Goal: Feedback & Contribution: Submit feedback/report problem

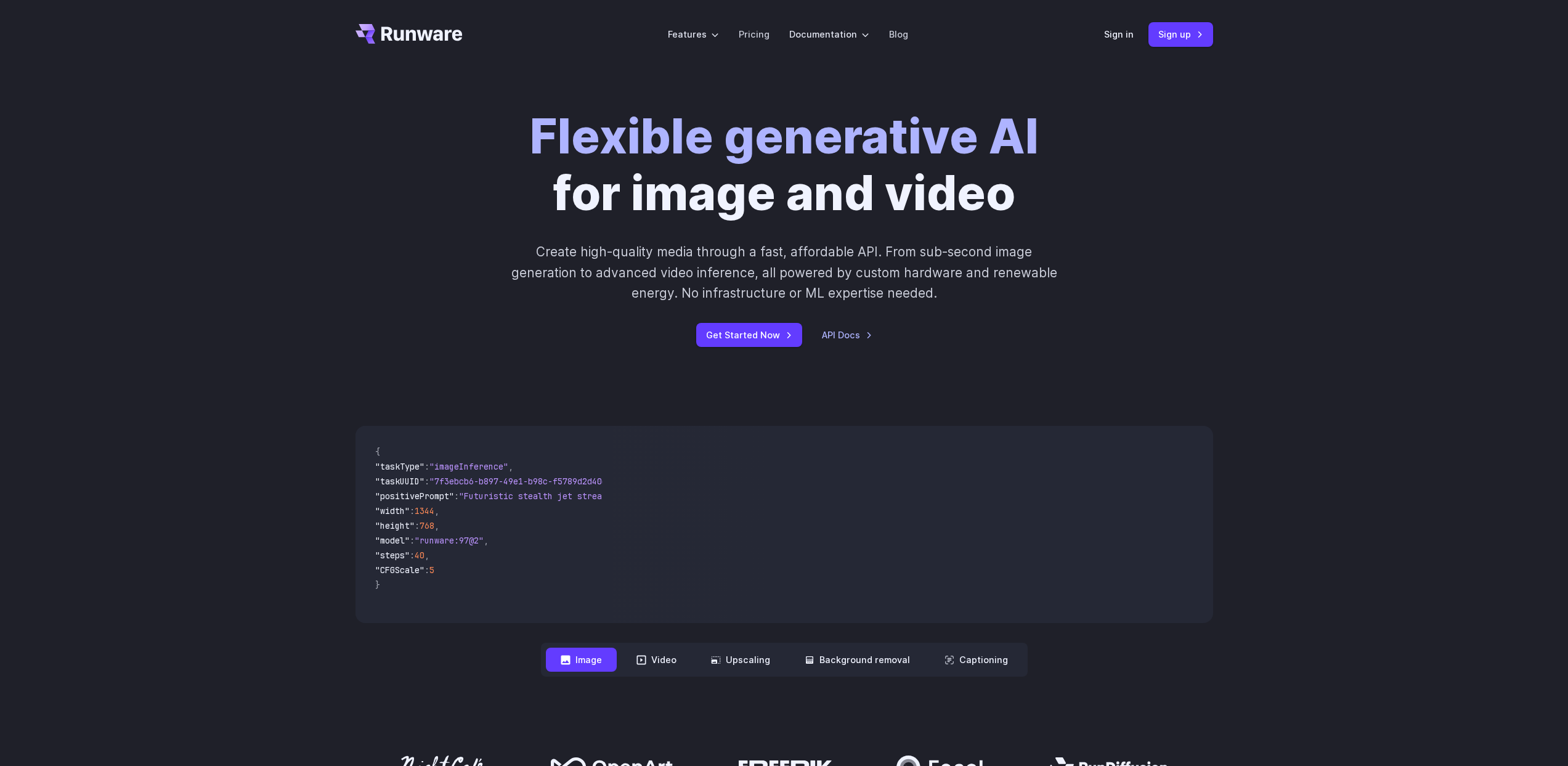
scroll to position [332, 0]
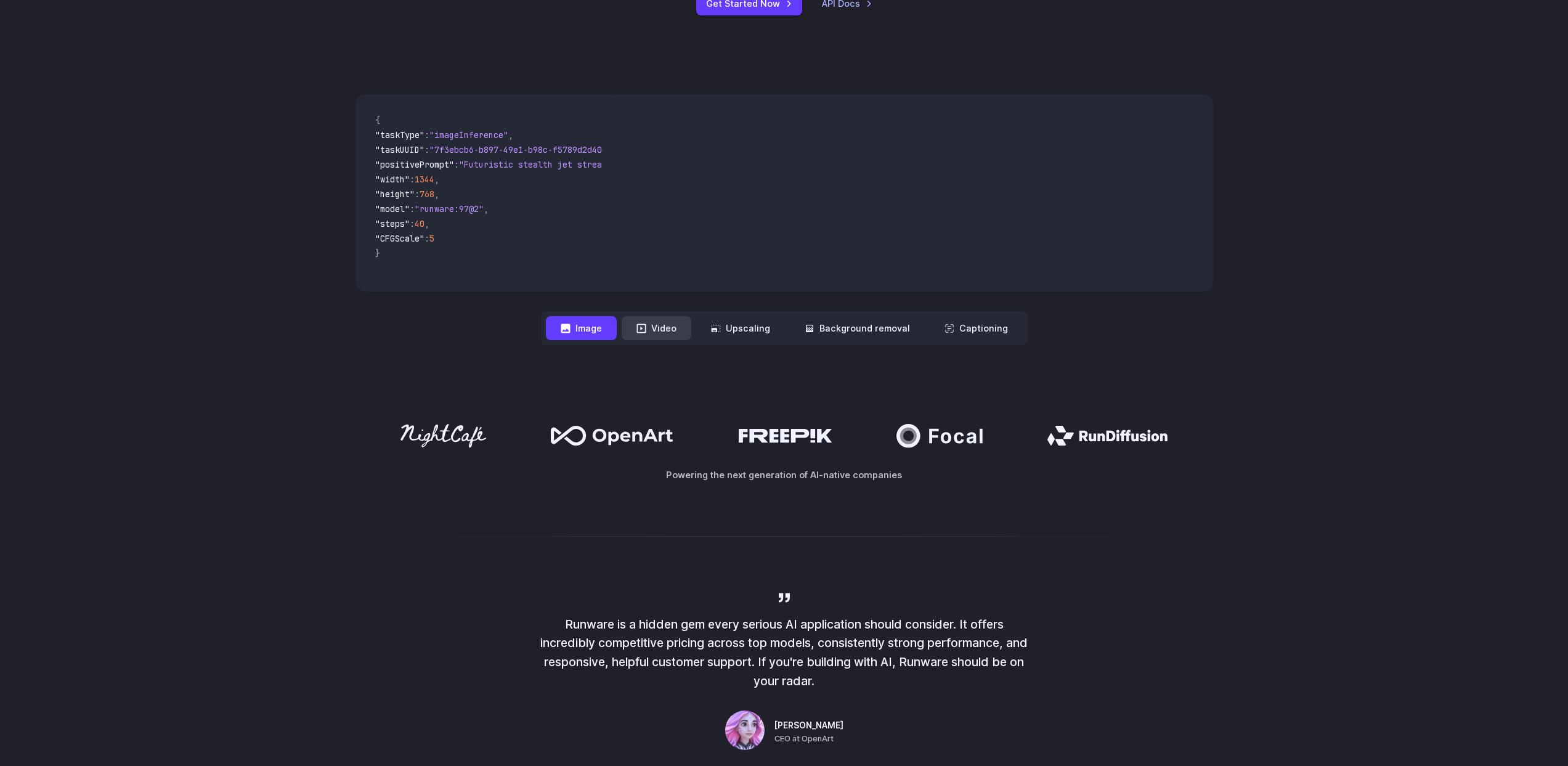
click at [676, 339] on button "Video" at bounding box center [656, 328] width 70 height 24
click at [596, 337] on button "Image" at bounding box center [581, 328] width 71 height 24
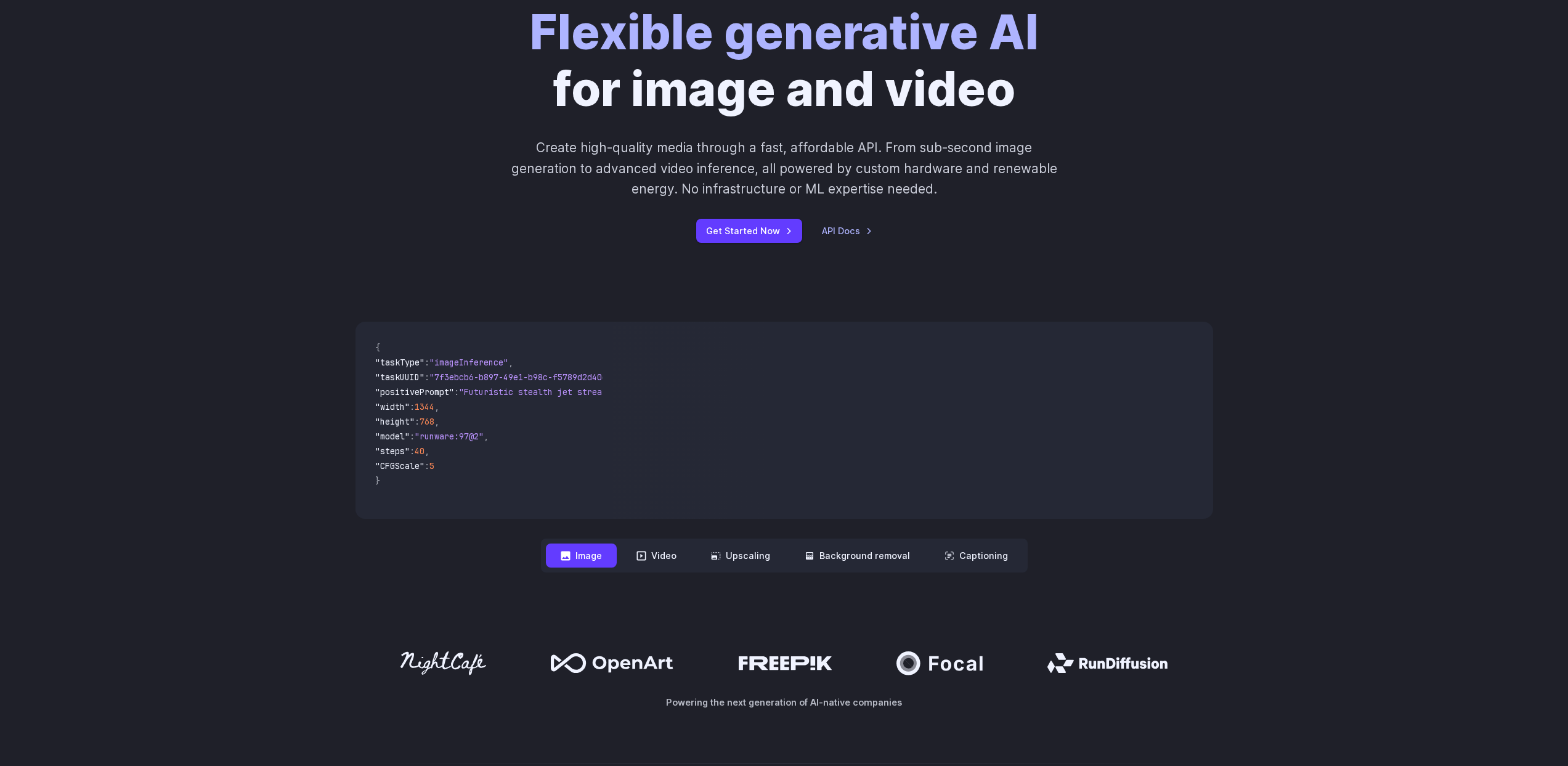
scroll to position [0, 0]
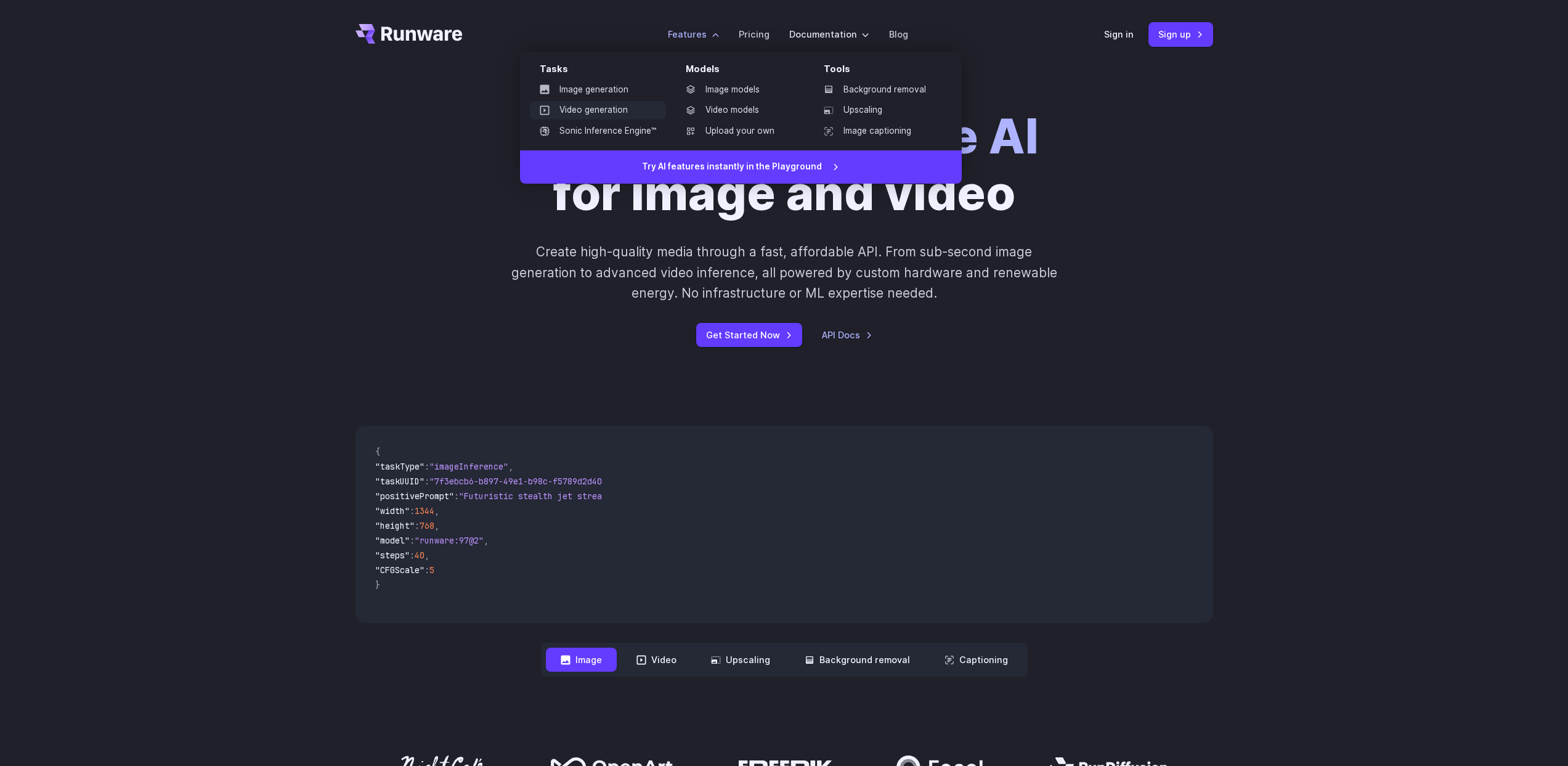
click at [578, 113] on link "Video generation" at bounding box center [598, 110] width 136 height 18
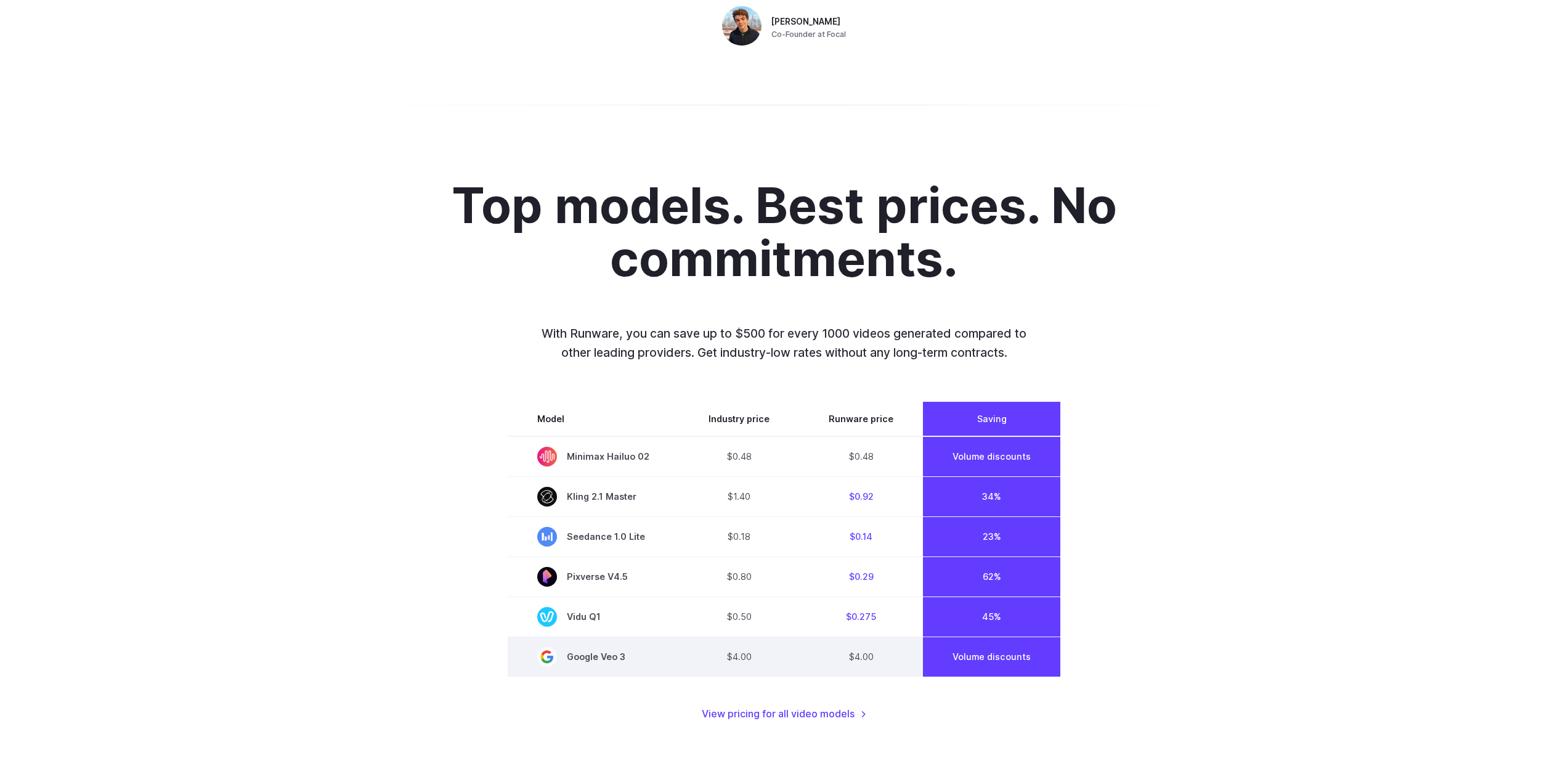
scroll to position [767, 0]
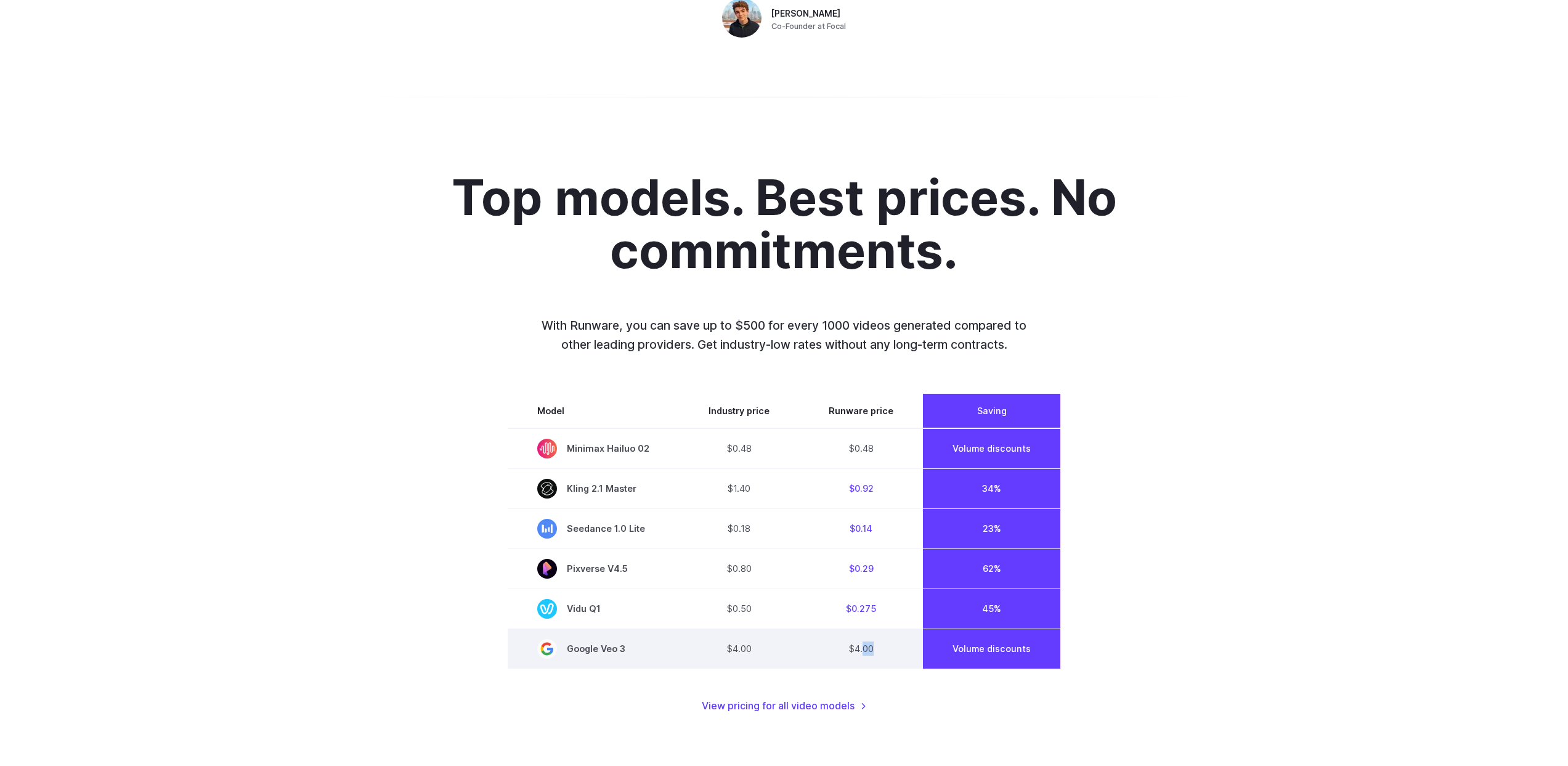
drag, startPoint x: 837, startPoint y: 659, endPoint x: 863, endPoint y: 650, distance: 27.5
click at [863, 650] on td "$4.00" at bounding box center [861, 648] width 124 height 40
click at [861, 651] on td "$4.00" at bounding box center [861, 648] width 124 height 40
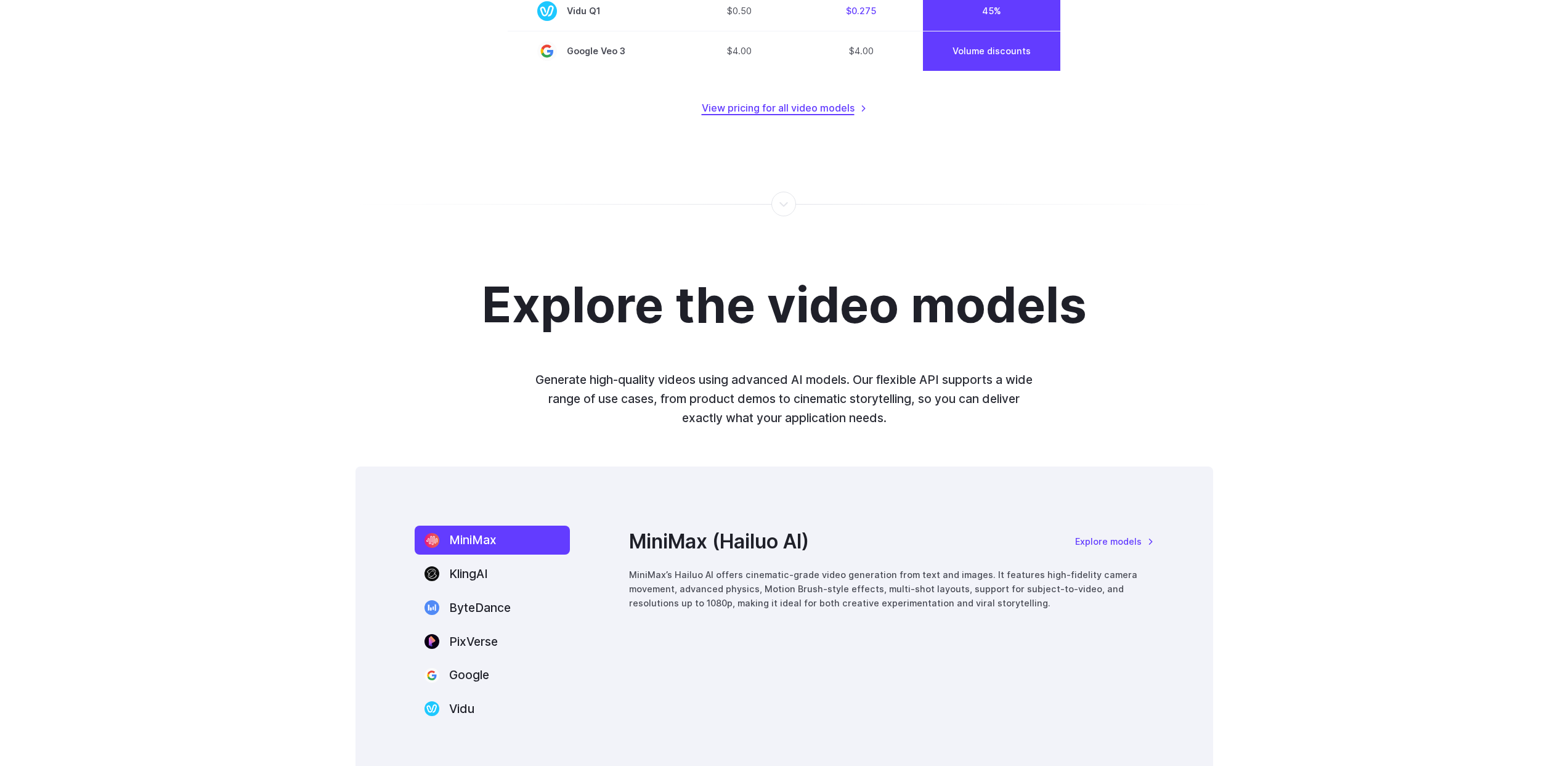
scroll to position [1575, 0]
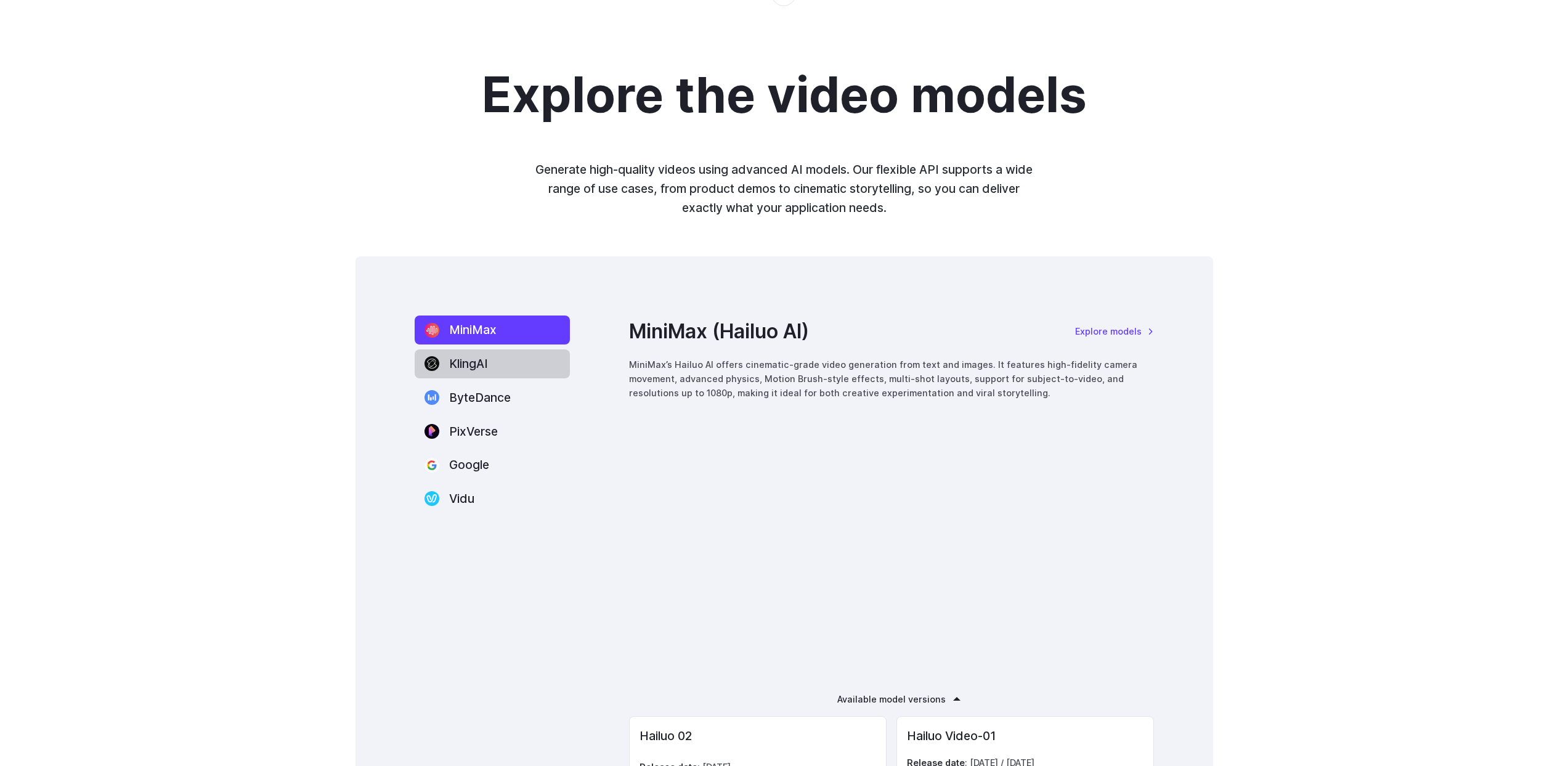
click at [479, 364] on label "KlingAI" at bounding box center [492, 364] width 155 height 29
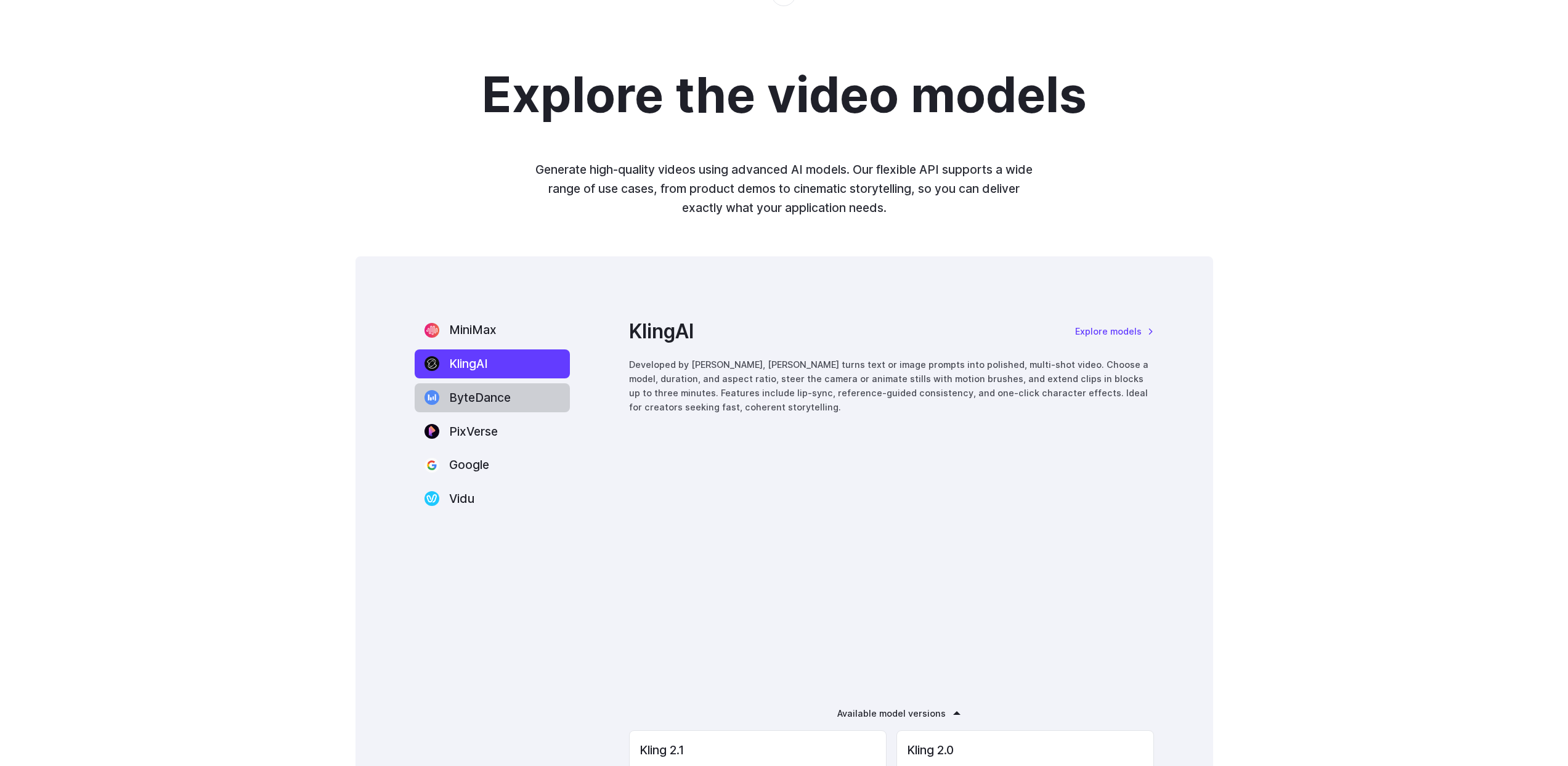
click at [466, 402] on label "ByteDance" at bounding box center [492, 398] width 155 height 29
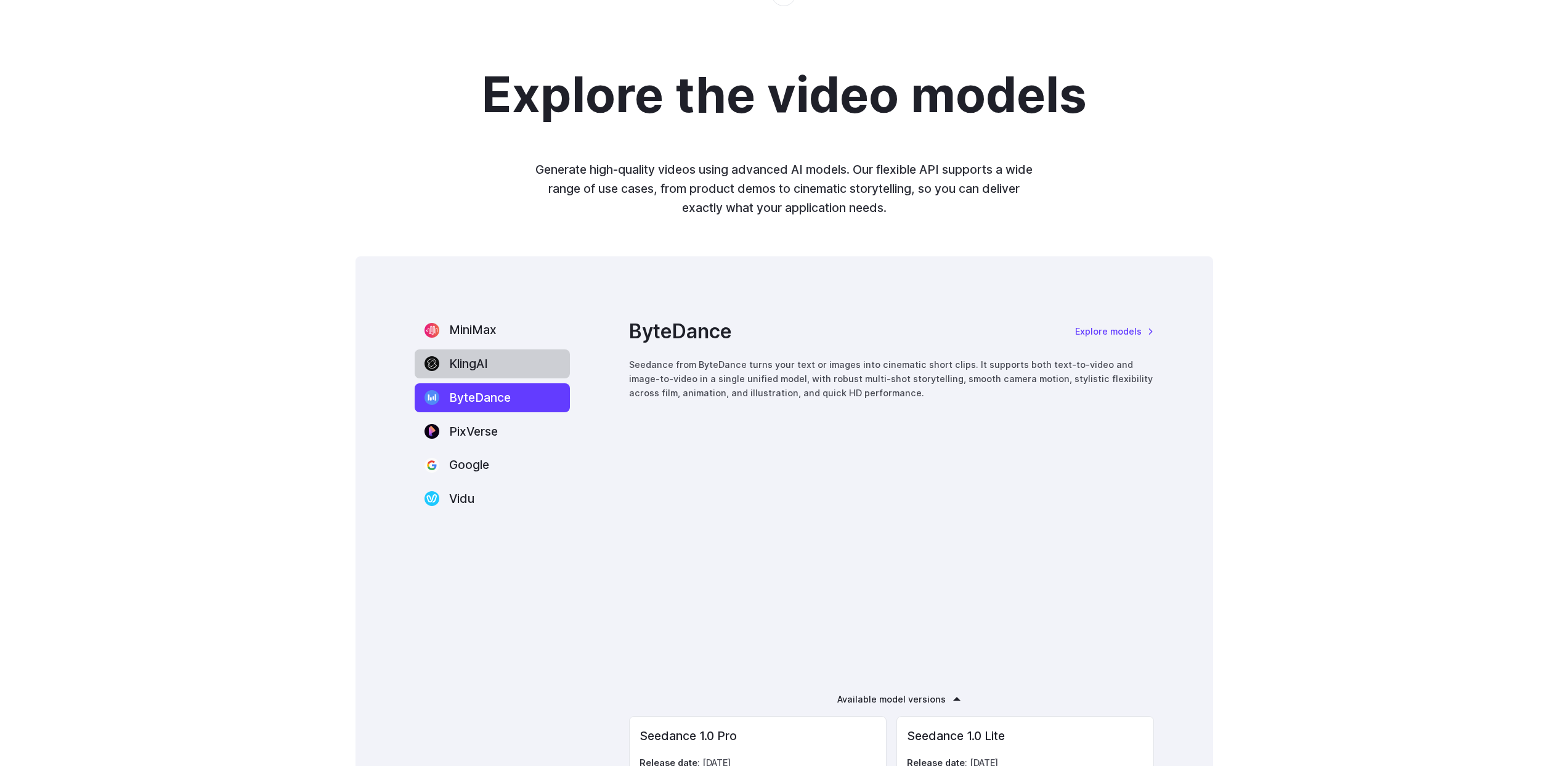
click at [481, 373] on label "KlingAI" at bounding box center [492, 364] width 155 height 29
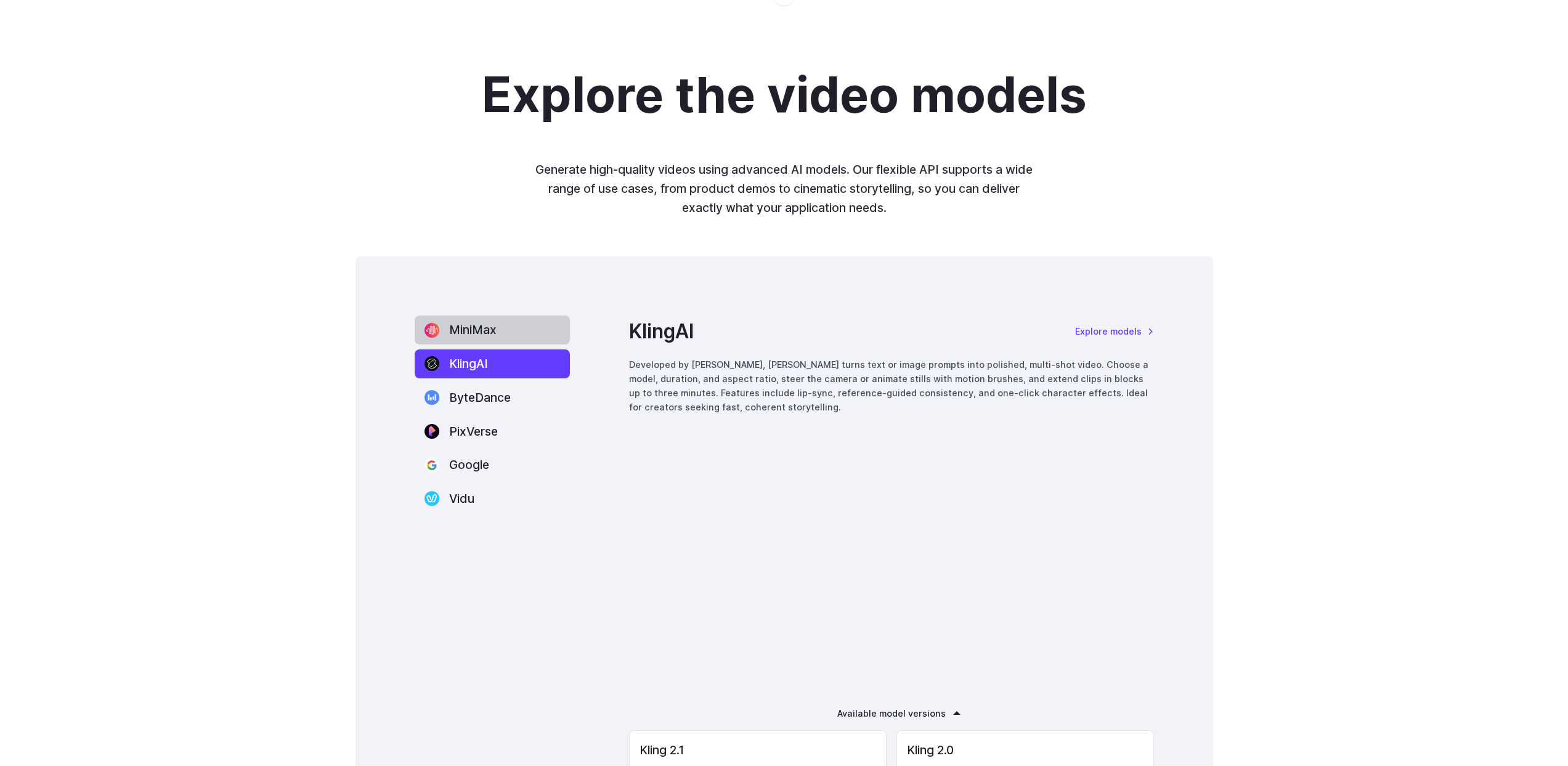
click at [485, 340] on label "MiniMax" at bounding box center [492, 330] width 155 height 29
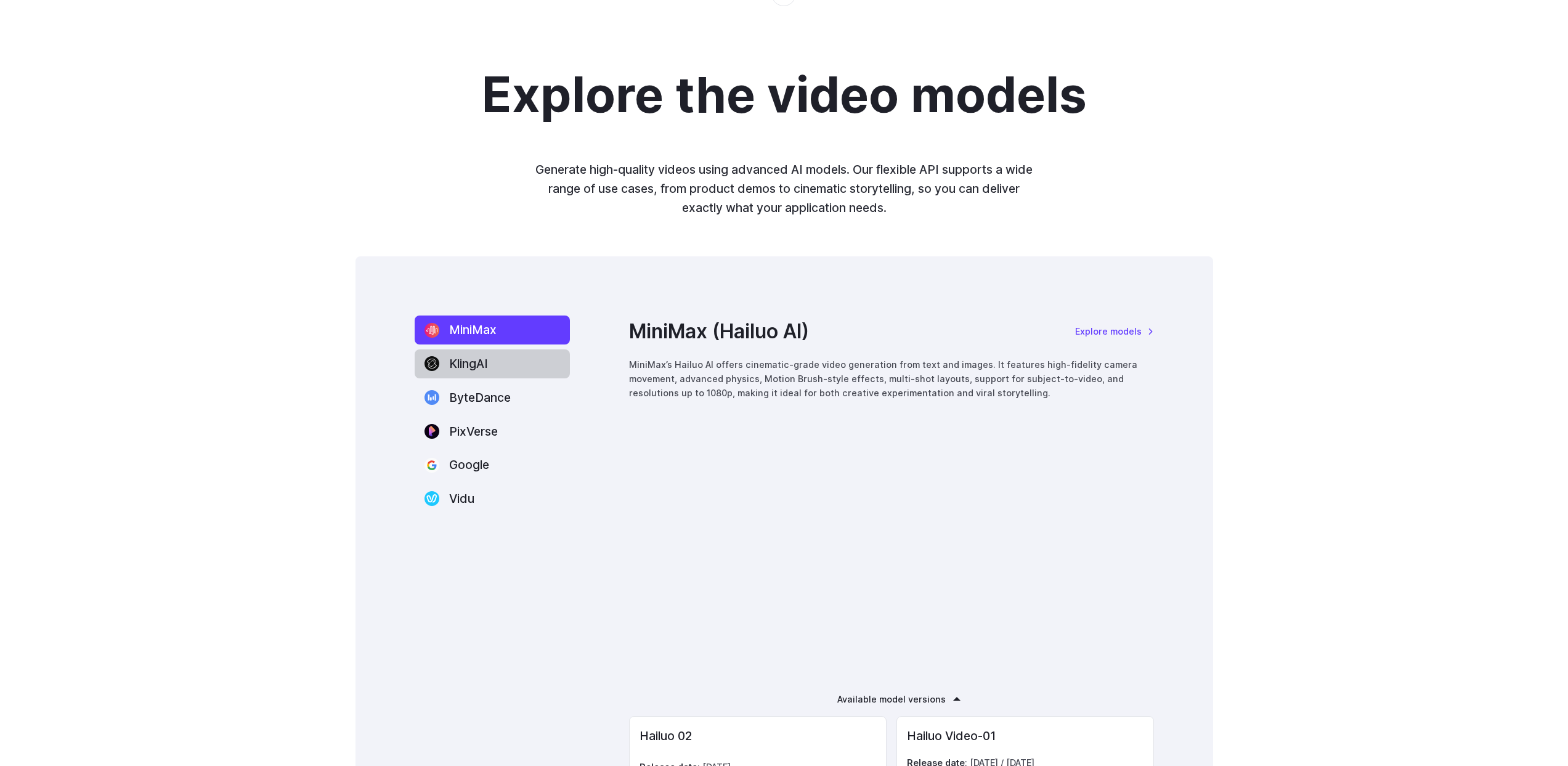
click at [472, 374] on label "KlingAI" at bounding box center [492, 364] width 155 height 29
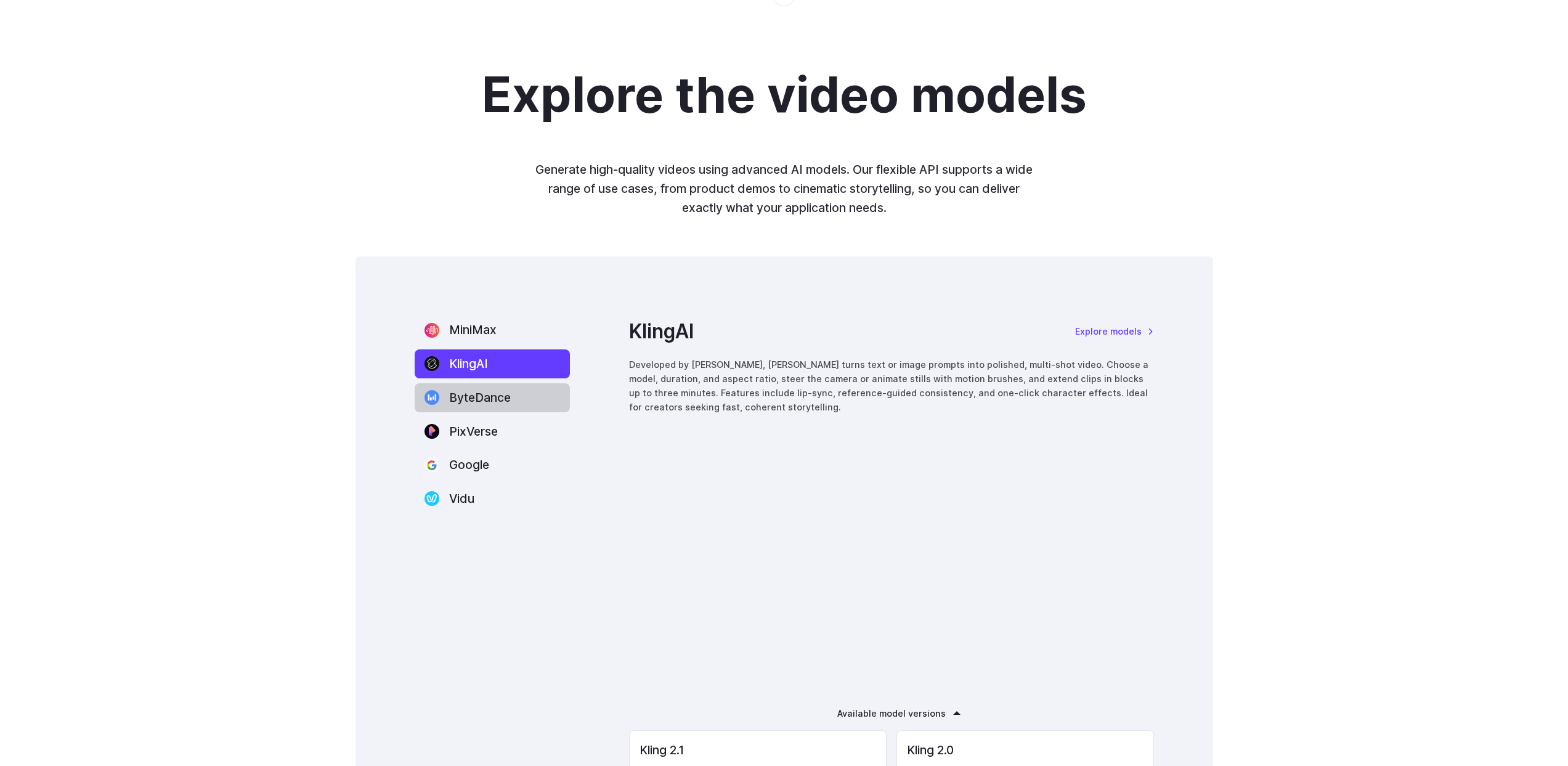
click at [467, 406] on label "ByteDance" at bounding box center [492, 398] width 155 height 29
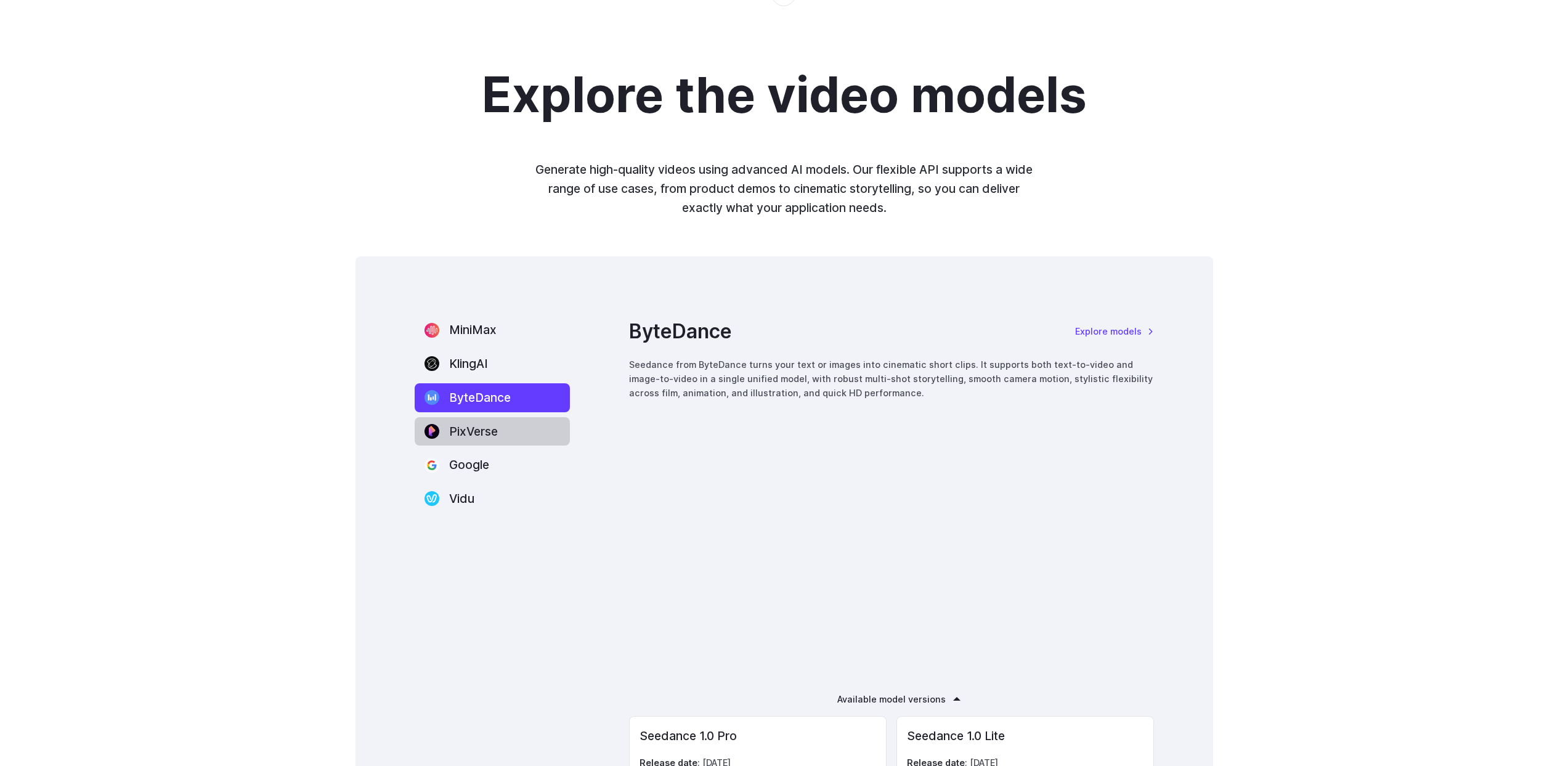
click at [464, 432] on label "PixVerse" at bounding box center [492, 431] width 155 height 29
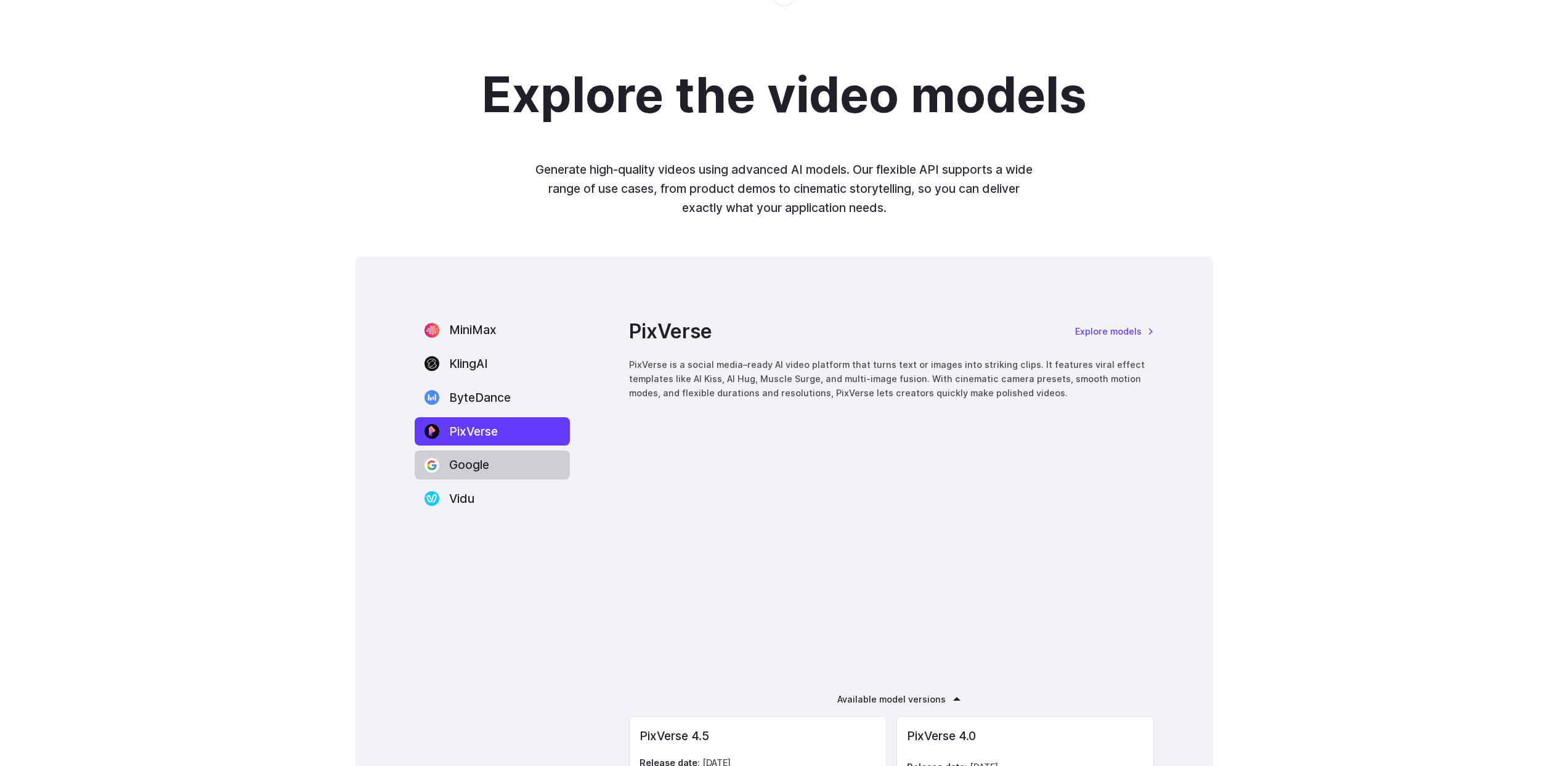
click at [464, 461] on label "Google" at bounding box center [492, 465] width 155 height 29
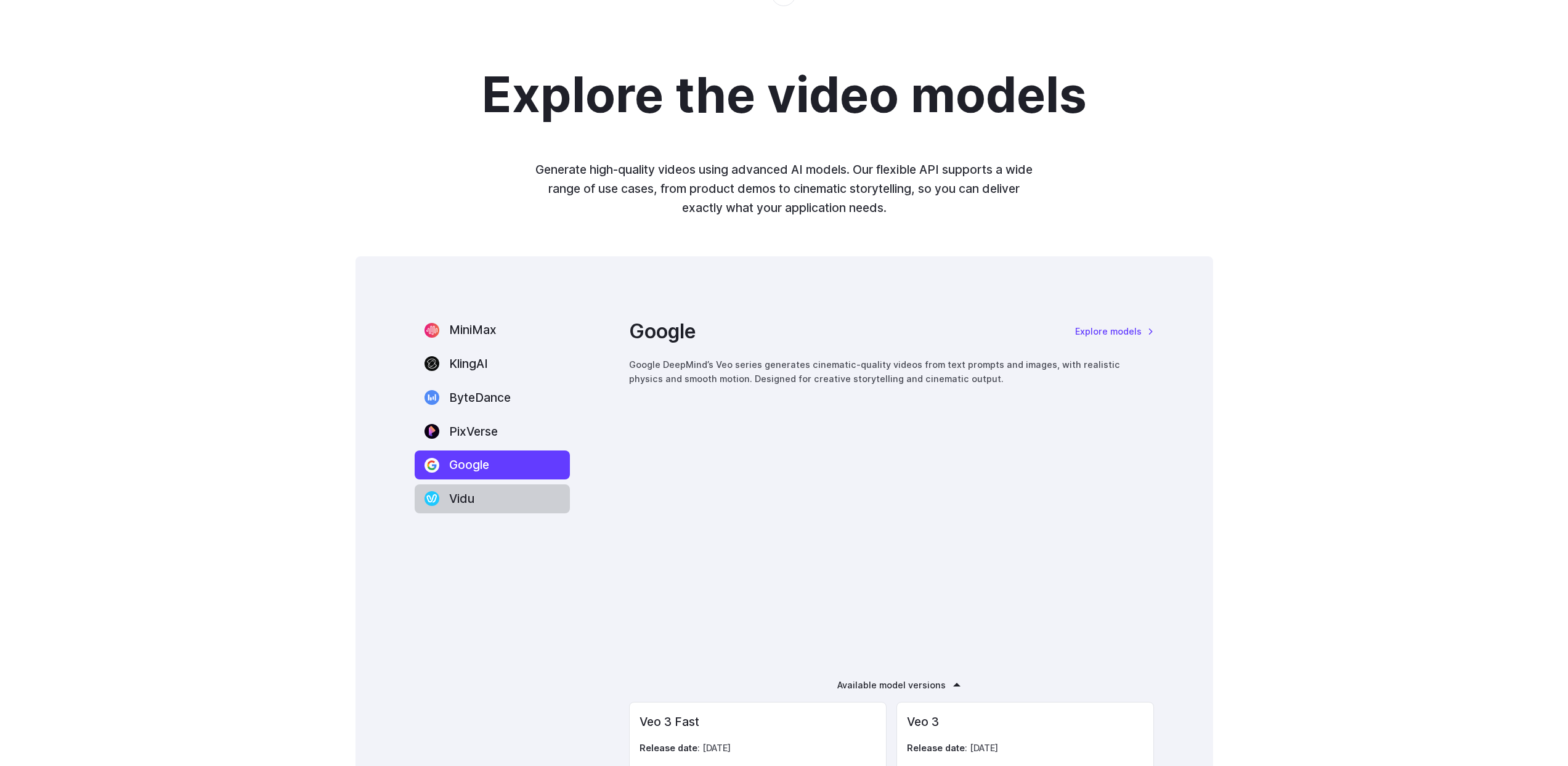
click at [466, 497] on label "Vidu" at bounding box center [492, 498] width 155 height 29
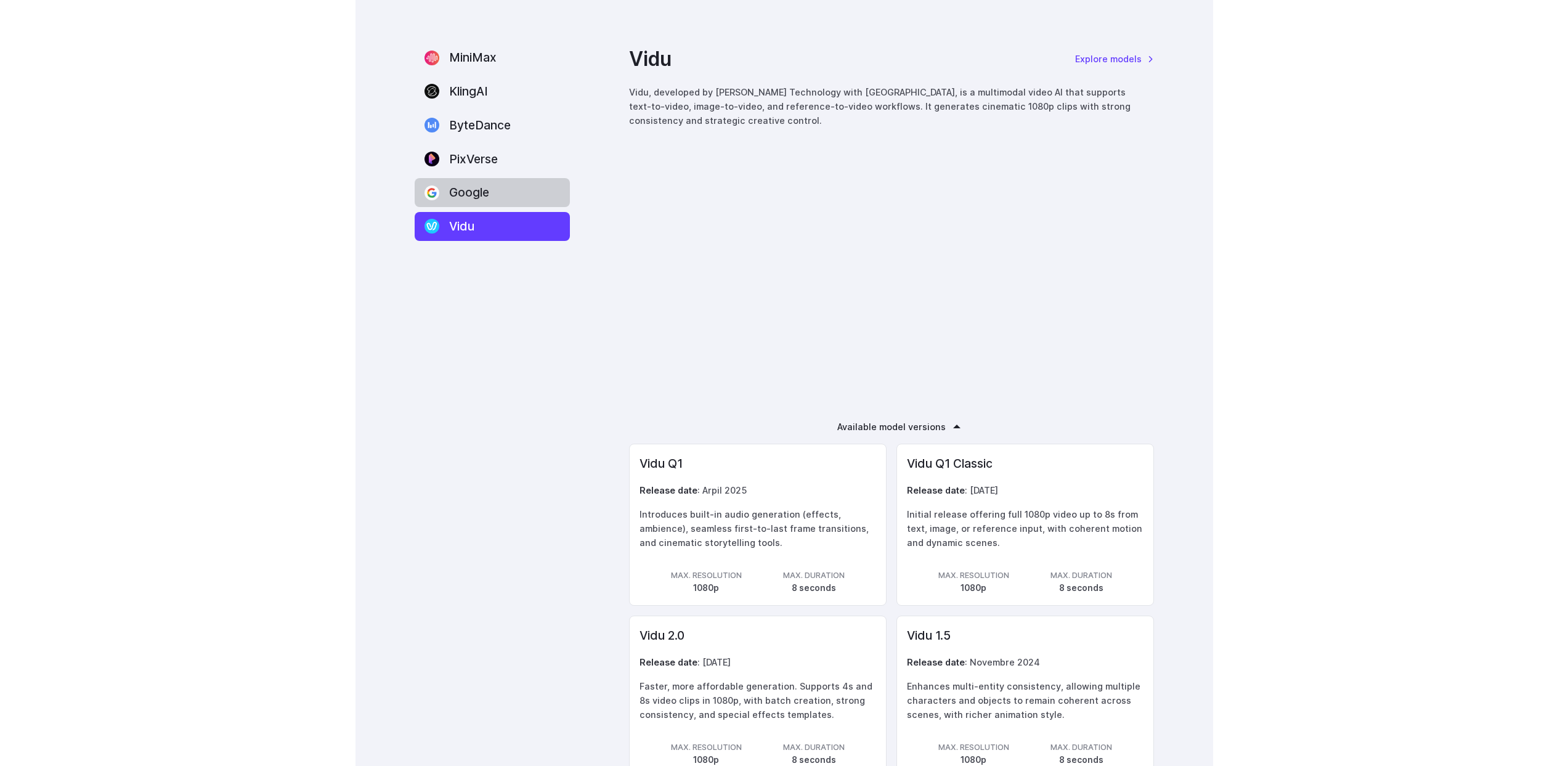
scroll to position [1863, 0]
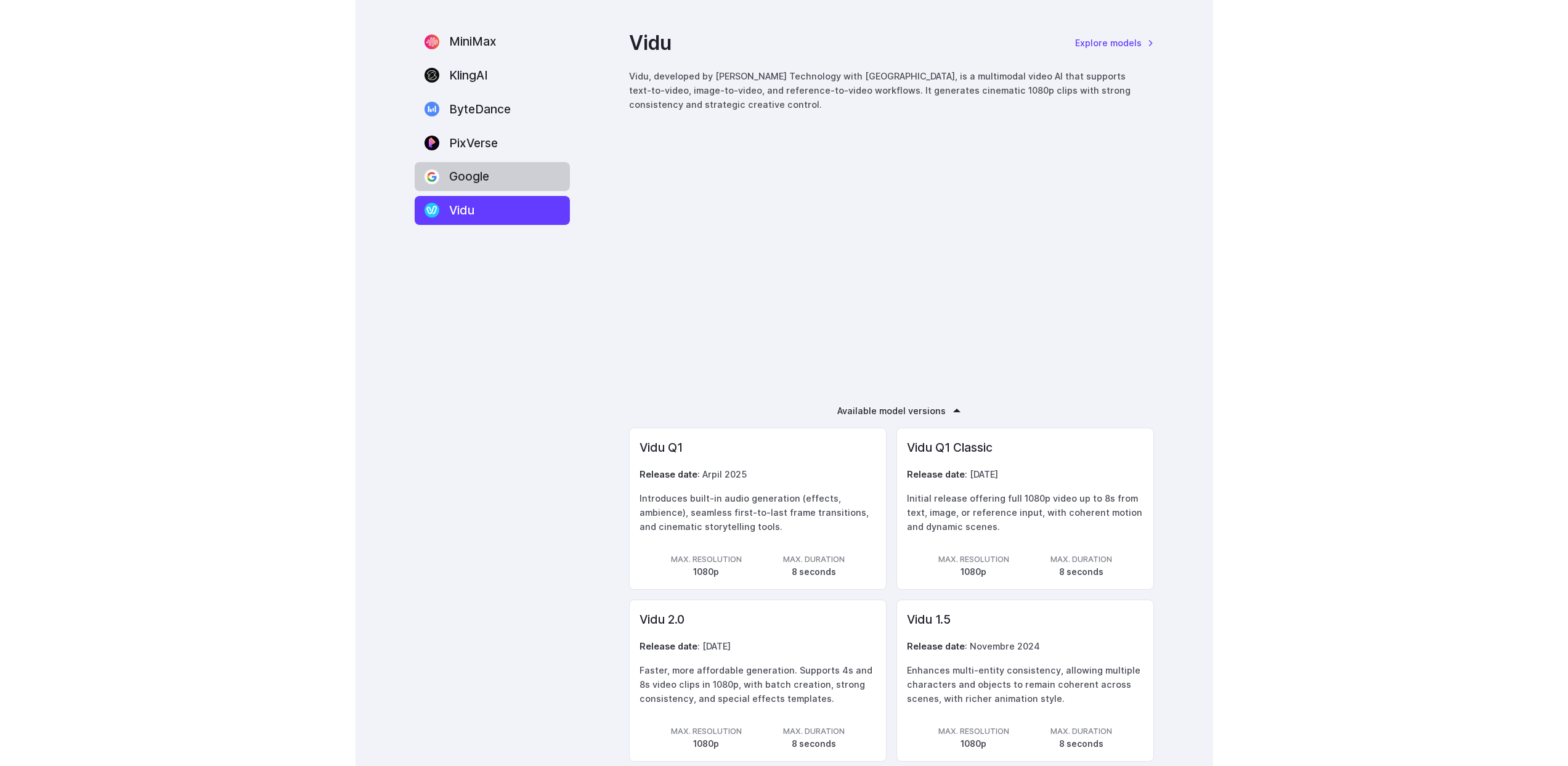
click at [463, 173] on label "Google" at bounding box center [492, 176] width 155 height 29
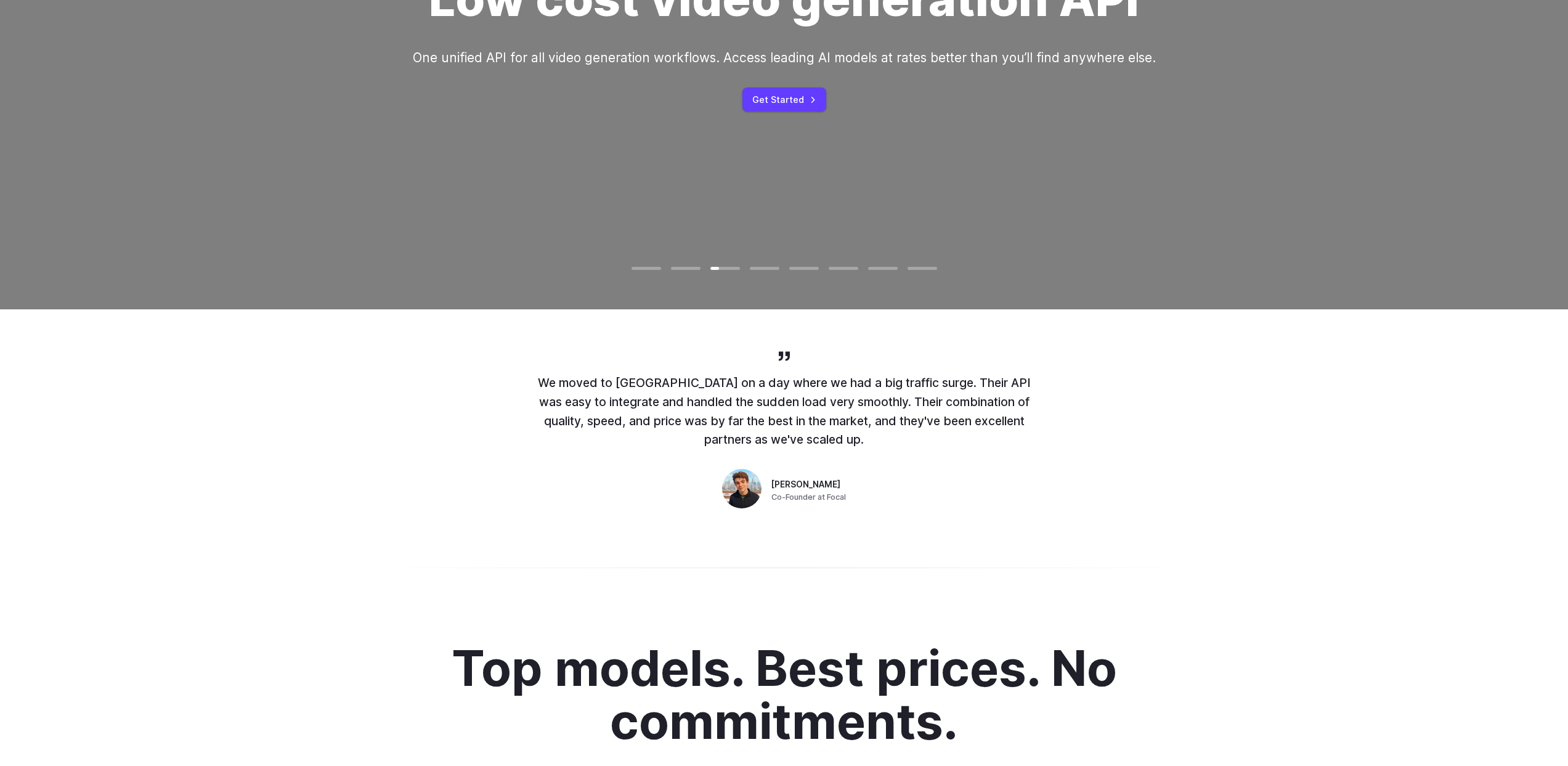
scroll to position [0, 0]
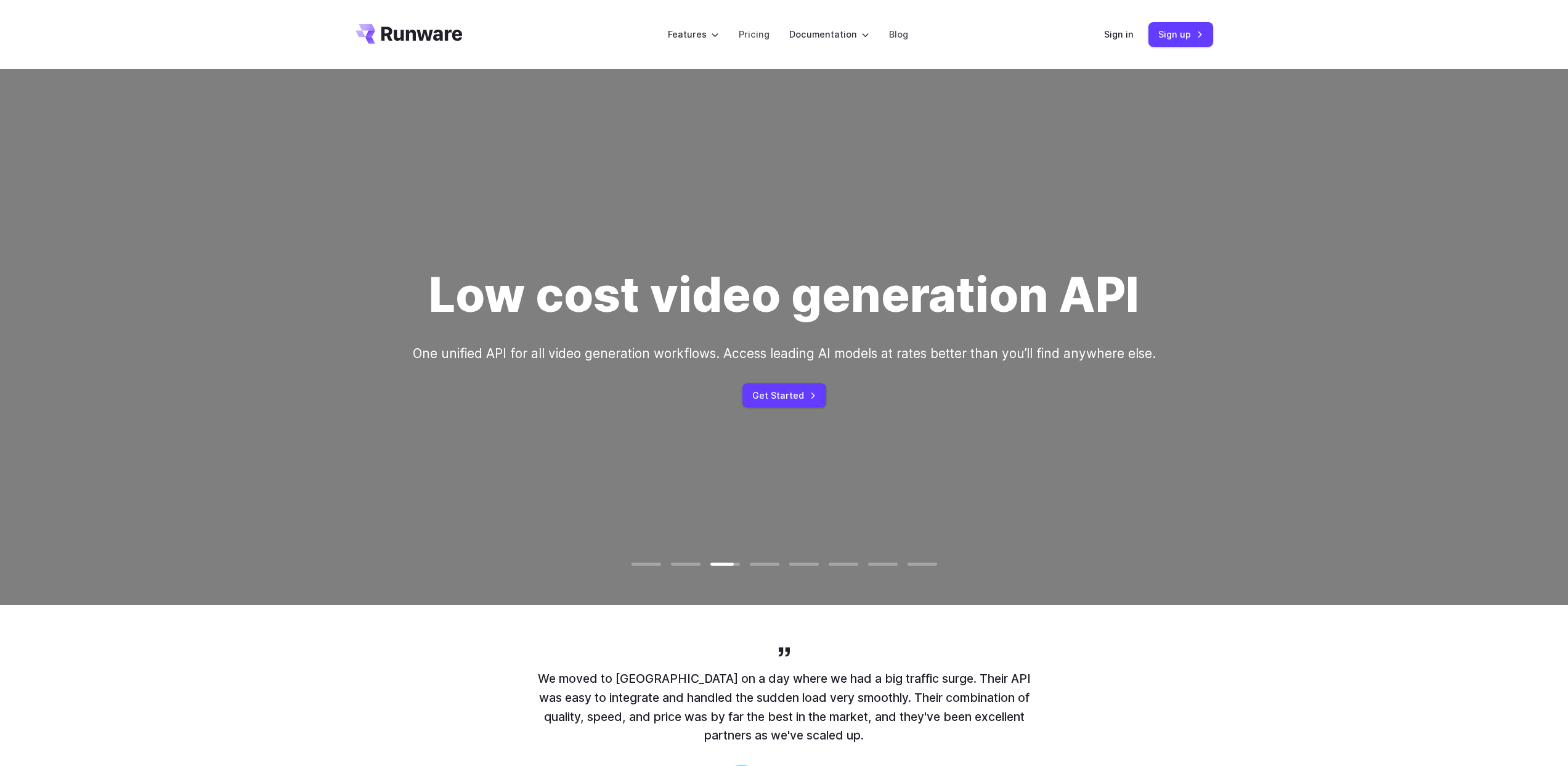
click at [559, 80] on video at bounding box center [784, 337] width 1568 height 785
click at [397, 35] on icon "Go to /" at bounding box center [409, 33] width 107 height 20
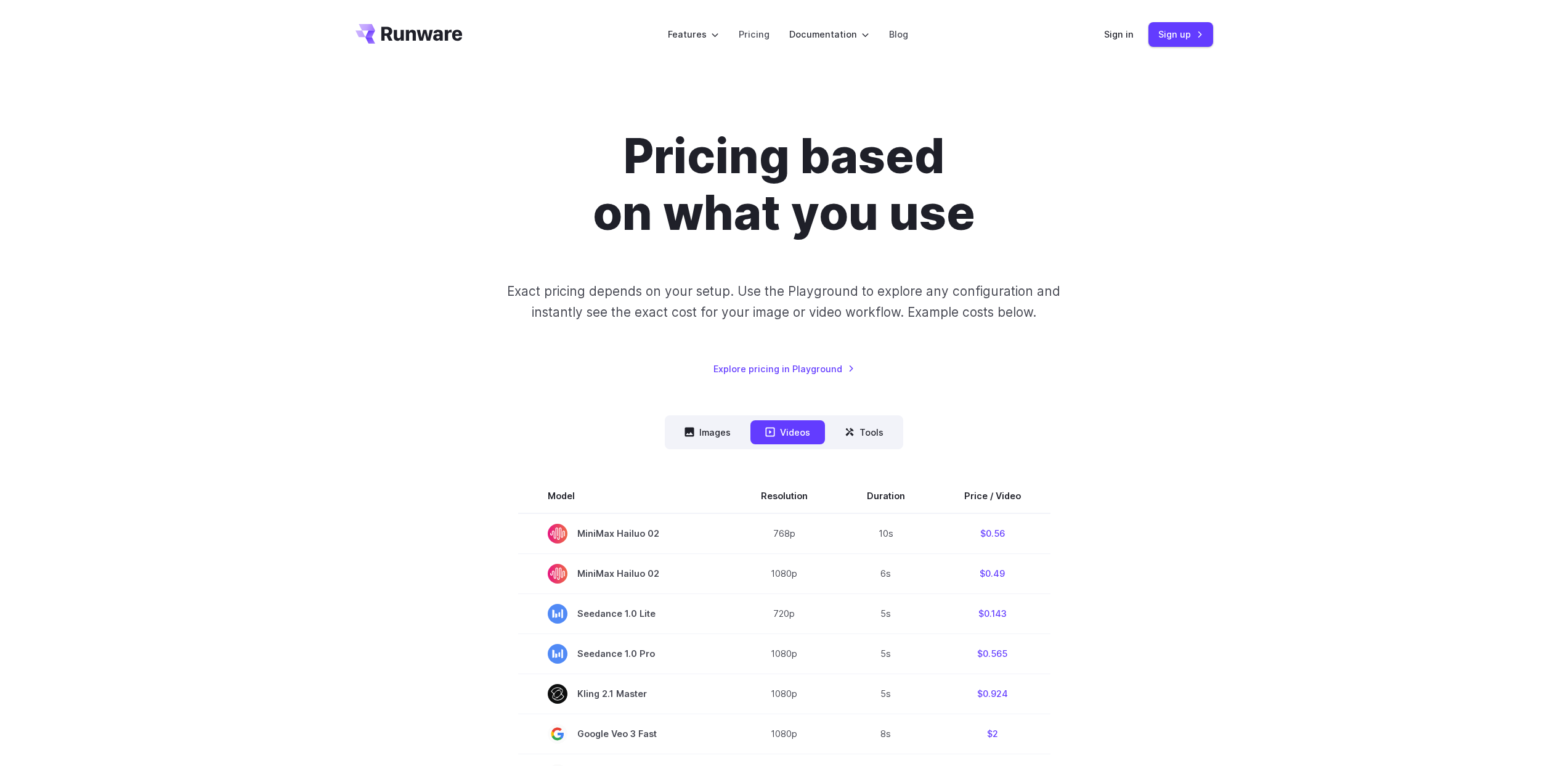
scroll to position [192, 0]
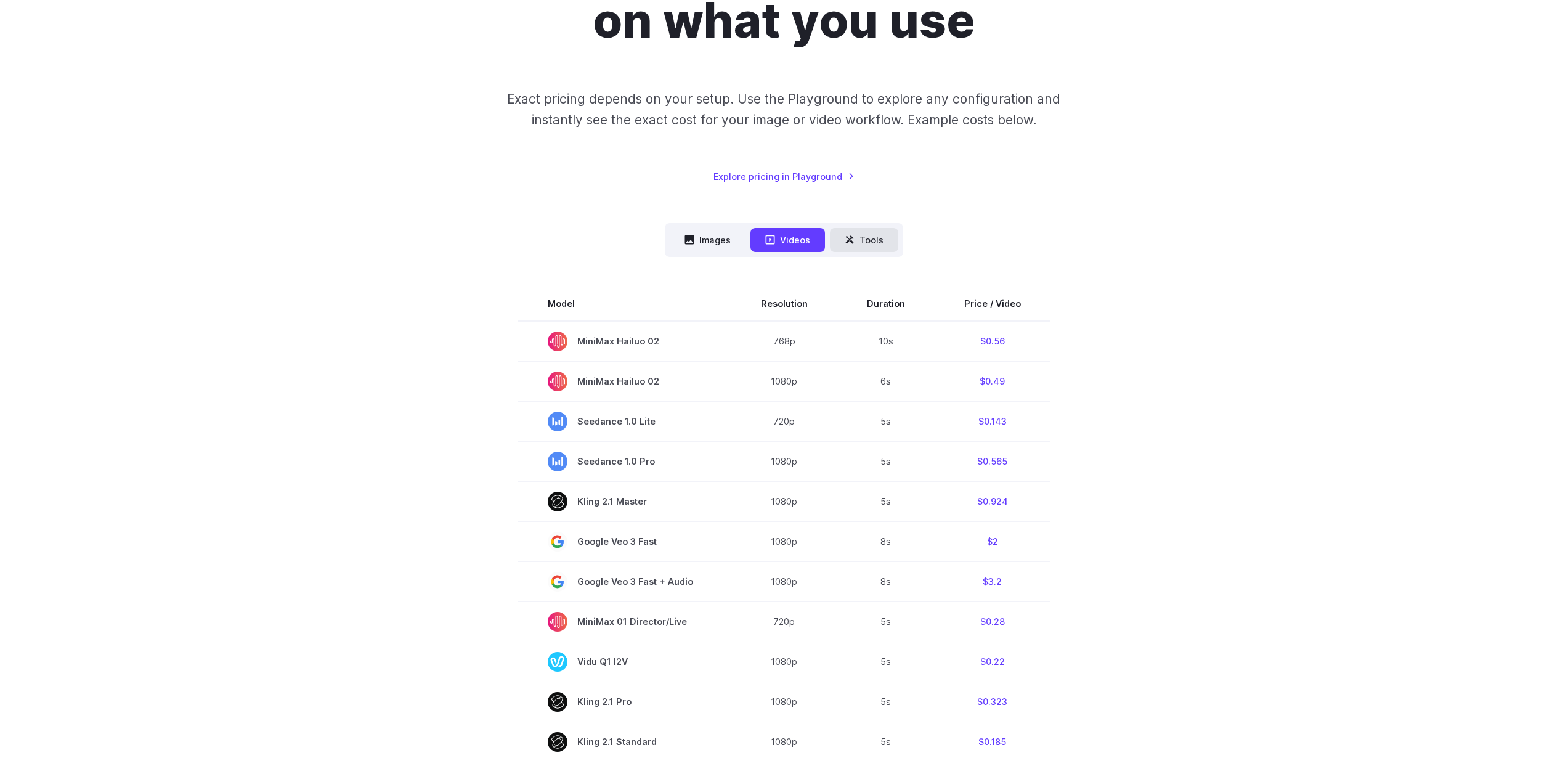
click at [855, 243] on button "Tools" at bounding box center [864, 240] width 68 height 24
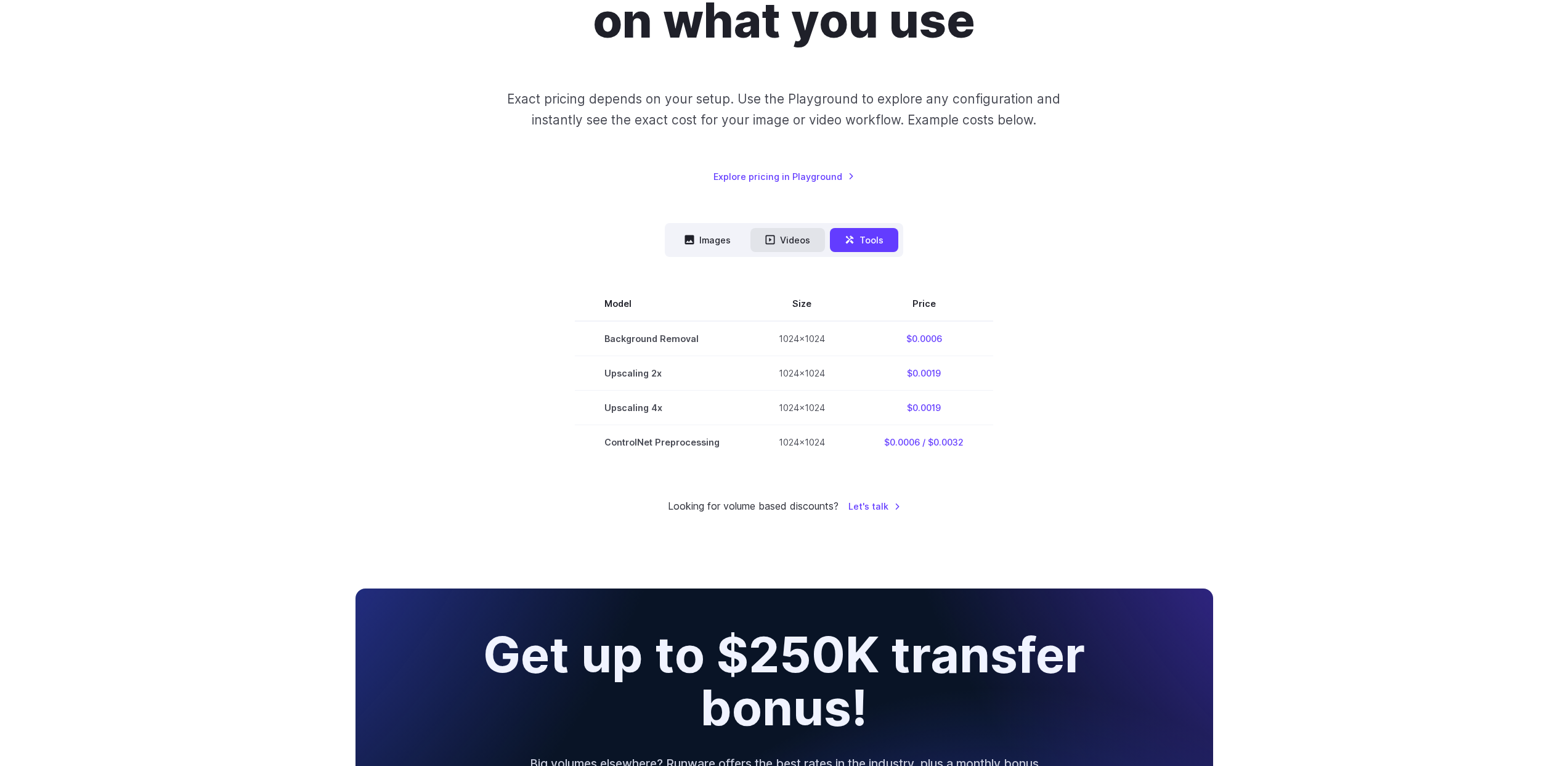
click at [799, 245] on button "Videos" at bounding box center [788, 240] width 74 height 24
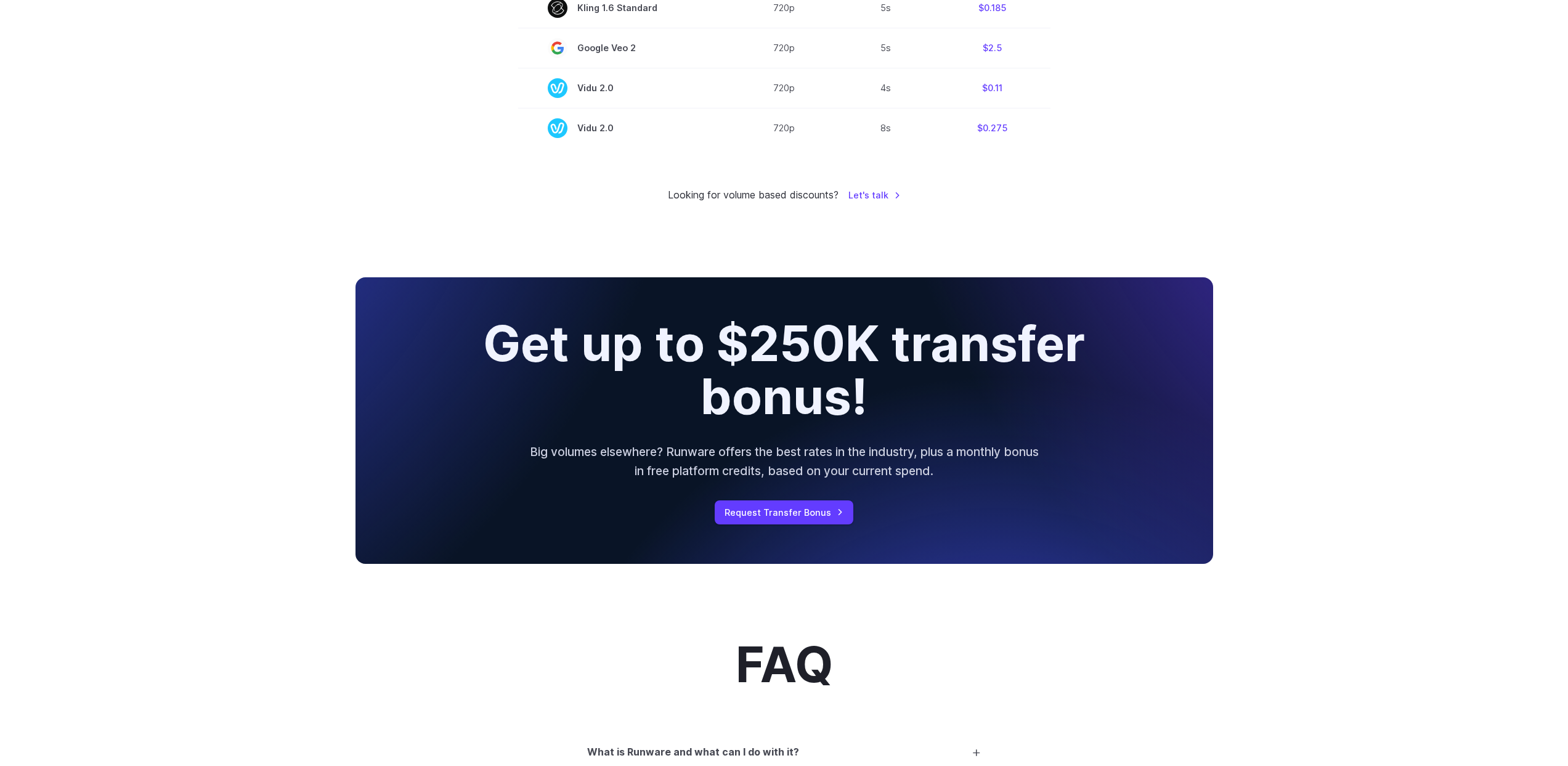
scroll to position [1376, 0]
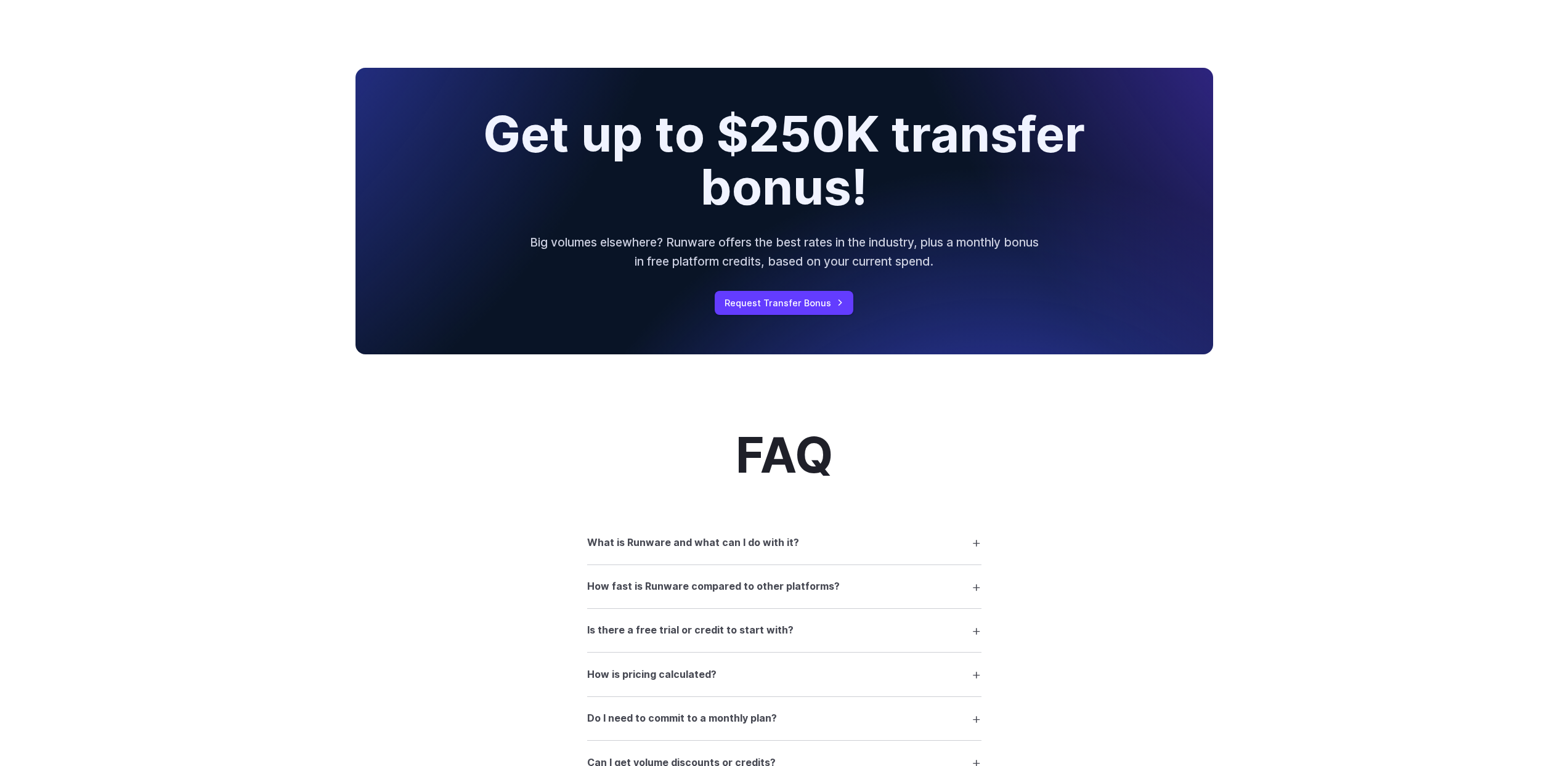
click at [903, 579] on details "How fast is Runware compared to other platforms? Thanks to our Sonic Inference …" at bounding box center [784, 587] width 394 height 44
click at [892, 593] on summary "How fast is Runware compared to other platforms?" at bounding box center [784, 587] width 394 height 24
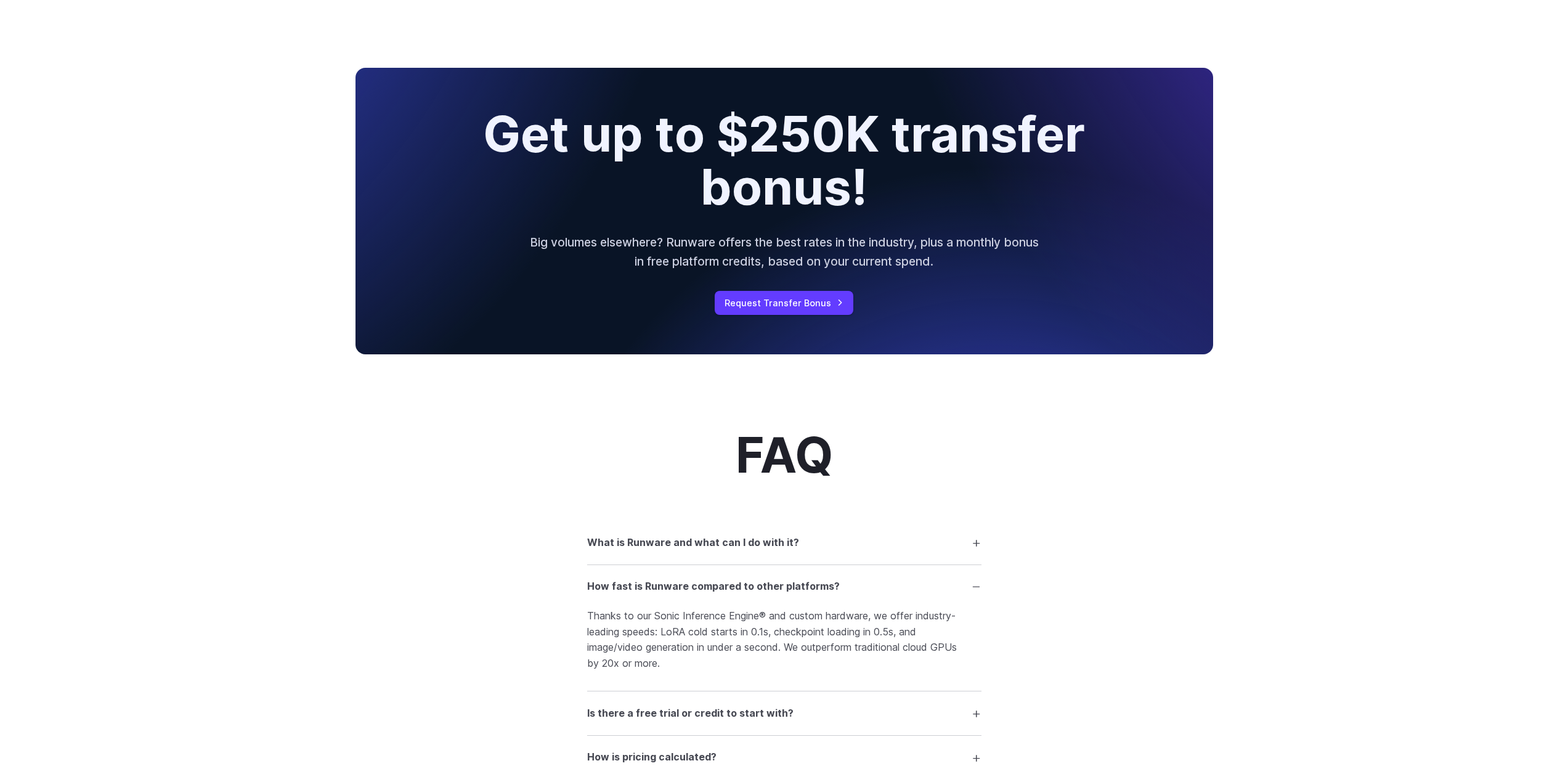
click at [892, 593] on summary "How fast is Runware compared to other platforms?" at bounding box center [784, 587] width 394 height 24
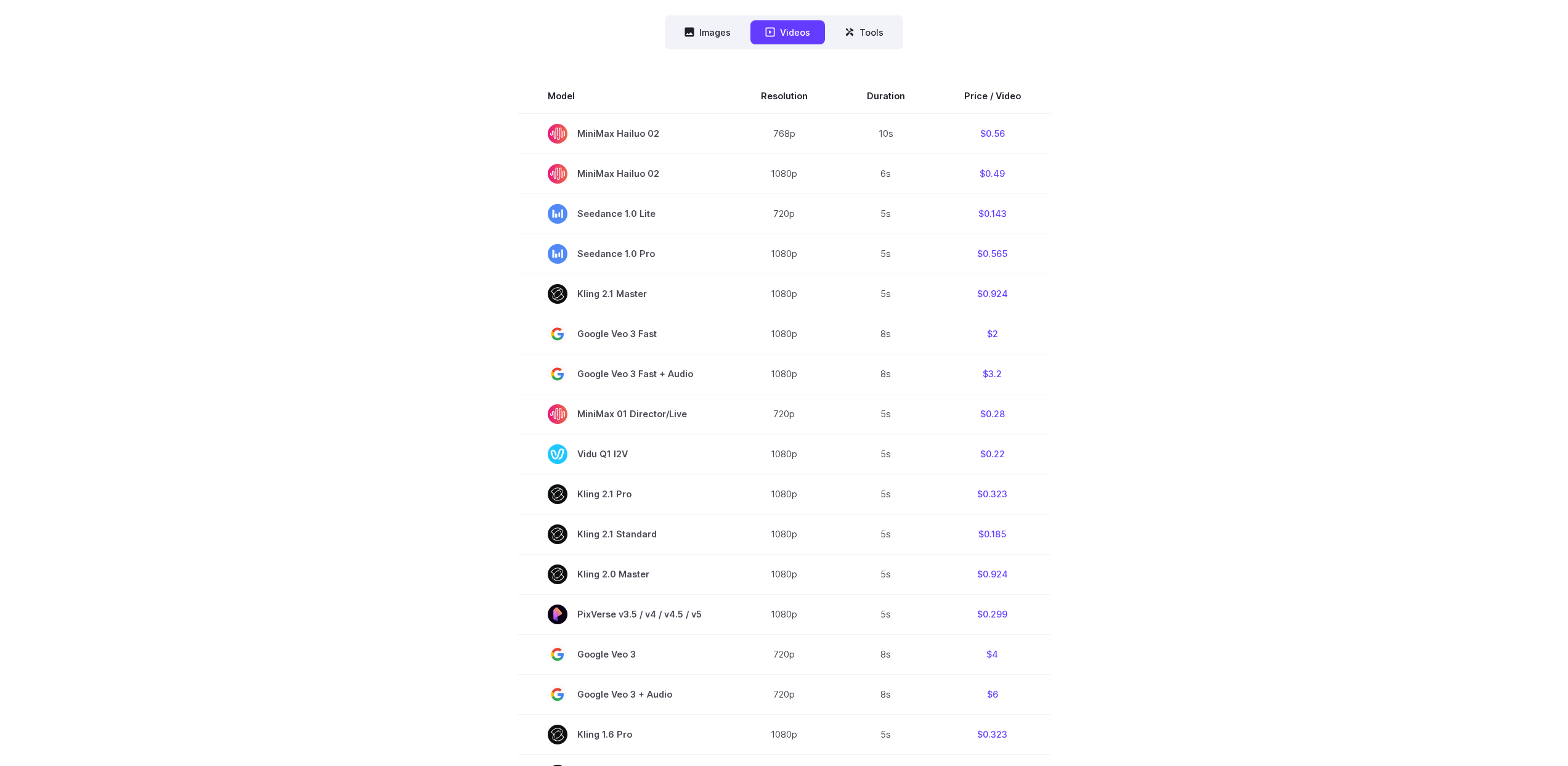
scroll to position [0, 0]
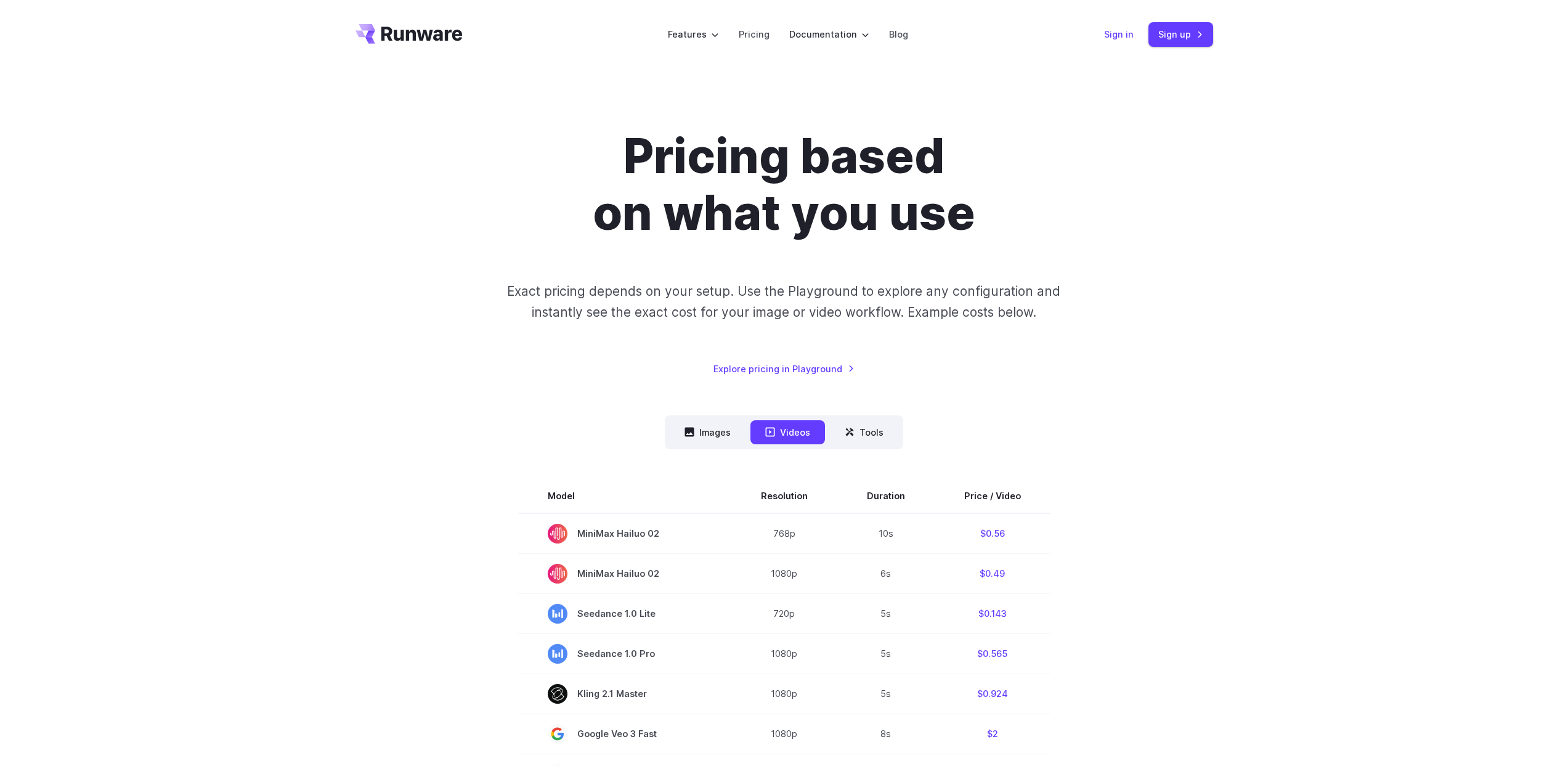
click at [1118, 35] on link "Sign in" at bounding box center [1119, 34] width 30 height 14
click at [1197, 27] on link "Sign up" at bounding box center [1181, 34] width 65 height 24
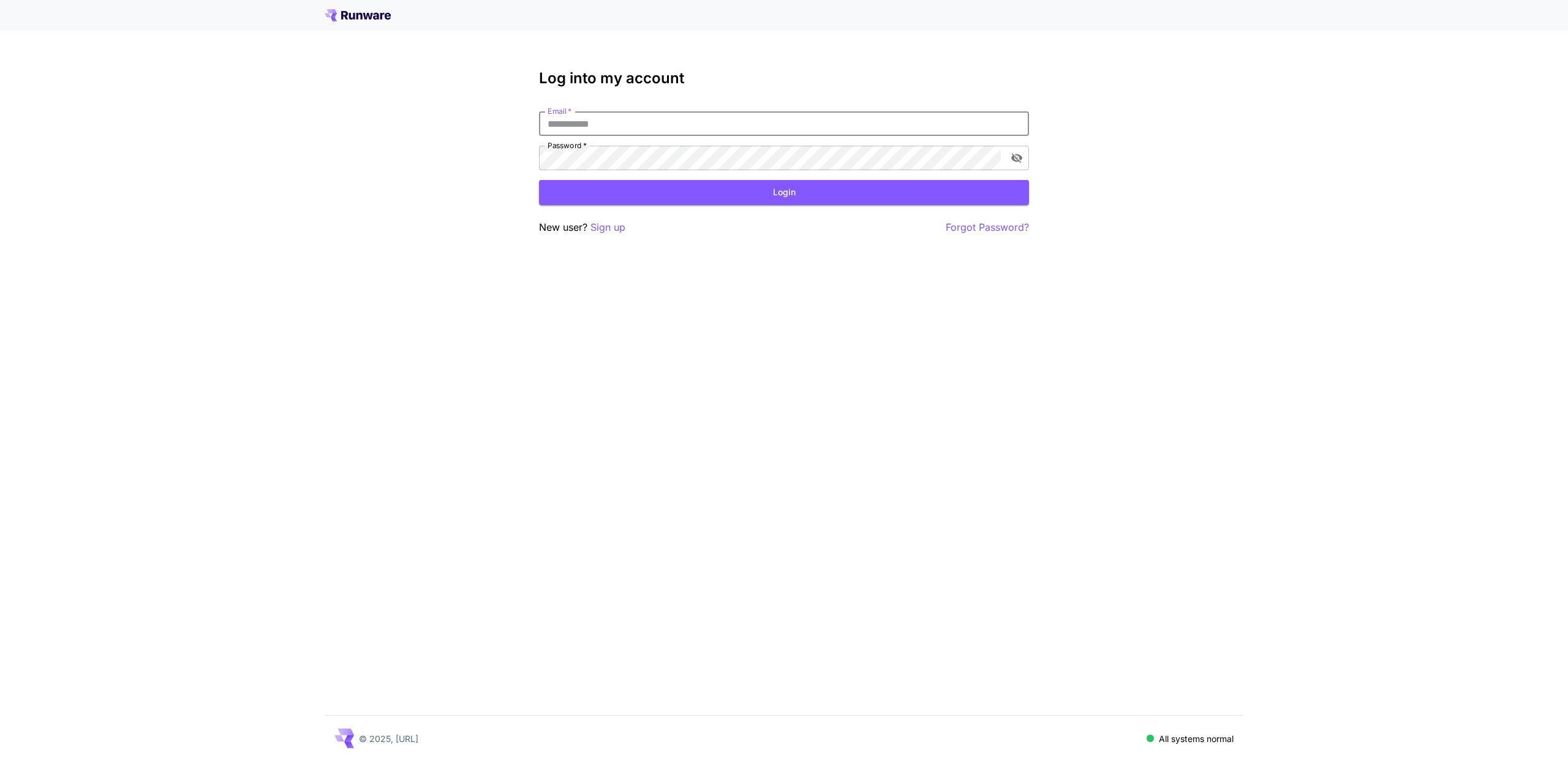
click at [742, 118] on input "Email   *" at bounding box center [784, 124] width 490 height 24
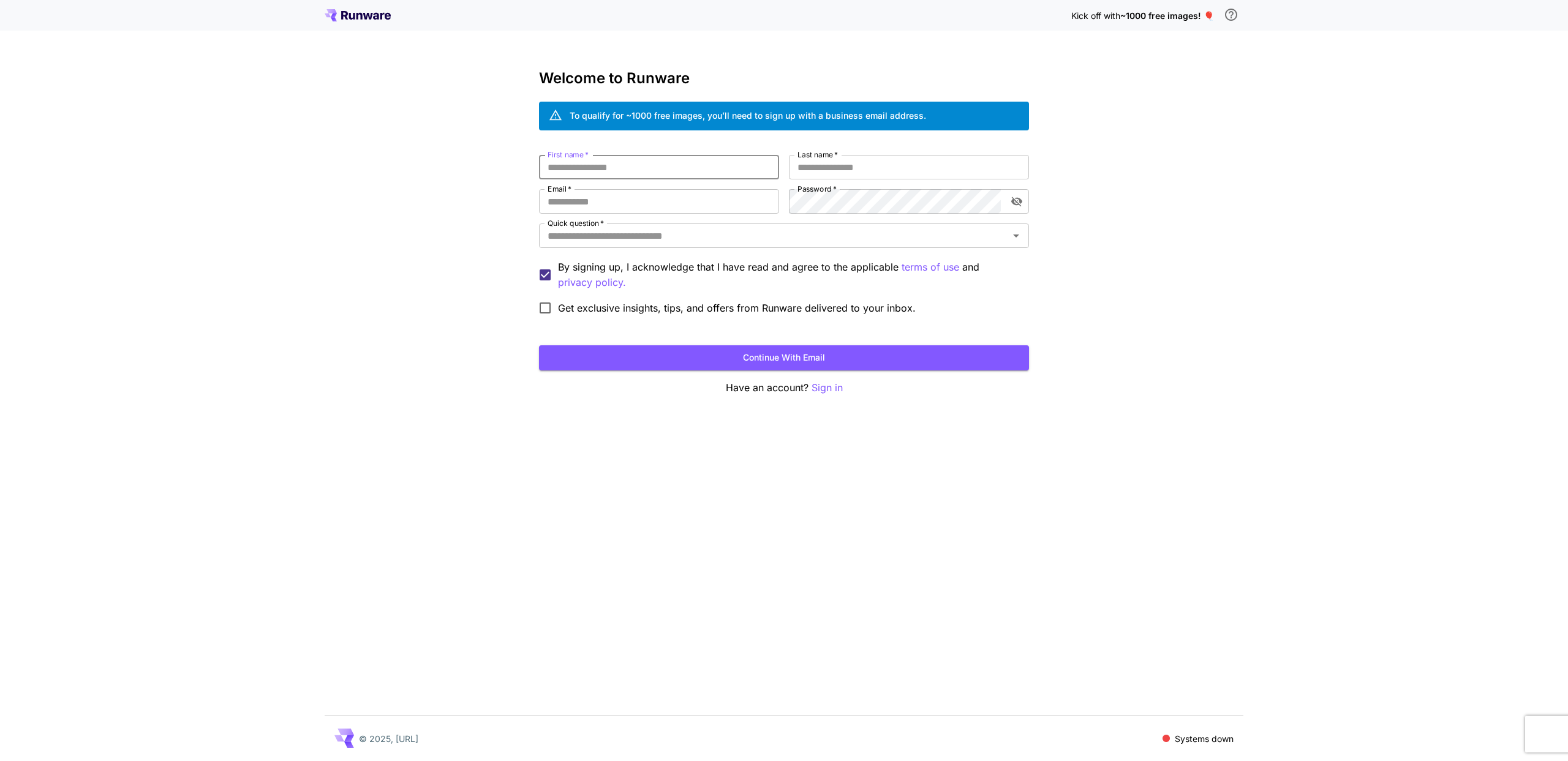
click at [596, 174] on input "First name   *" at bounding box center [659, 167] width 240 height 24
click at [610, 175] on input "First name   *" at bounding box center [659, 167] width 240 height 24
click at [614, 166] on input "First name   *" at bounding box center [659, 167] width 240 height 24
type input "*******"
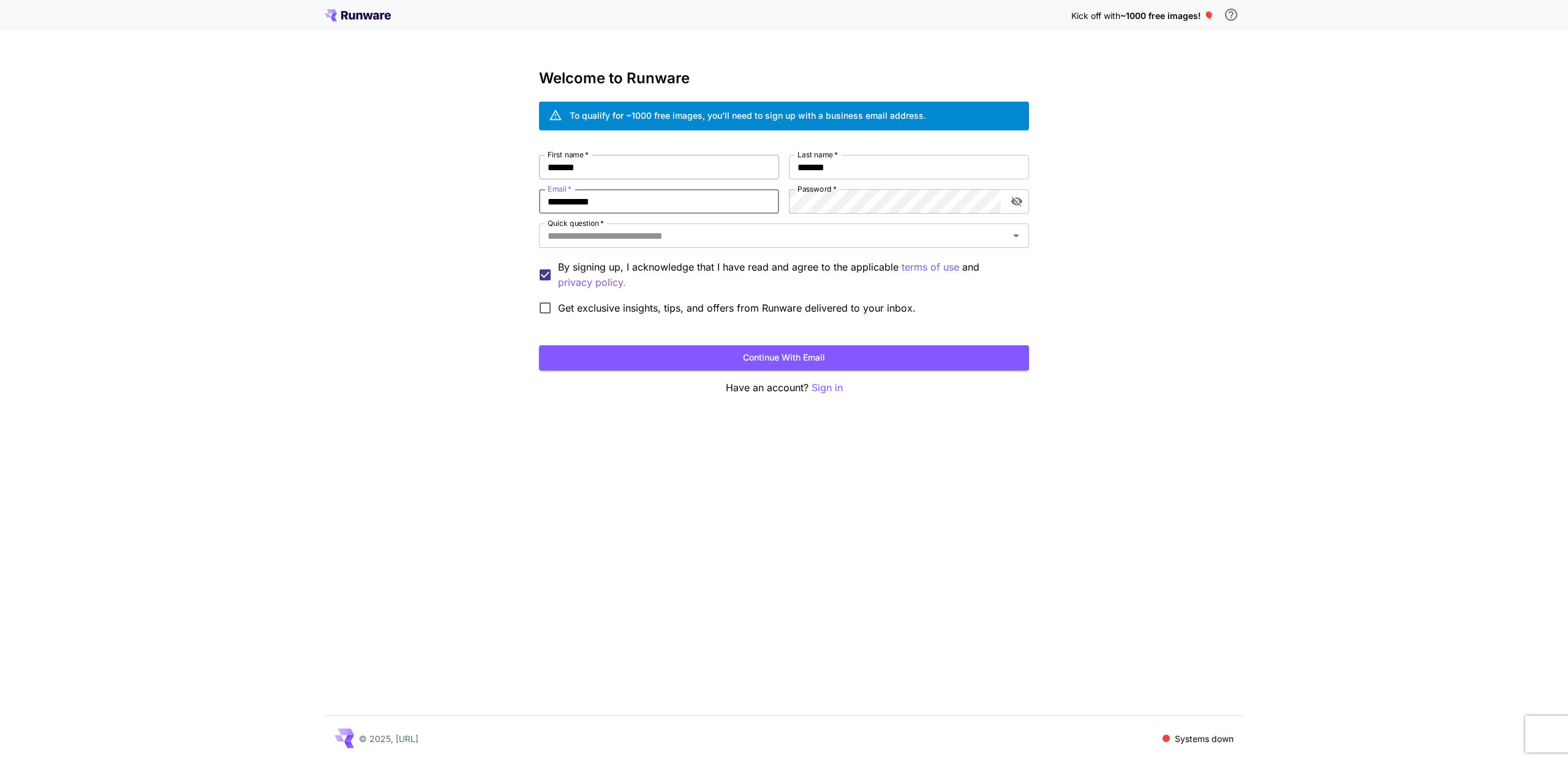
type input "**********"
click at [823, 181] on div "**********" at bounding box center [784, 238] width 490 height 166
click at [666, 239] on input "Quick question   *" at bounding box center [773, 235] width 462 height 17
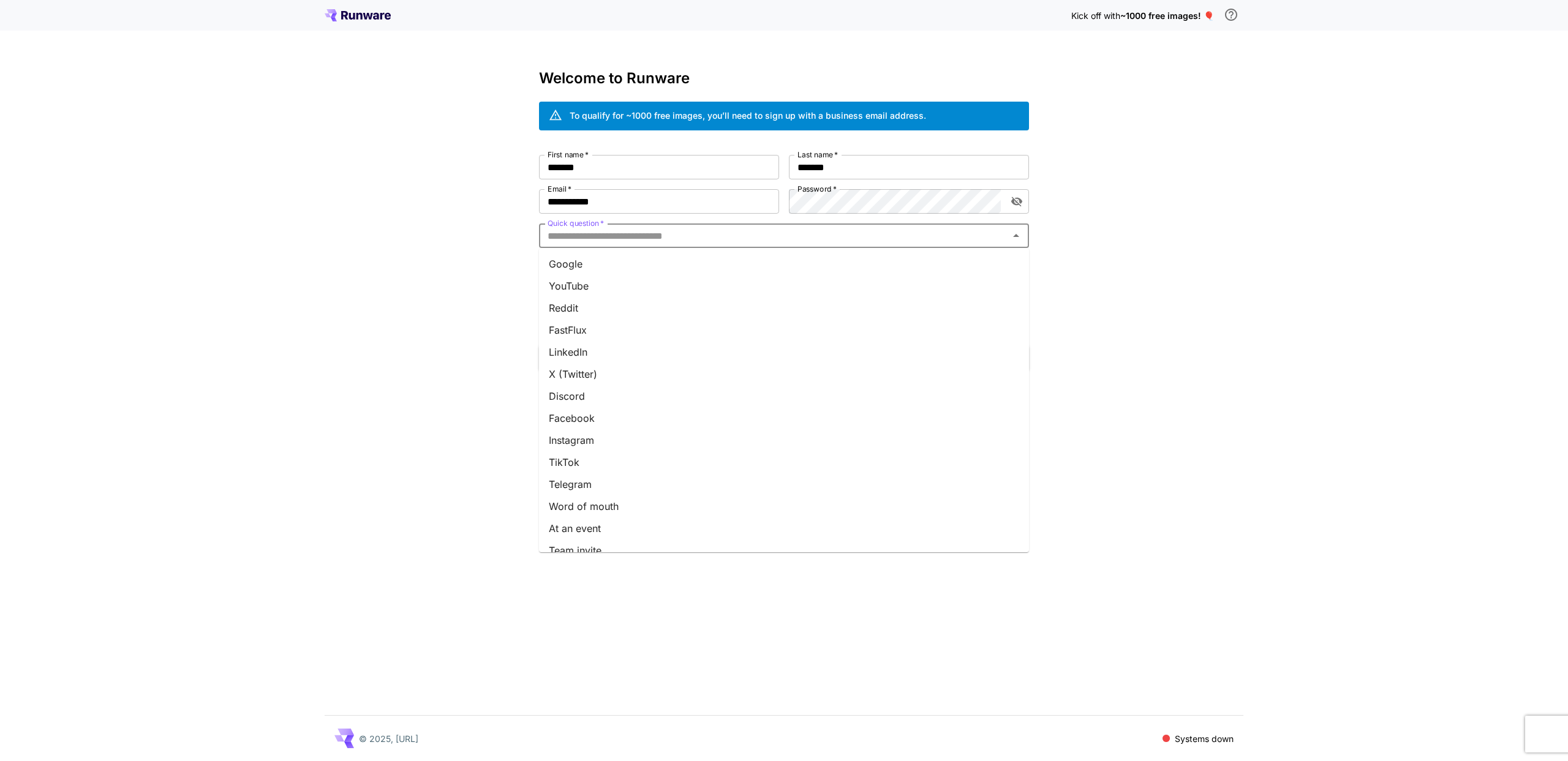
click at [616, 379] on li "X (Twitter)" at bounding box center [784, 374] width 490 height 22
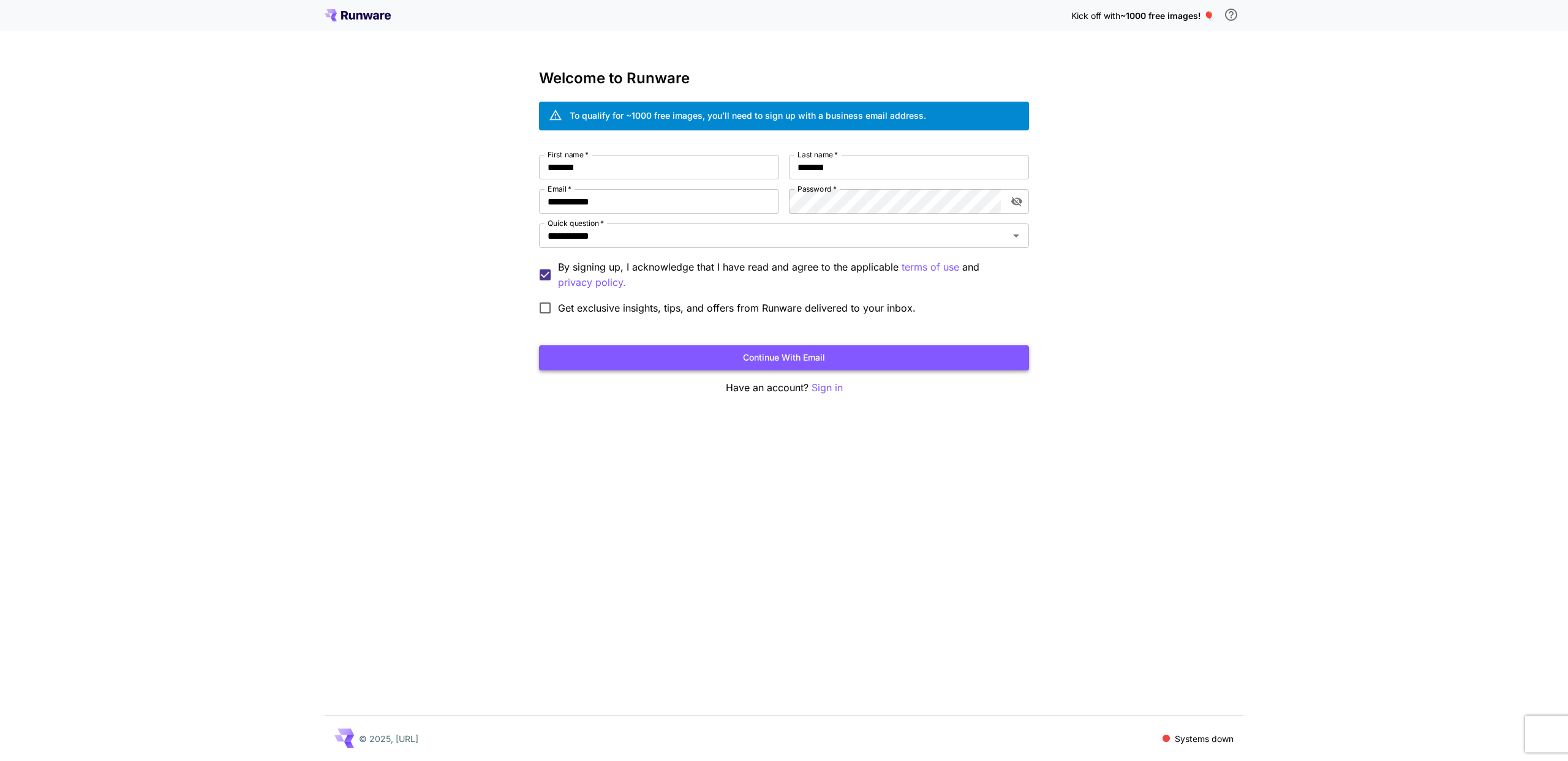
click at [567, 351] on button "Continue with email" at bounding box center [784, 357] width 490 height 25
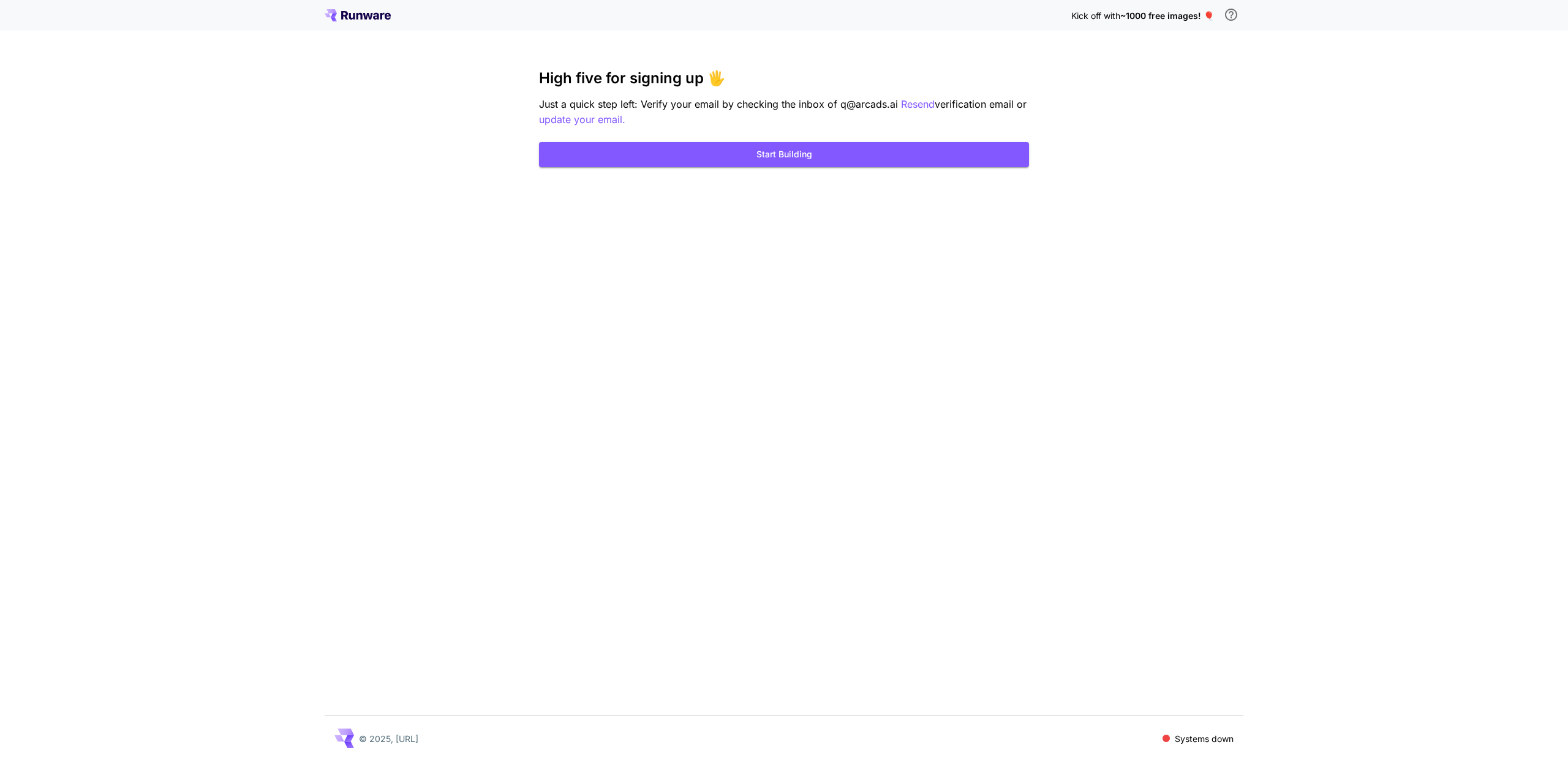
click at [1166, 736] on span at bounding box center [1166, 738] width 7 height 7
click at [1166, 739] on span at bounding box center [1166, 738] width 7 height 7
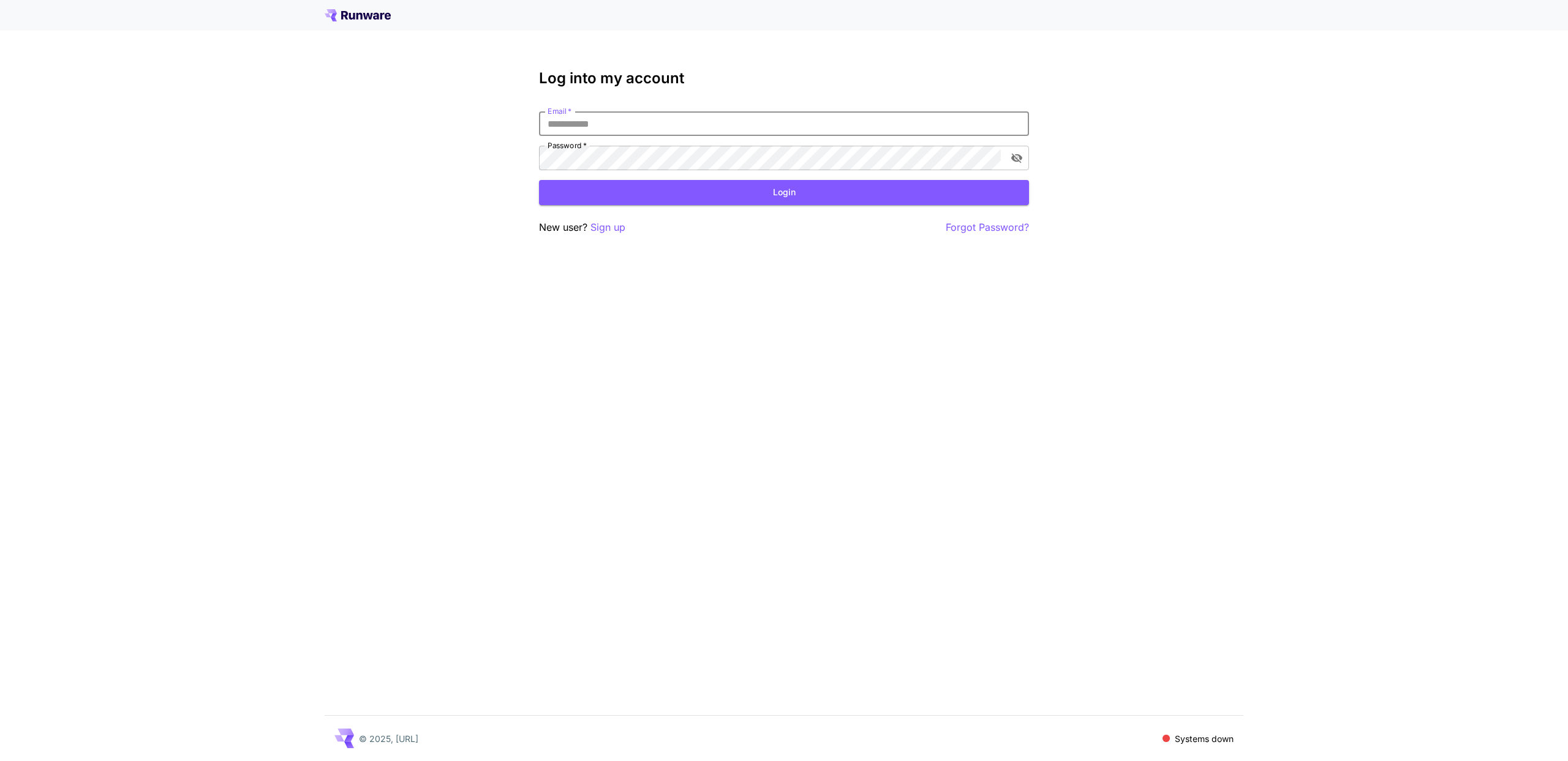
click at [354, 22] on div at bounding box center [784, 15] width 1568 height 31
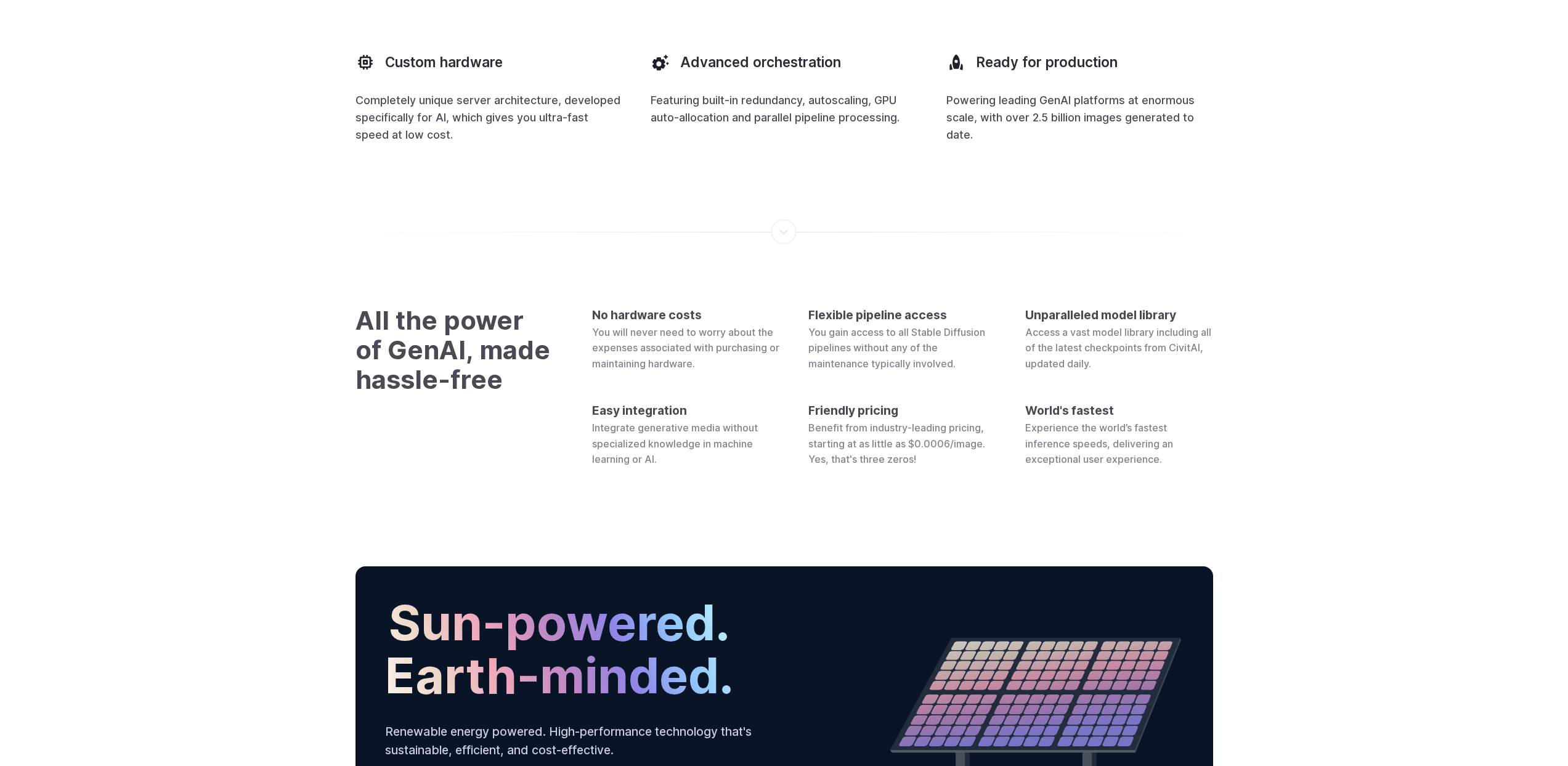
scroll to position [4492, 0]
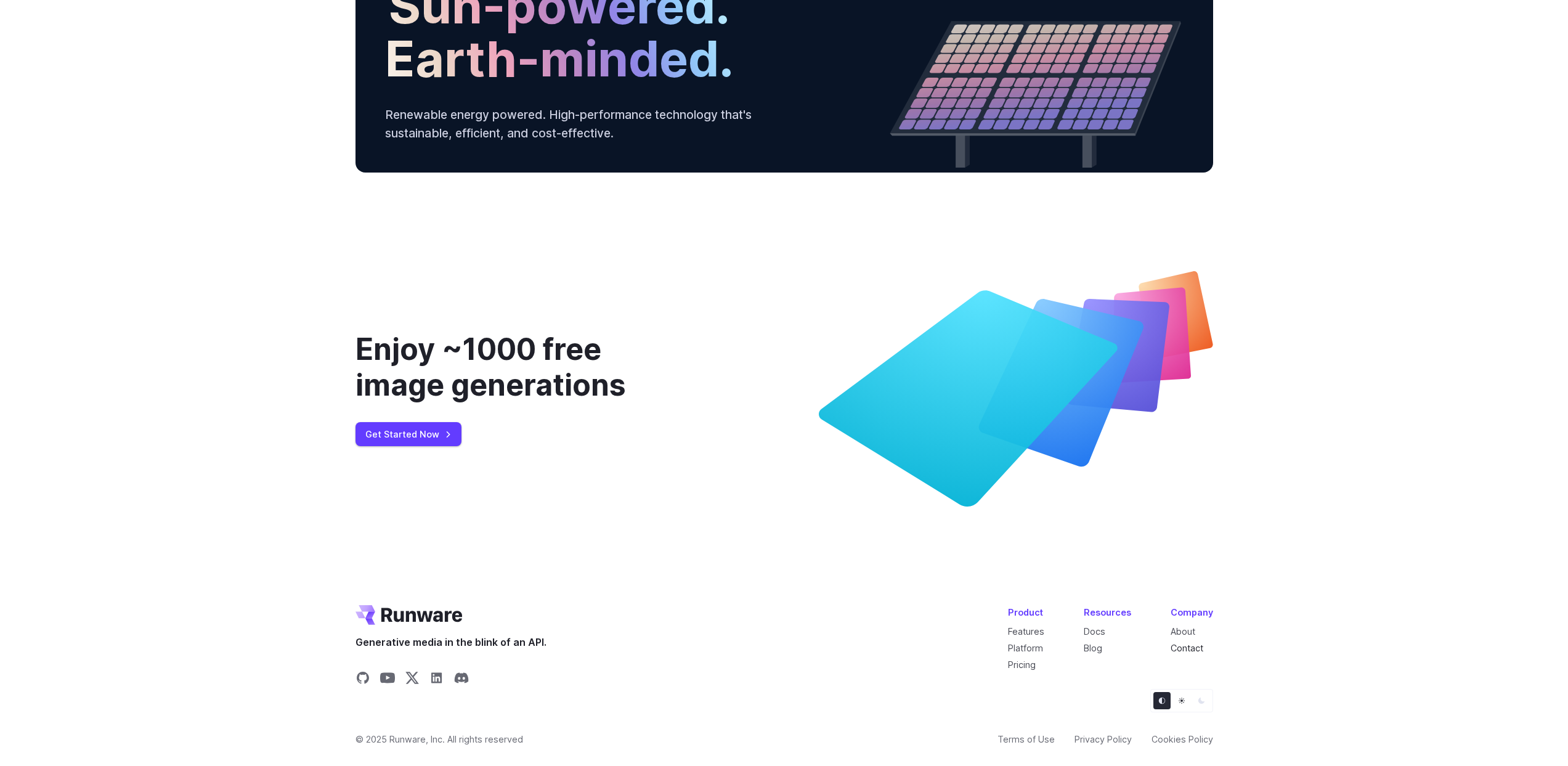
click at [1195, 652] on link "Contact" at bounding box center [1187, 647] width 32 height 10
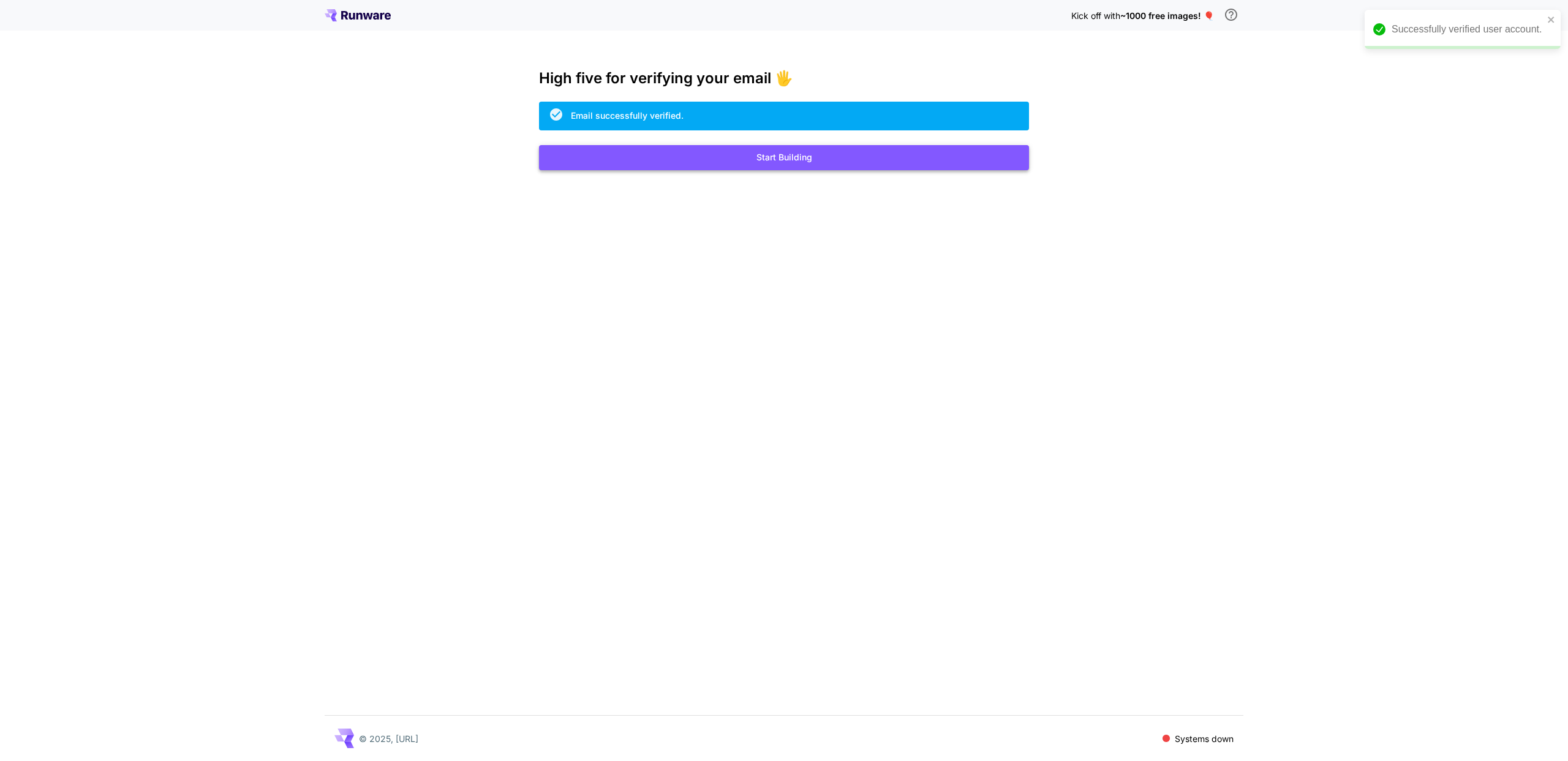
click at [859, 164] on button "Start Building" at bounding box center [784, 157] width 490 height 25
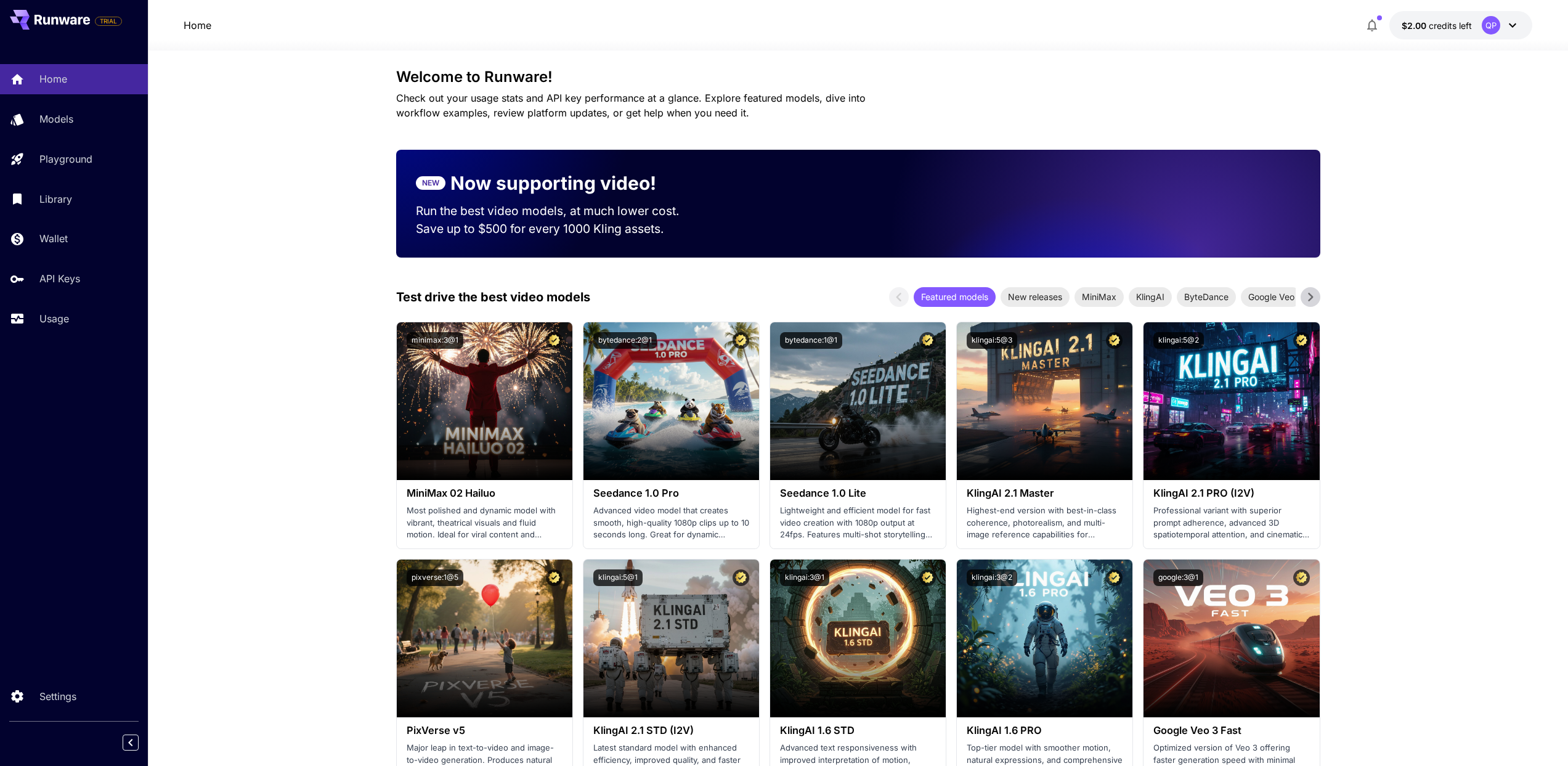
scroll to position [190, 0]
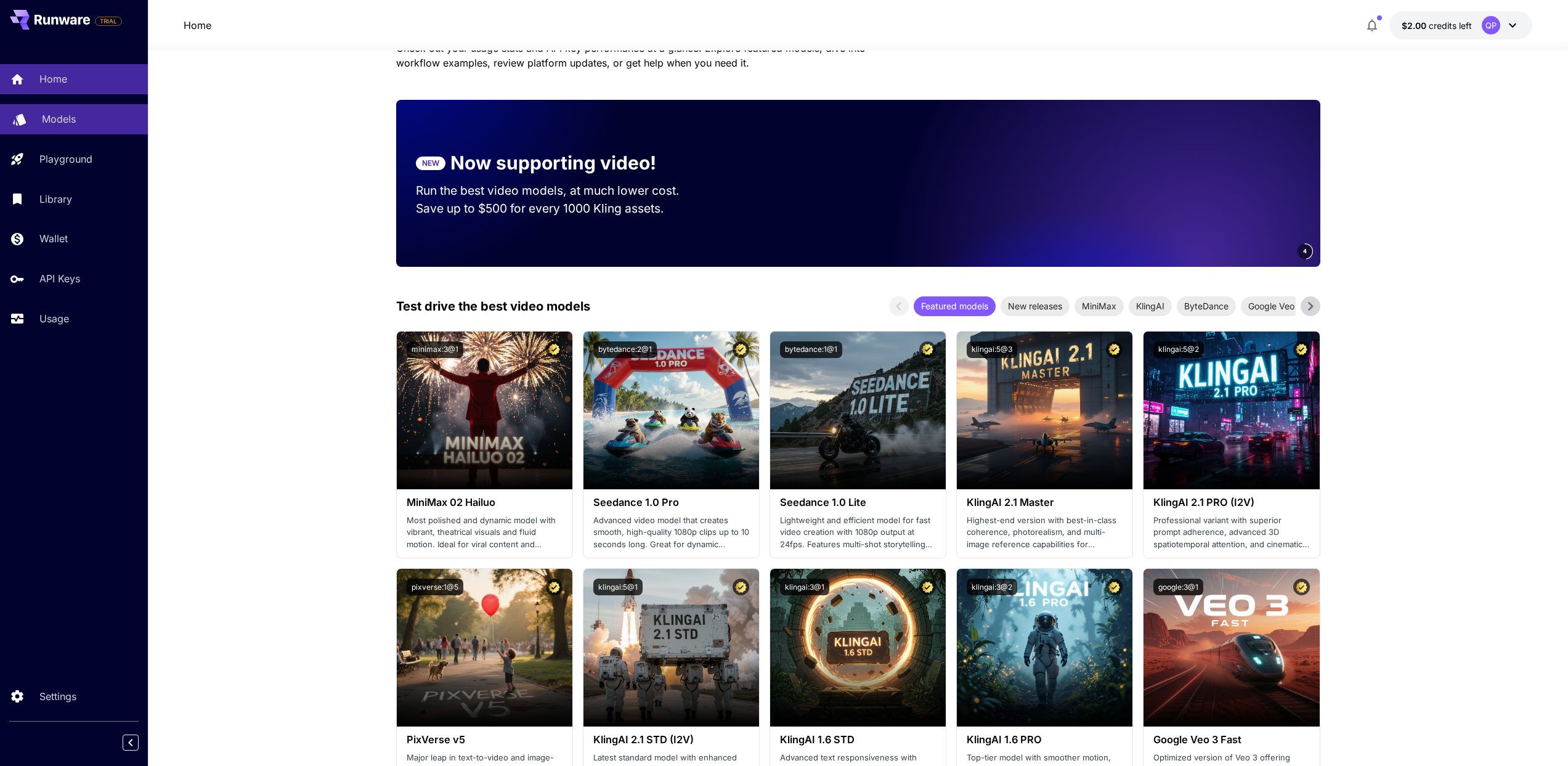
click at [68, 120] on p "Models" at bounding box center [59, 119] width 34 height 15
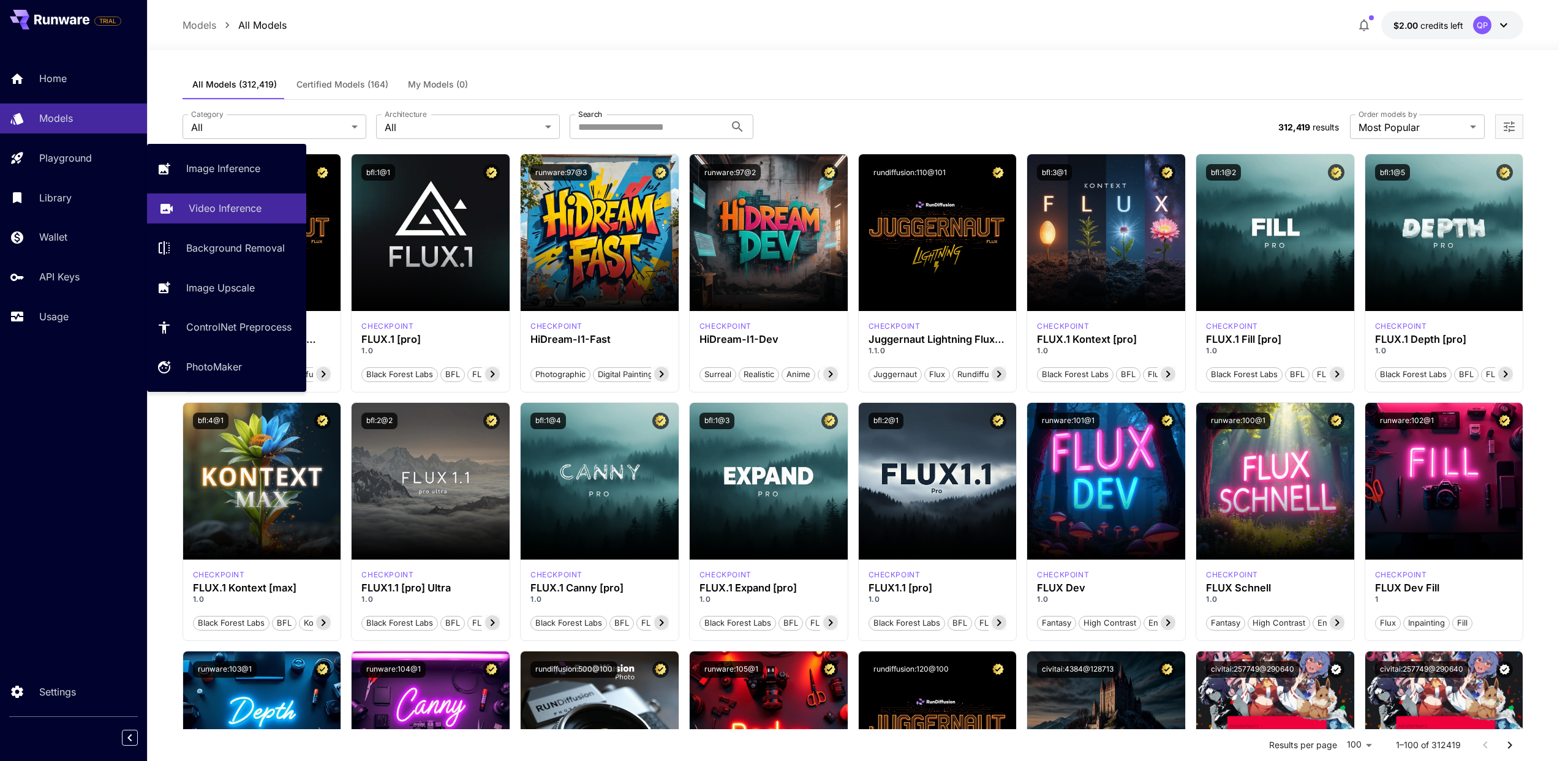
click at [235, 214] on p "Video Inference" at bounding box center [225, 209] width 73 height 15
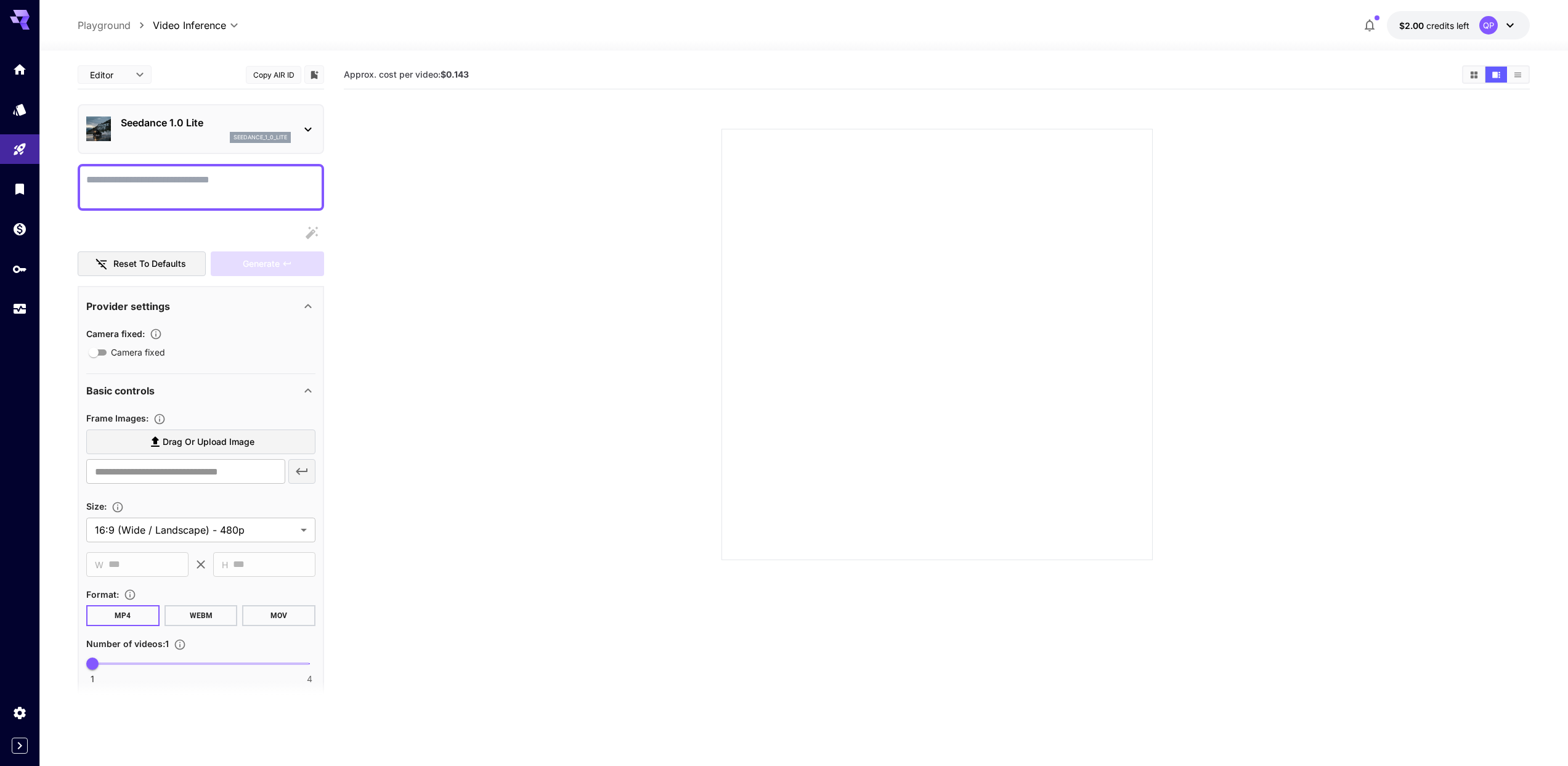
click at [244, 121] on p "Seedance 1.0 Lite" at bounding box center [205, 123] width 170 height 15
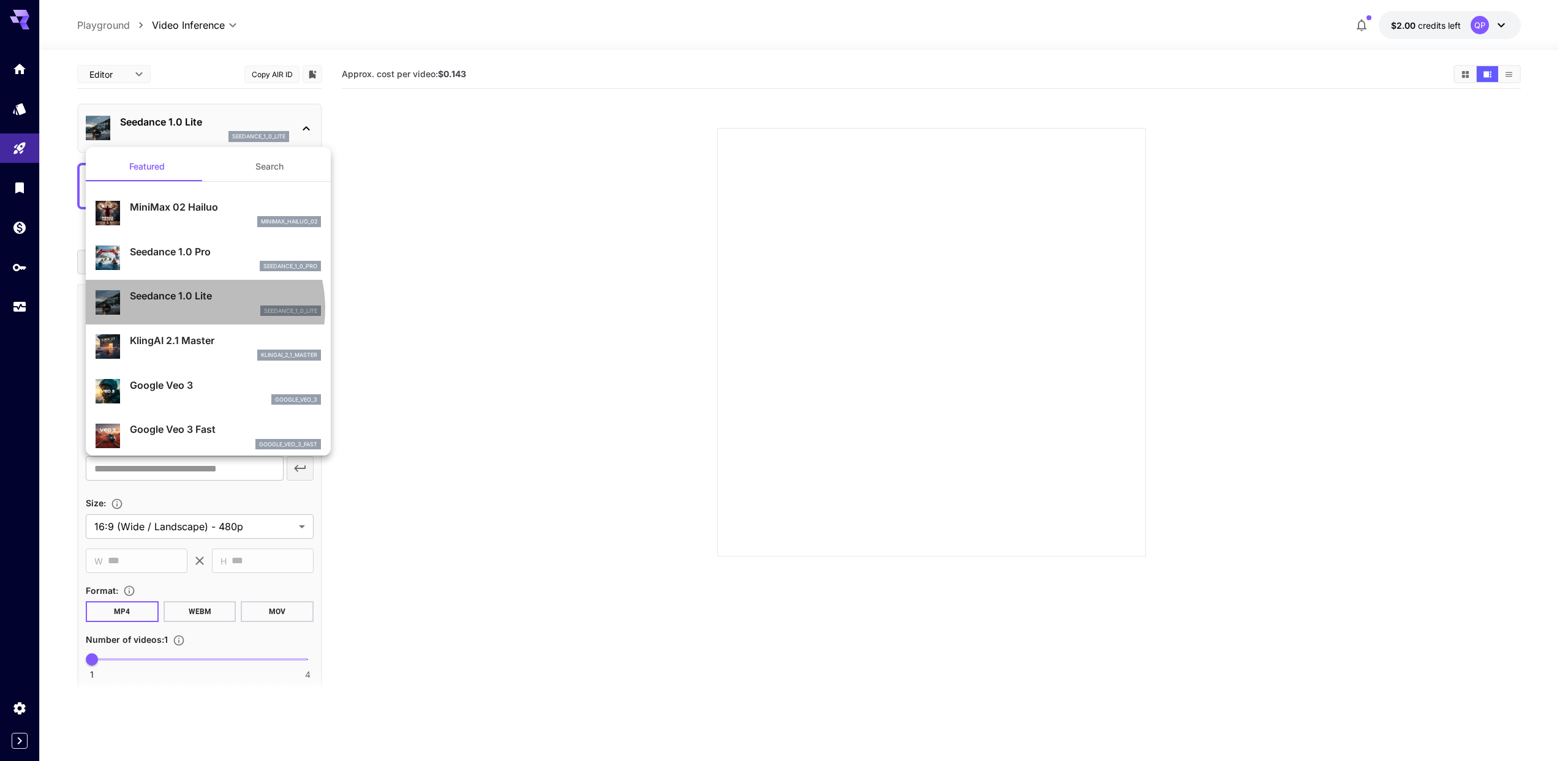
click at [193, 308] on div "seedance_1_0_lite" at bounding box center [225, 311] width 191 height 11
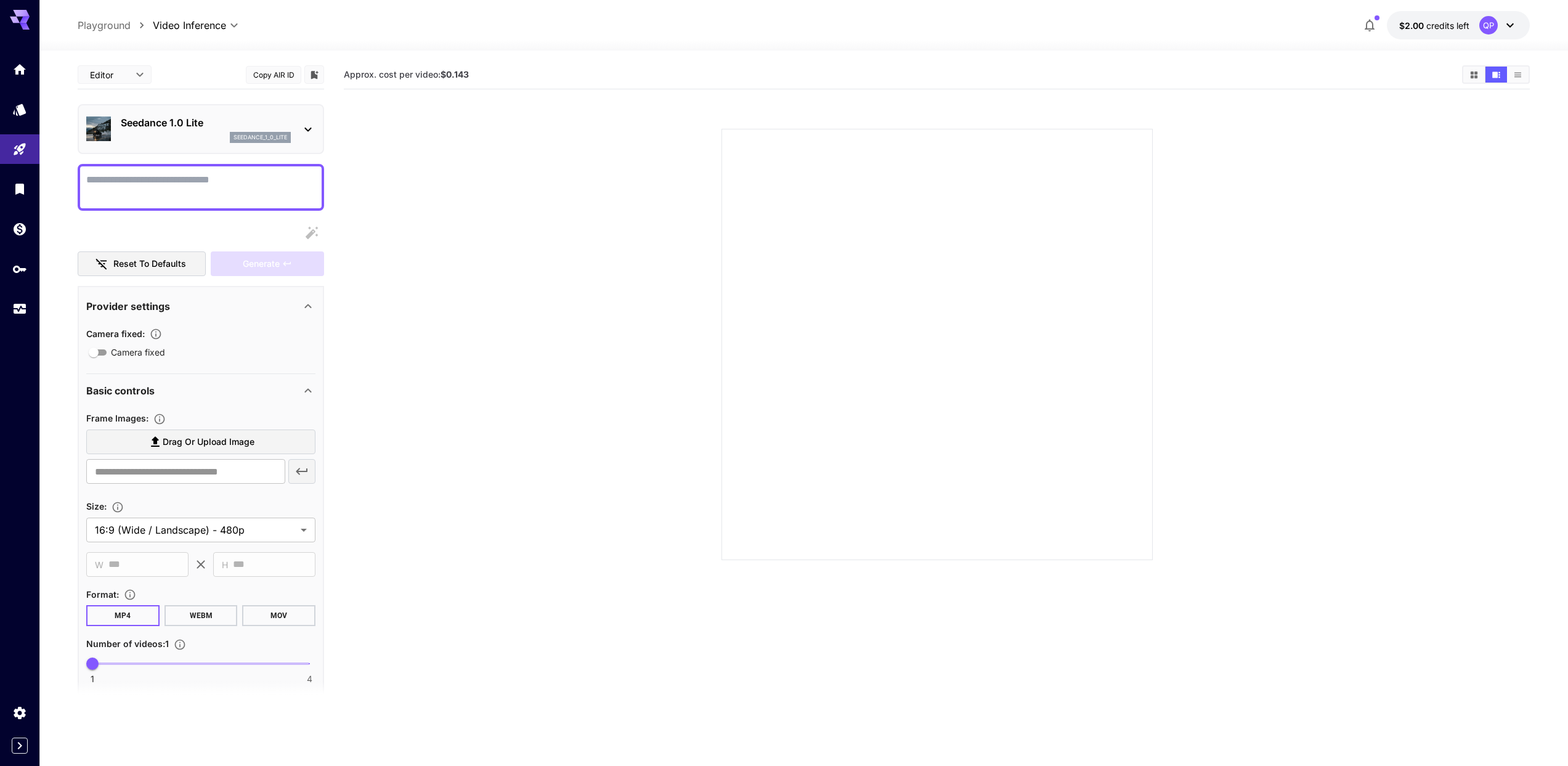
click at [194, 188] on textarea "Camera fixed" at bounding box center [200, 188] width 230 height 30
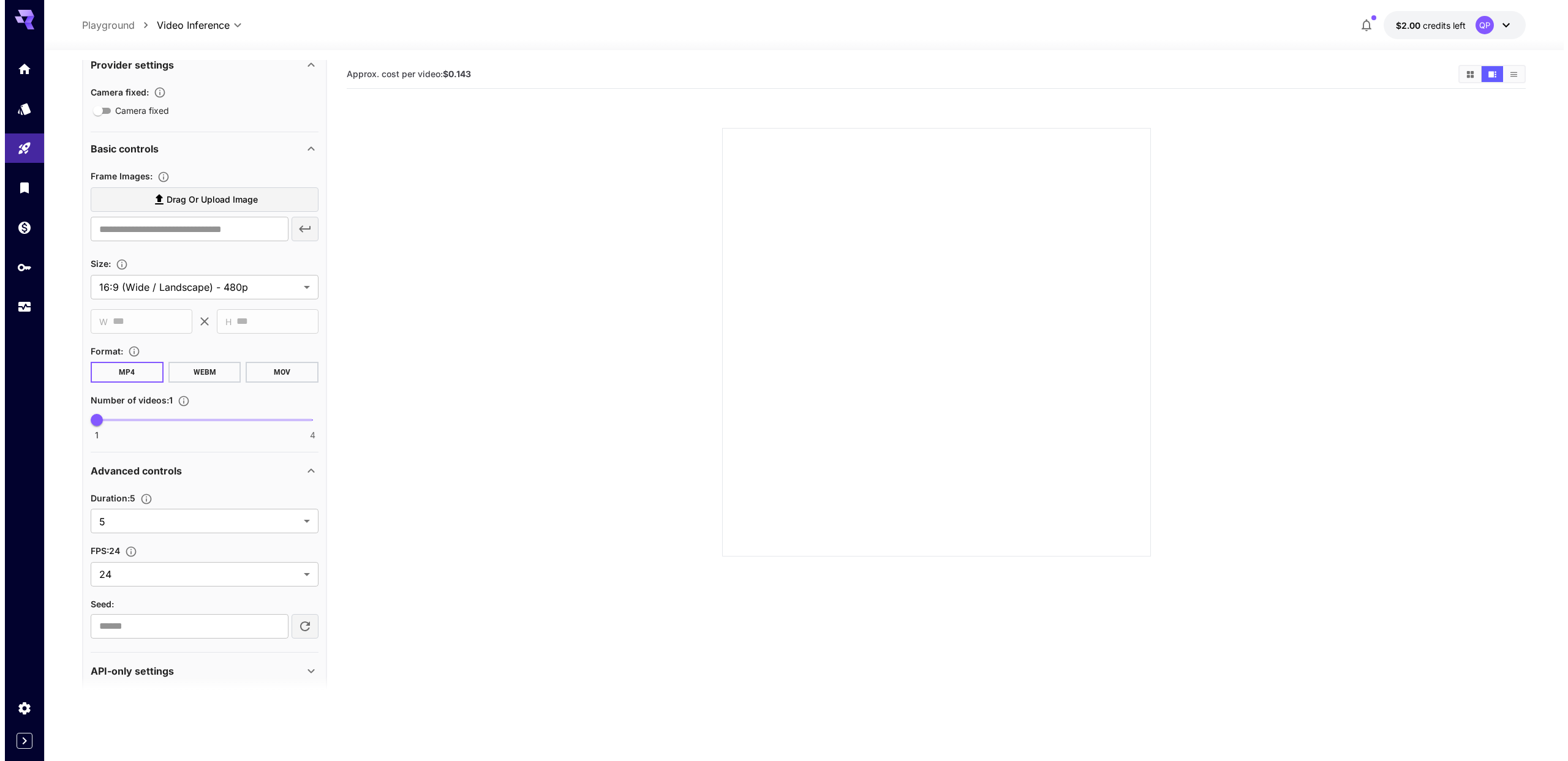
scroll to position [254, 0]
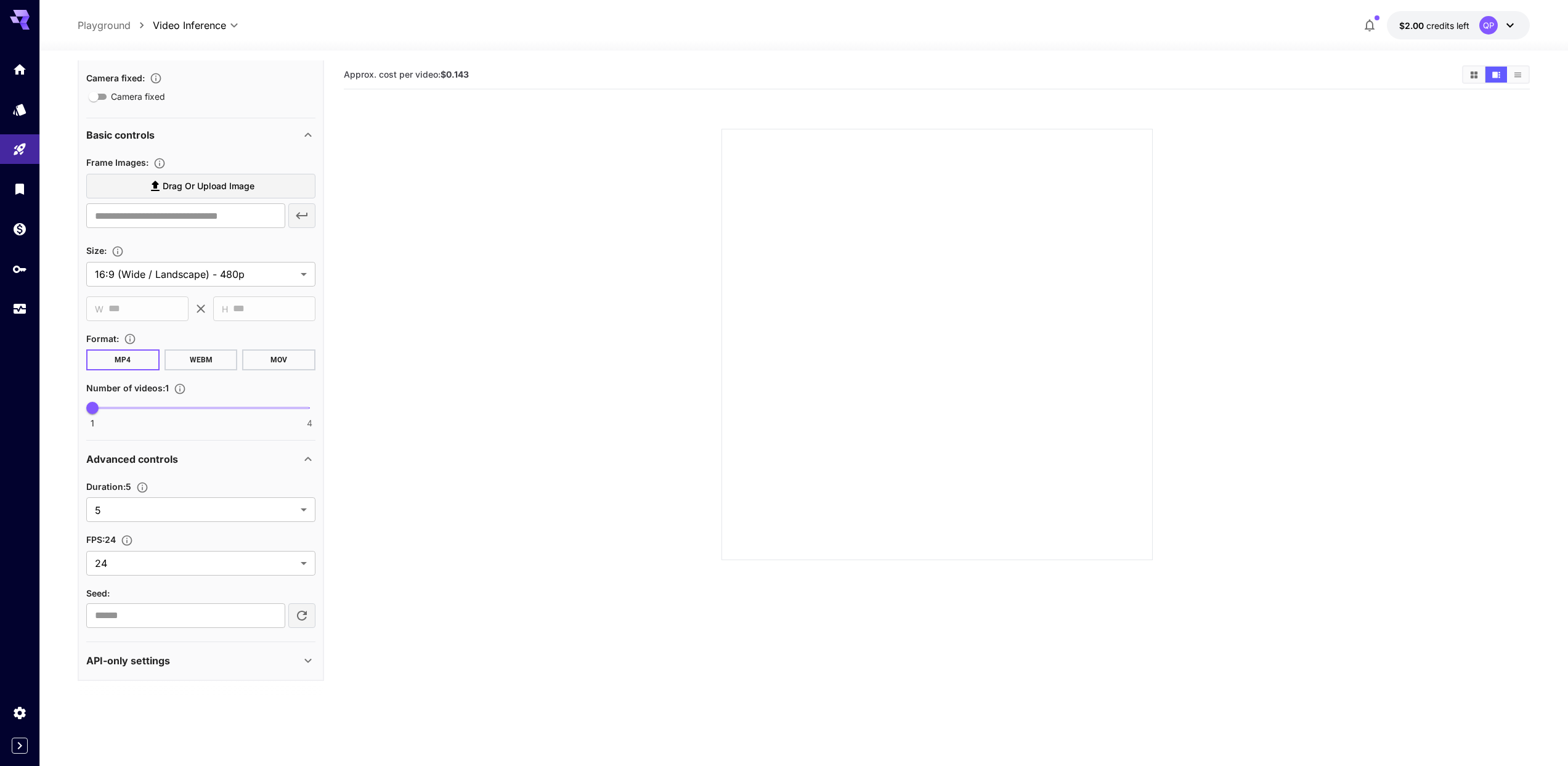
click at [1498, 26] on div "QP" at bounding box center [1498, 25] width 38 height 18
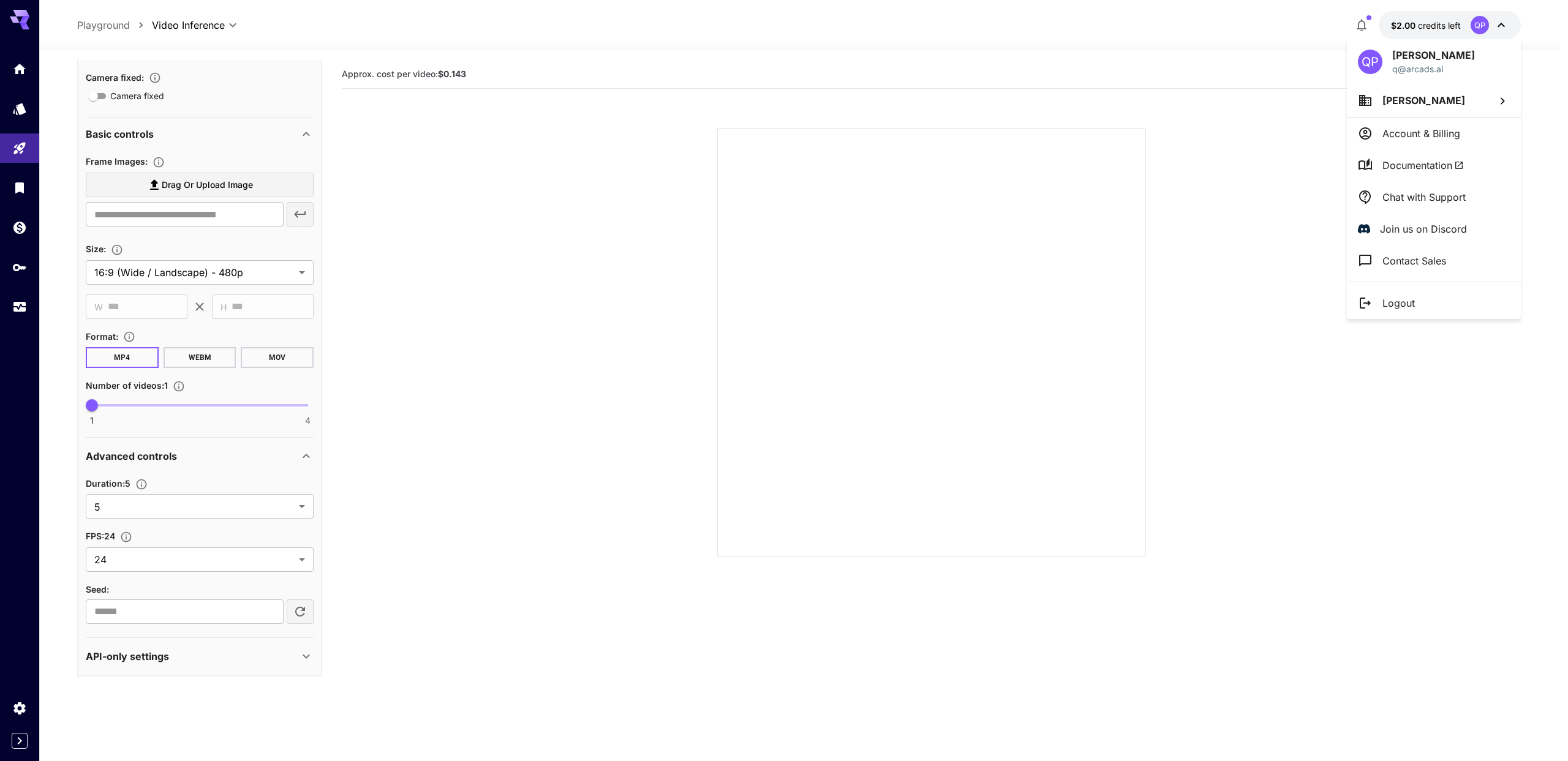
click at [1489, 26] on div at bounding box center [784, 380] width 1568 height 761
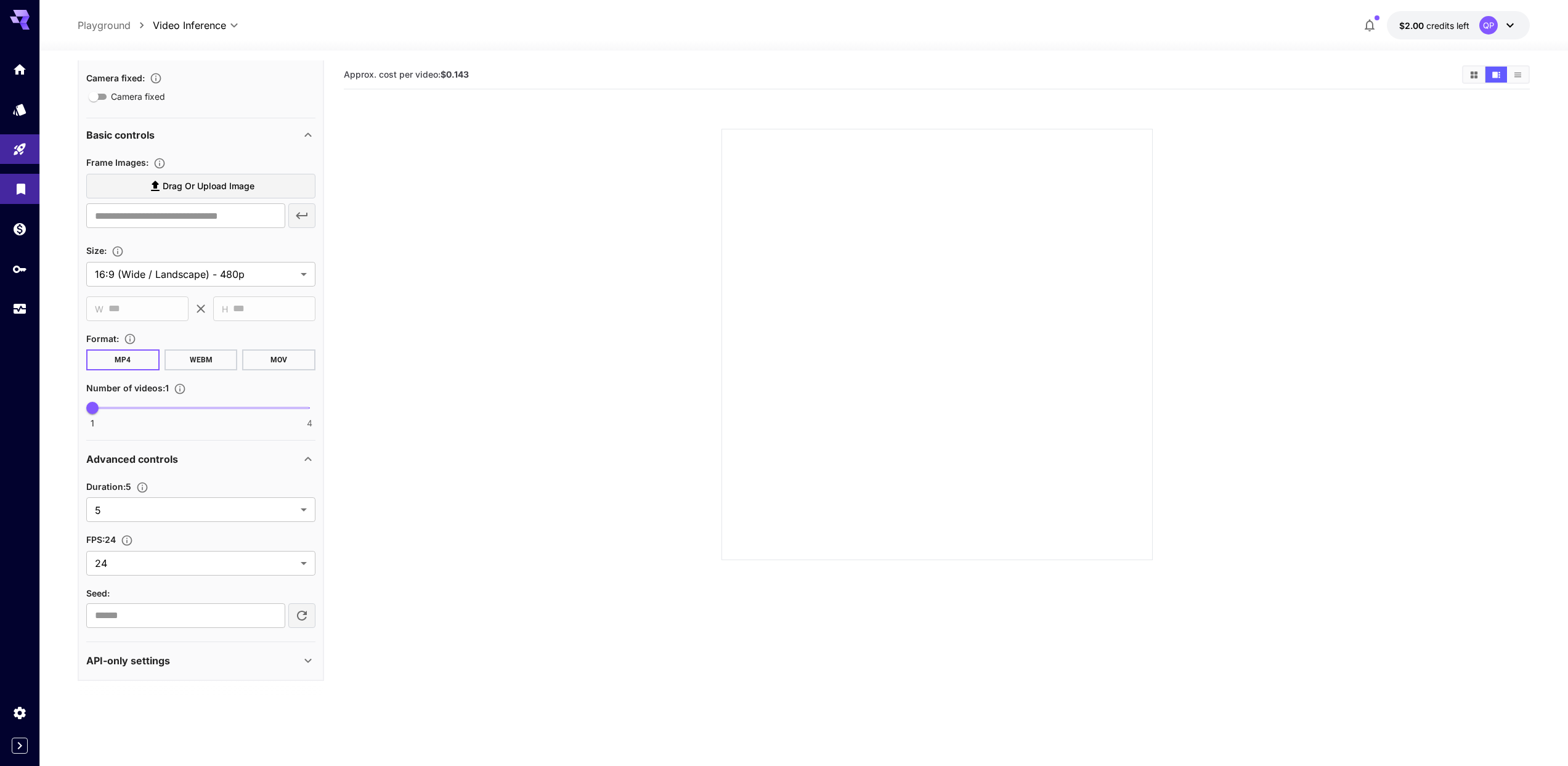
click at [30, 184] on link at bounding box center [20, 189] width 39 height 30
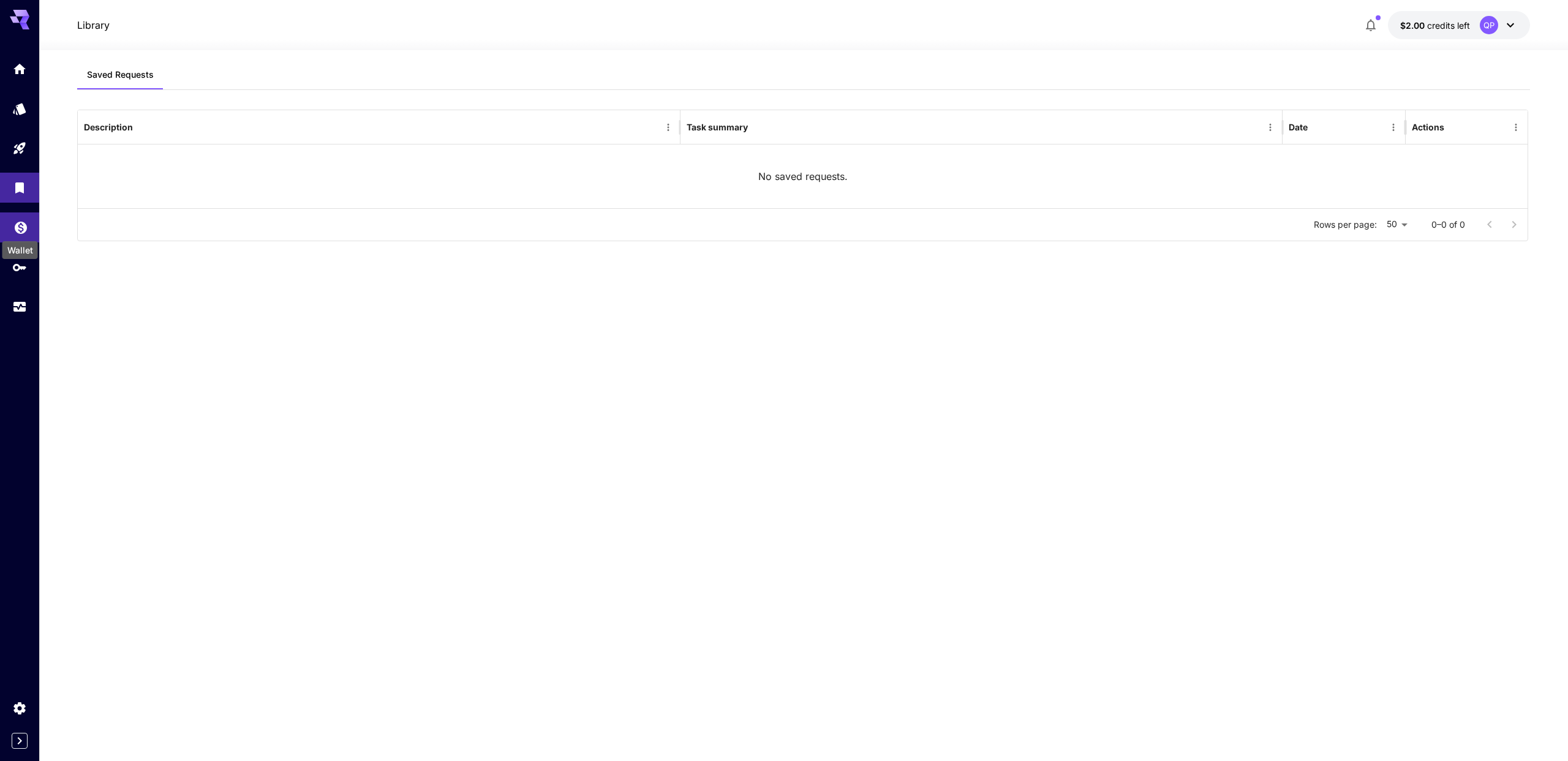
click at [20, 235] on div "Wallet" at bounding box center [20, 246] width 38 height 28
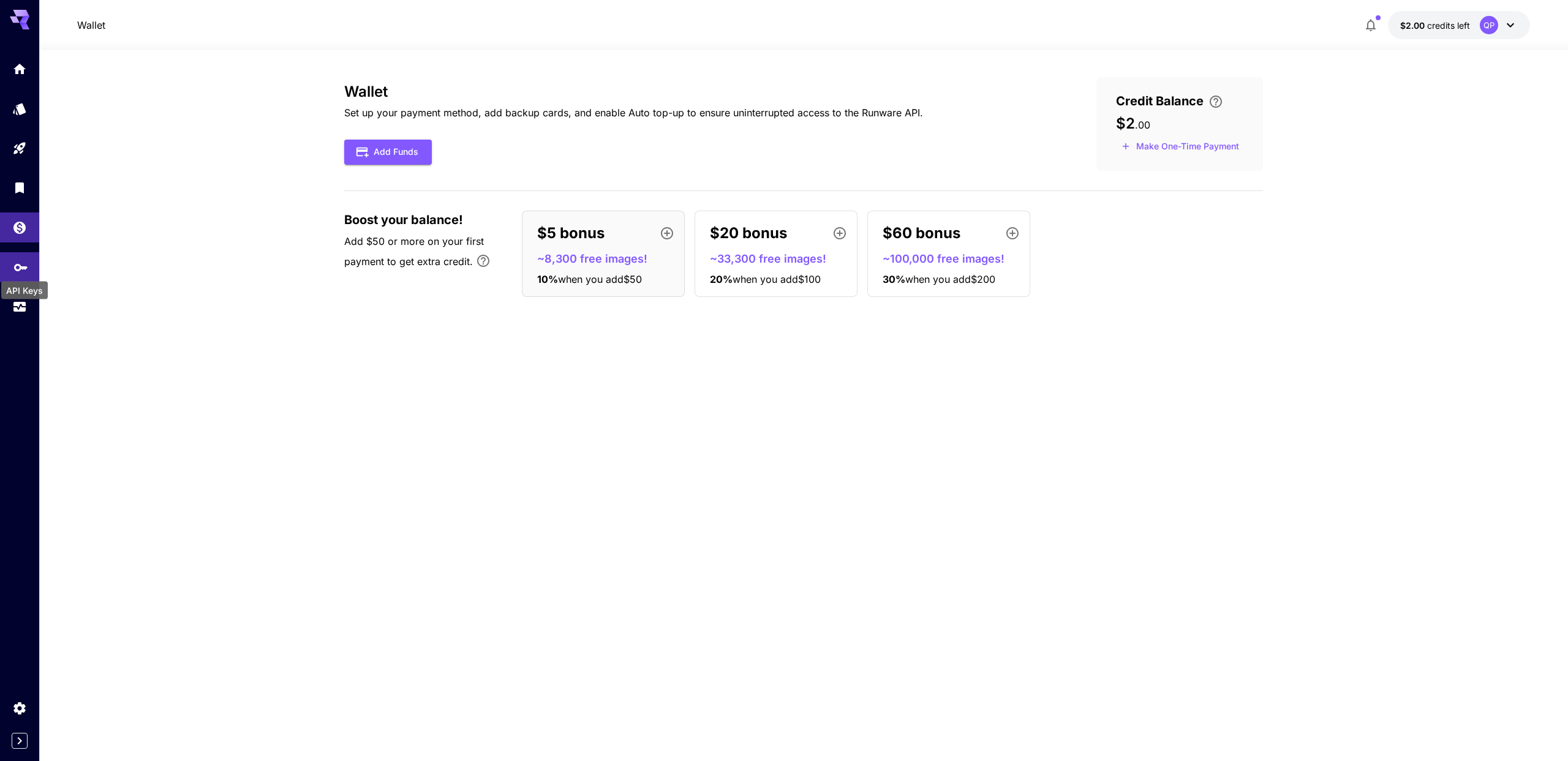
click at [23, 270] on icon "API Keys" at bounding box center [21, 263] width 15 height 15
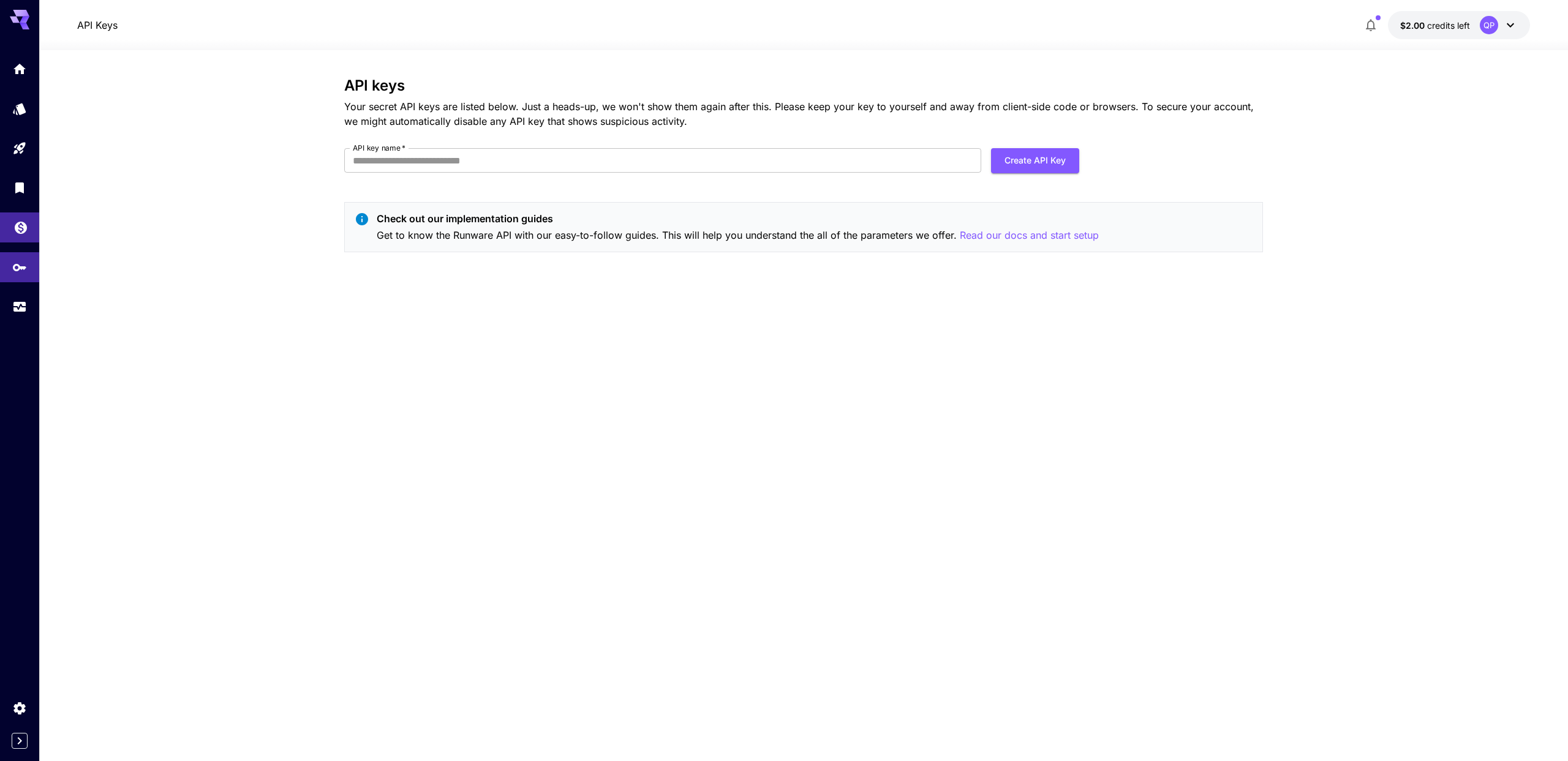
click at [15, 235] on link at bounding box center [20, 227] width 39 height 30
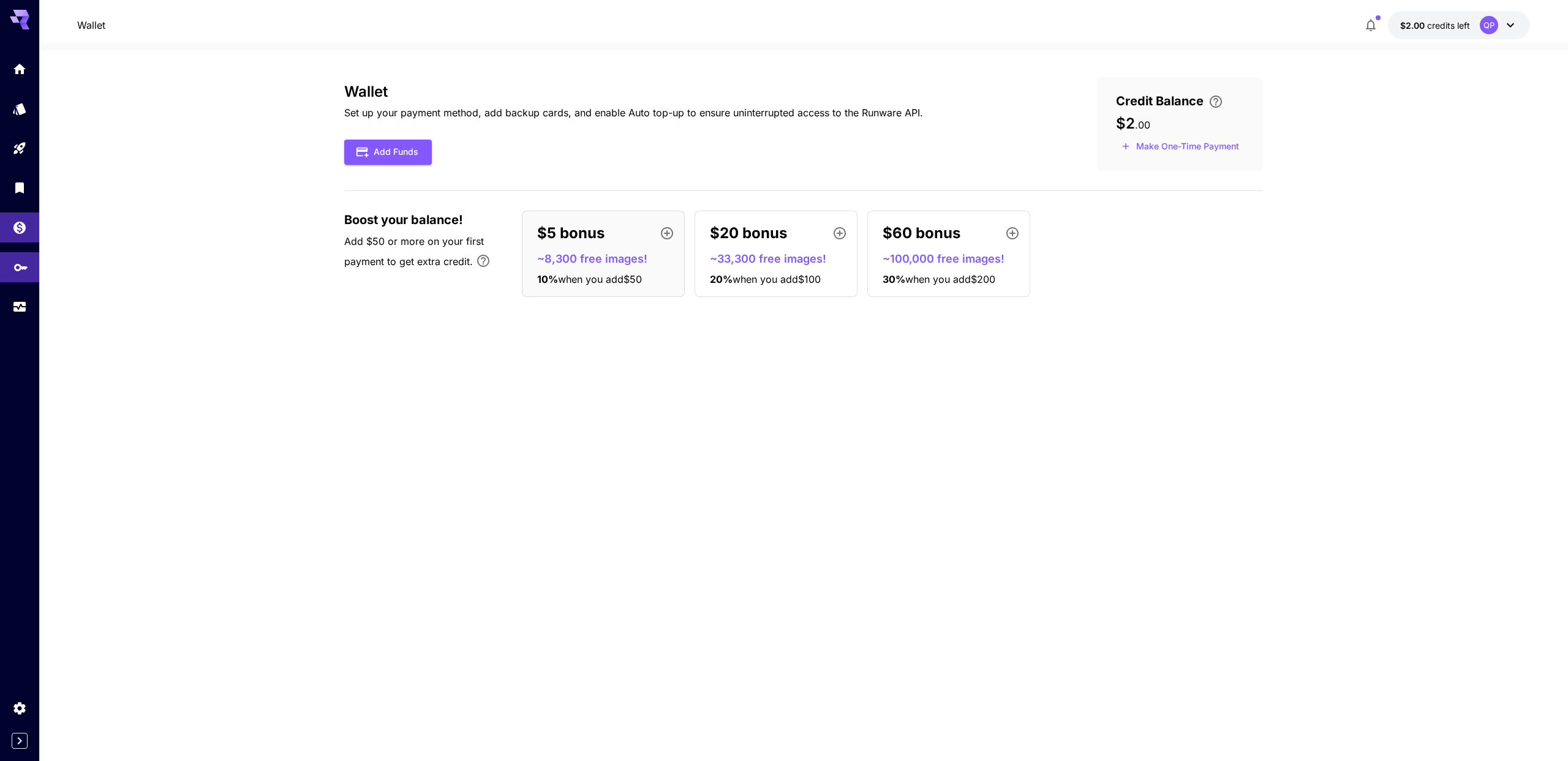
click at [11, 262] on link at bounding box center [20, 267] width 39 height 30
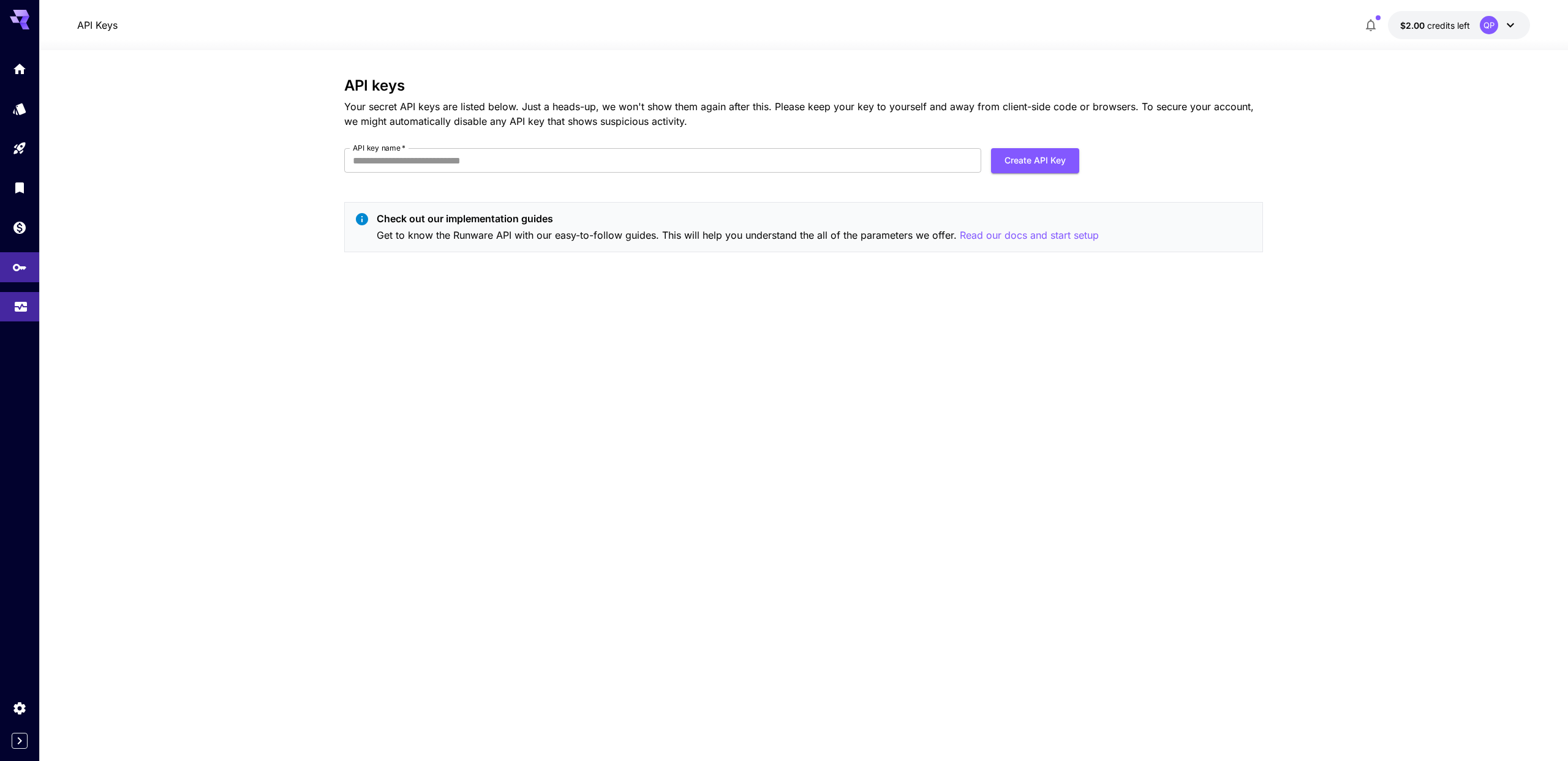
click at [15, 298] on link at bounding box center [20, 307] width 39 height 30
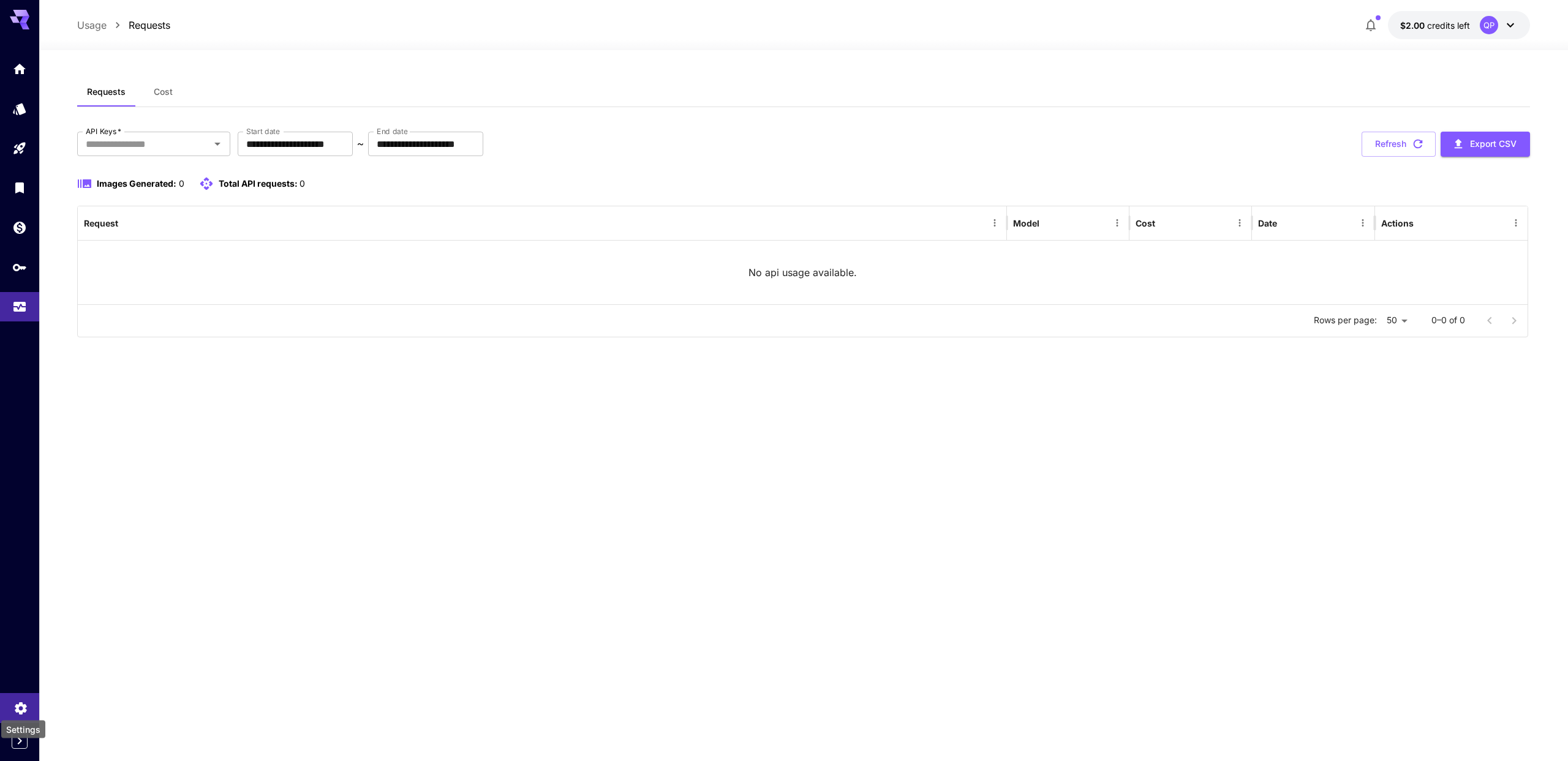
click at [22, 706] on icon "Settings" at bounding box center [21, 705] width 15 height 15
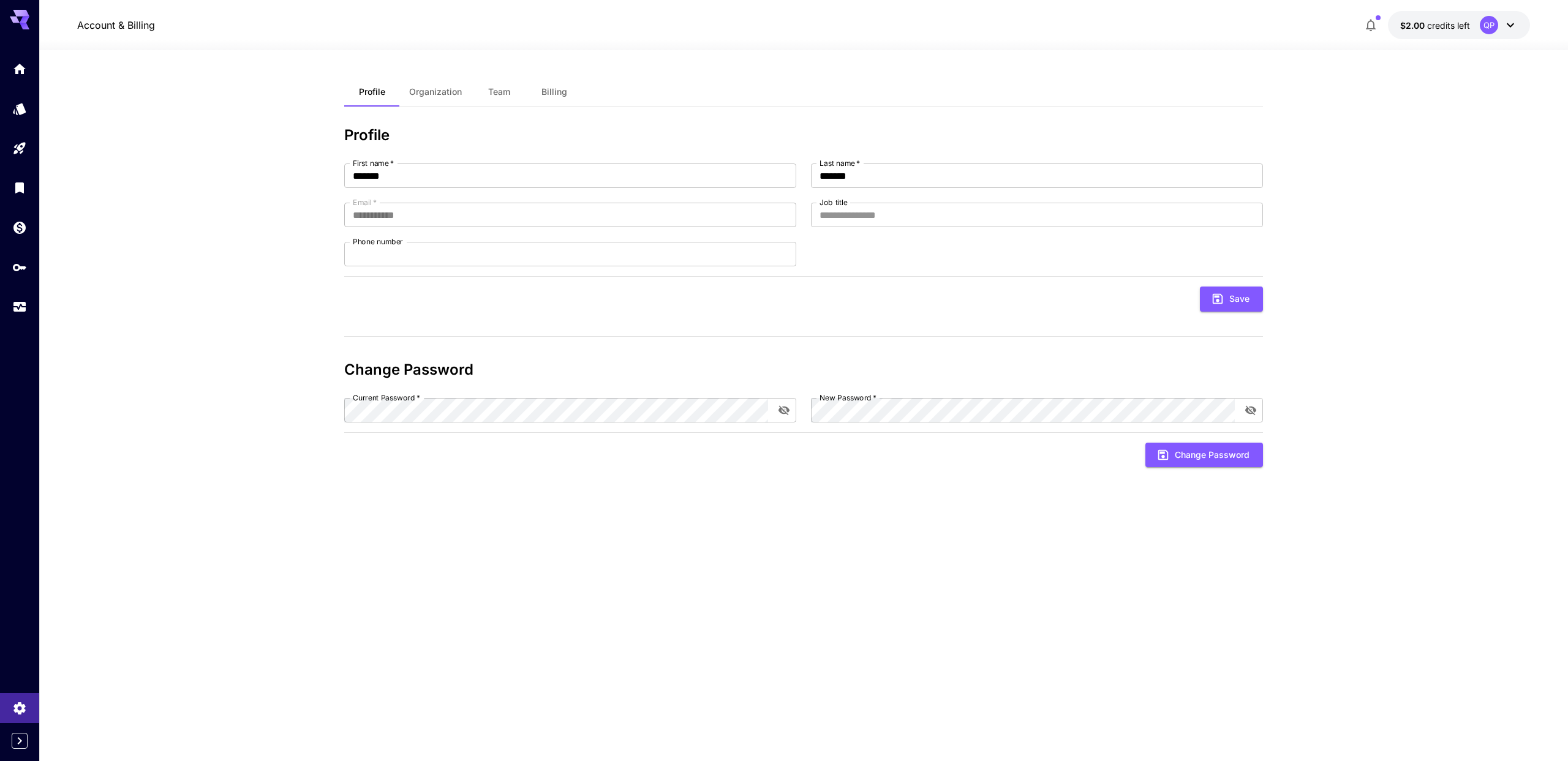
click at [427, 92] on span "Organization" at bounding box center [435, 92] width 52 height 11
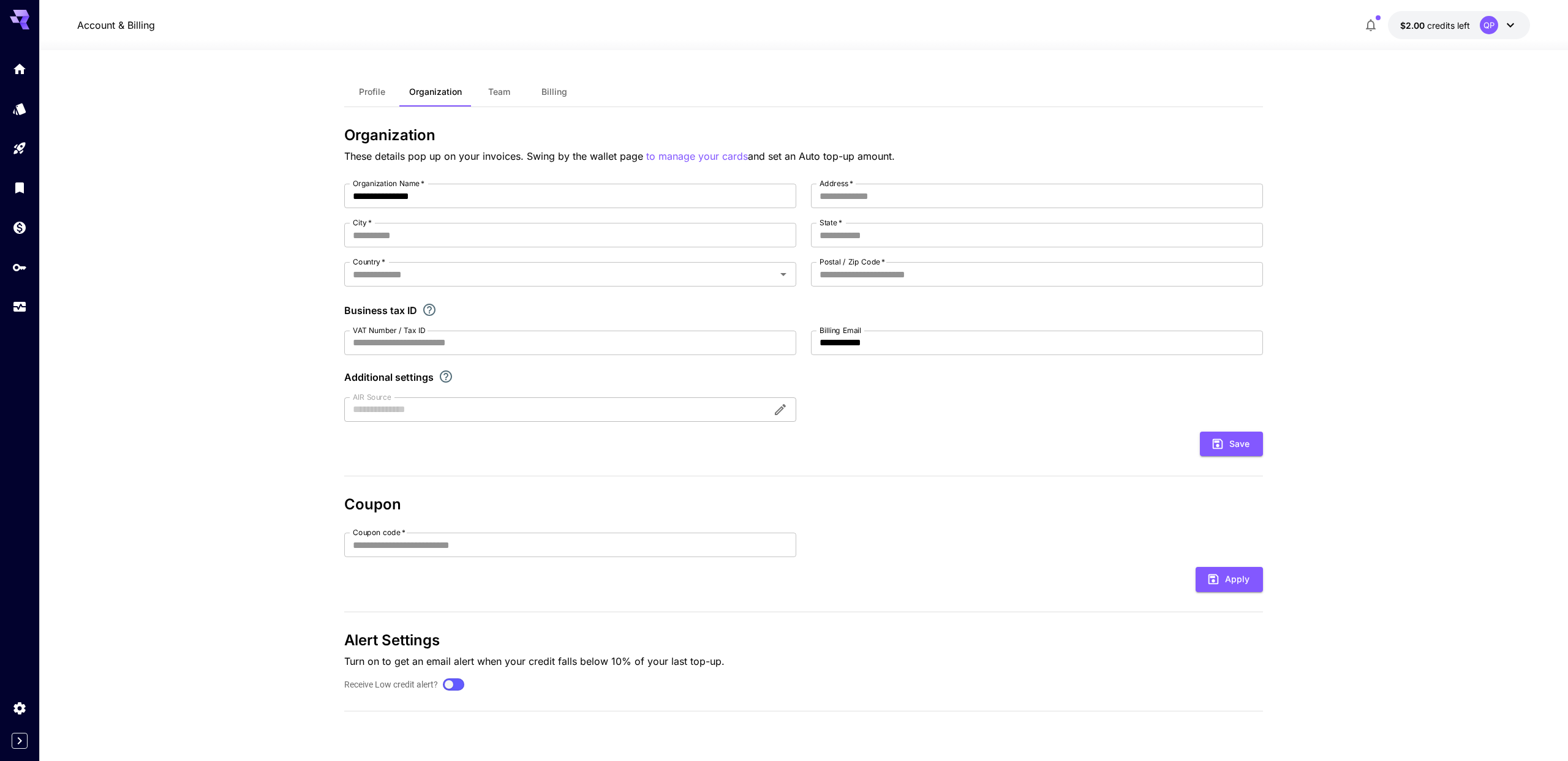
click at [506, 92] on span "Team" at bounding box center [499, 92] width 22 height 11
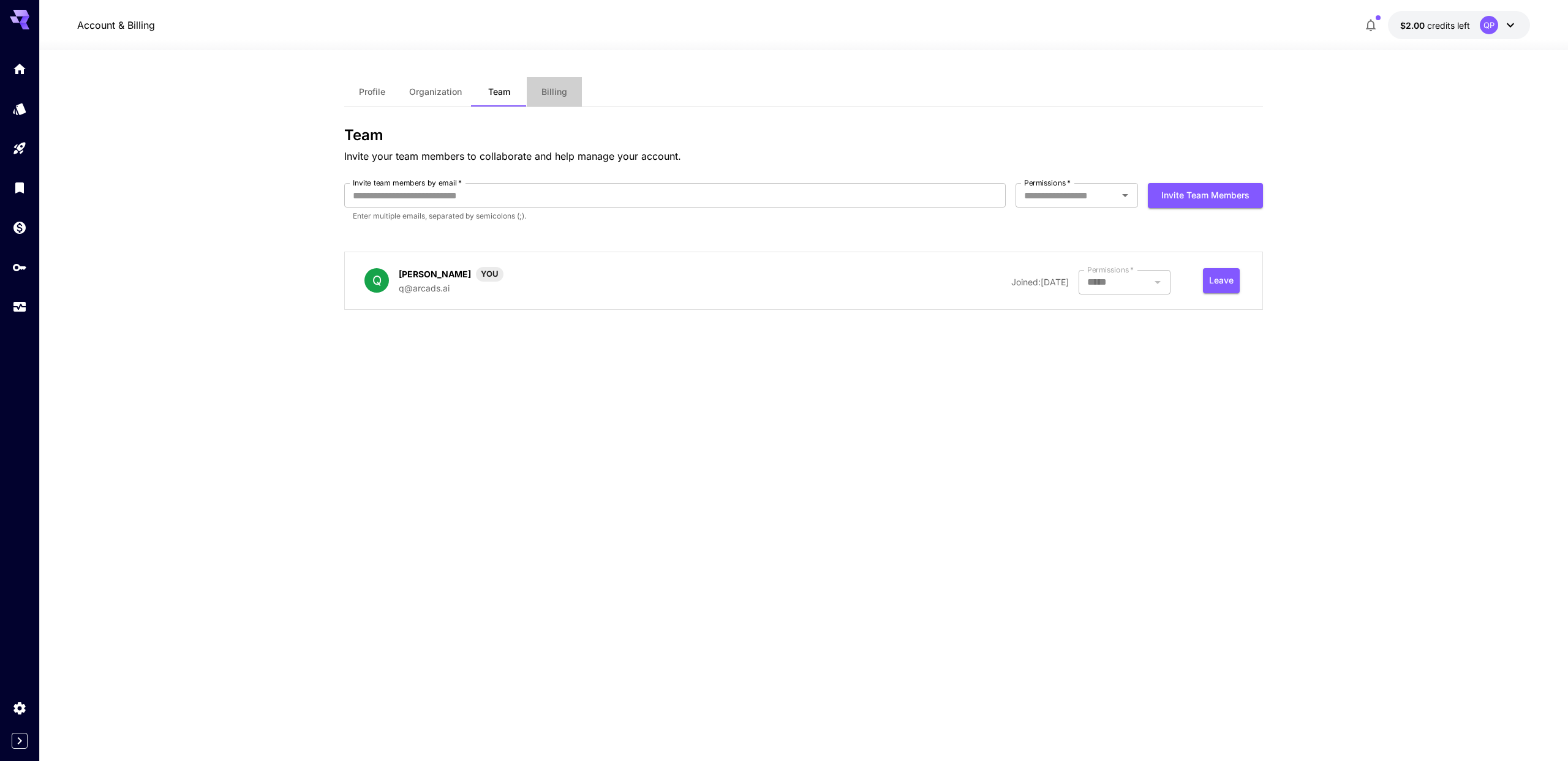
click at [548, 89] on span "Billing" at bounding box center [555, 92] width 26 height 11
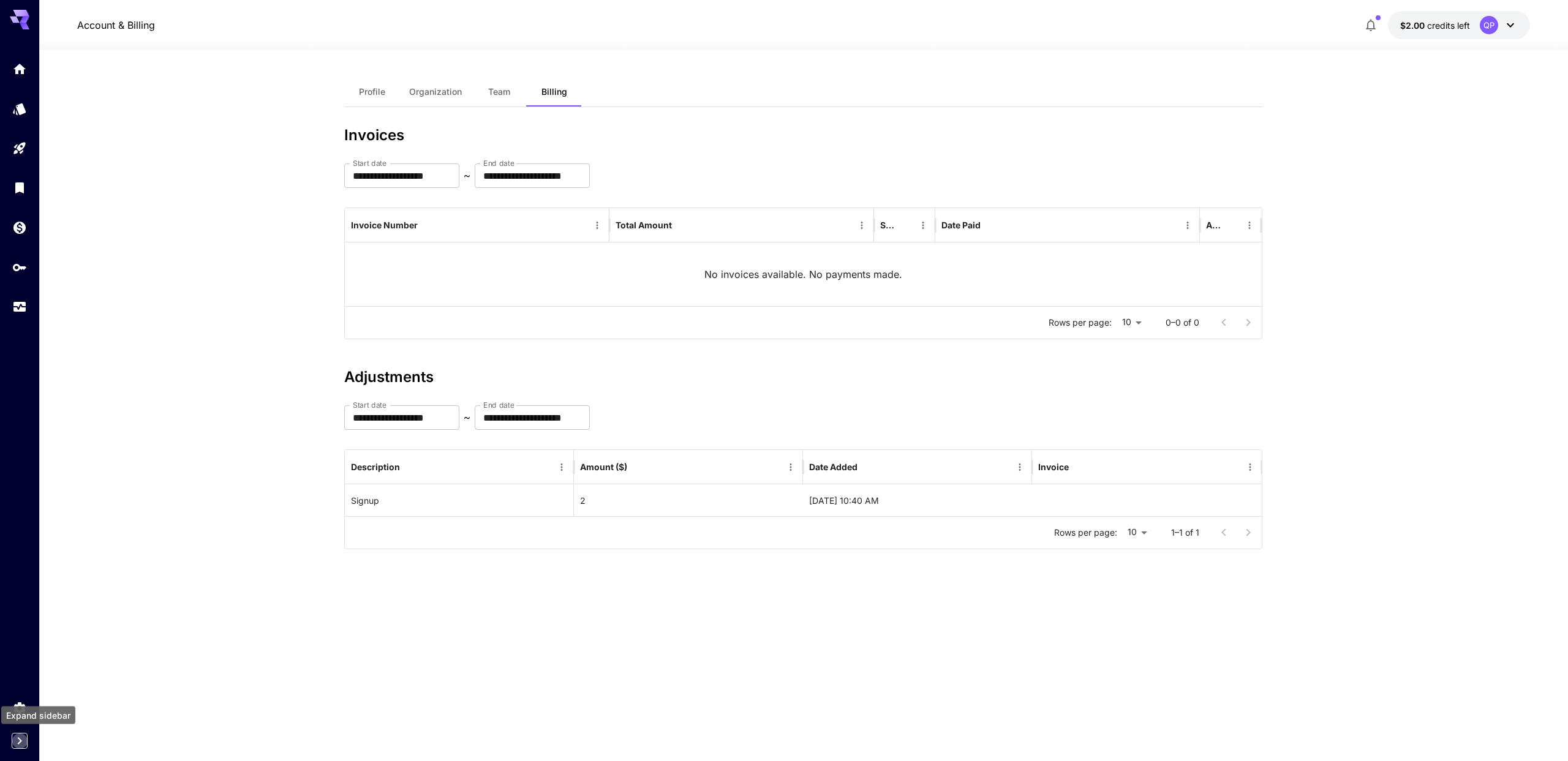
click at [14, 742] on icon "Expand sidebar" at bounding box center [20, 741] width 15 height 15
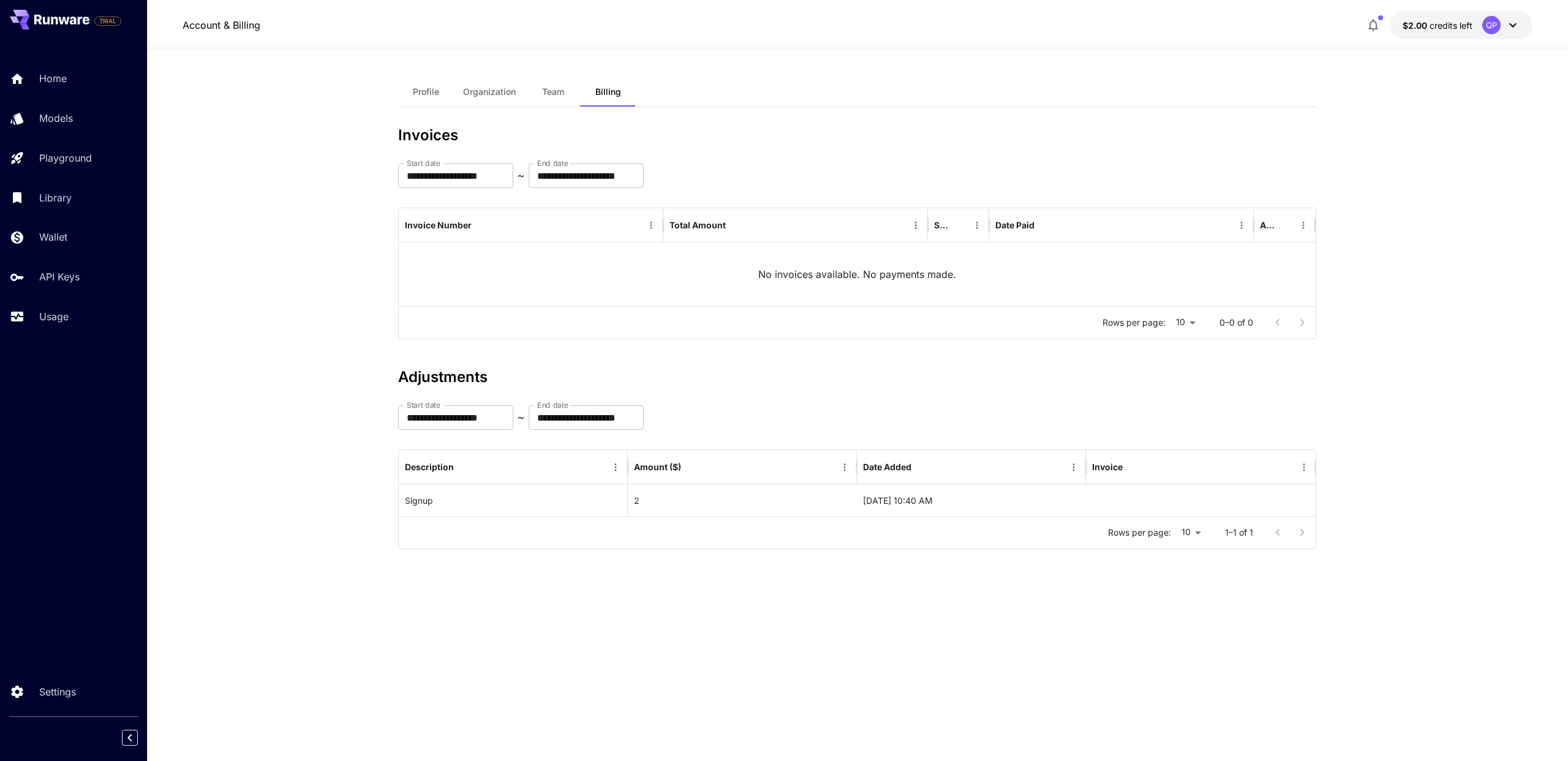
click at [119, 734] on div at bounding box center [73, 737] width 147 height 22
click at [129, 733] on icon "Collapse sidebar" at bounding box center [130, 738] width 15 height 15
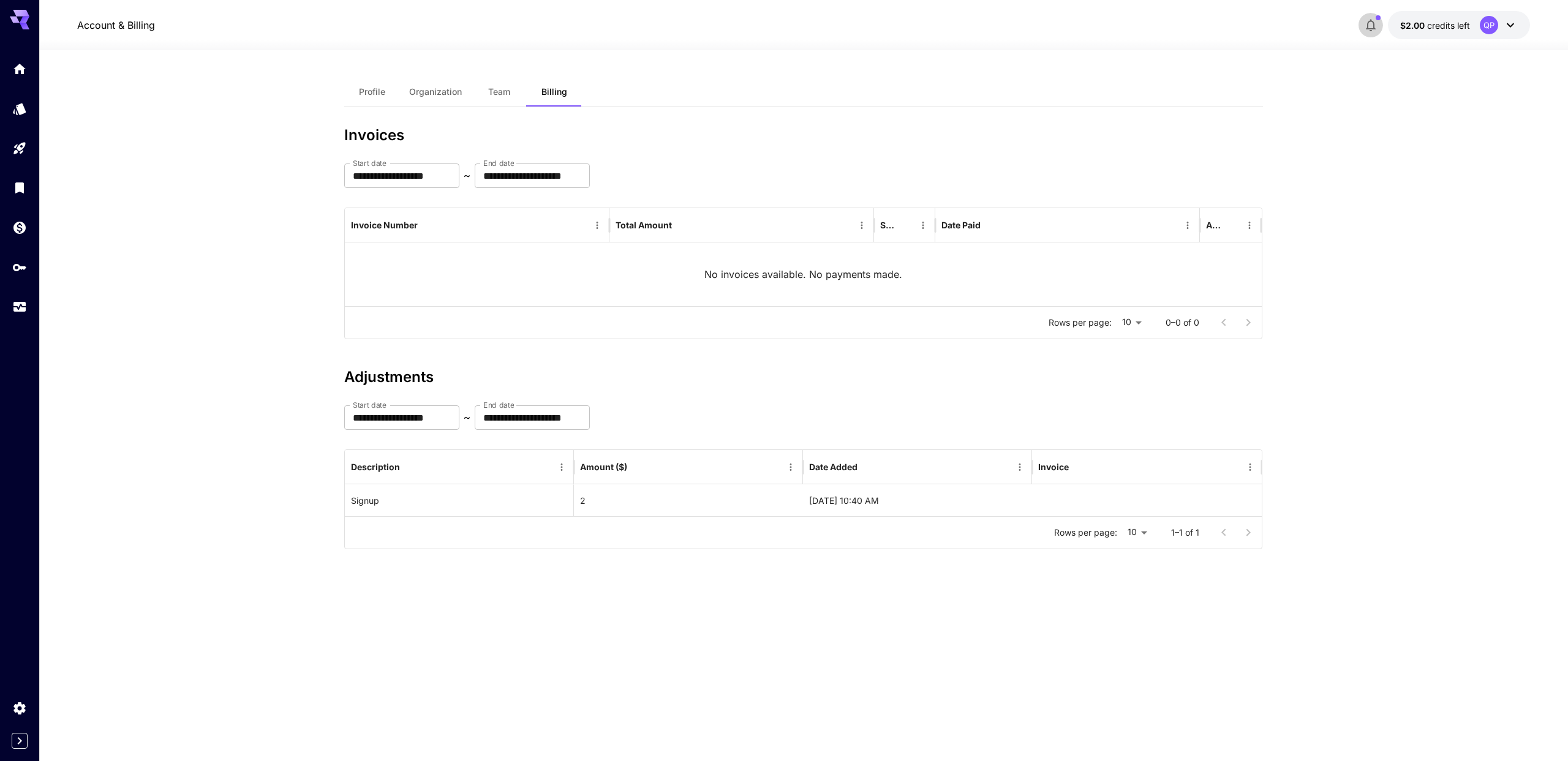
click at [1371, 33] on button "button" at bounding box center [1371, 25] width 24 height 24
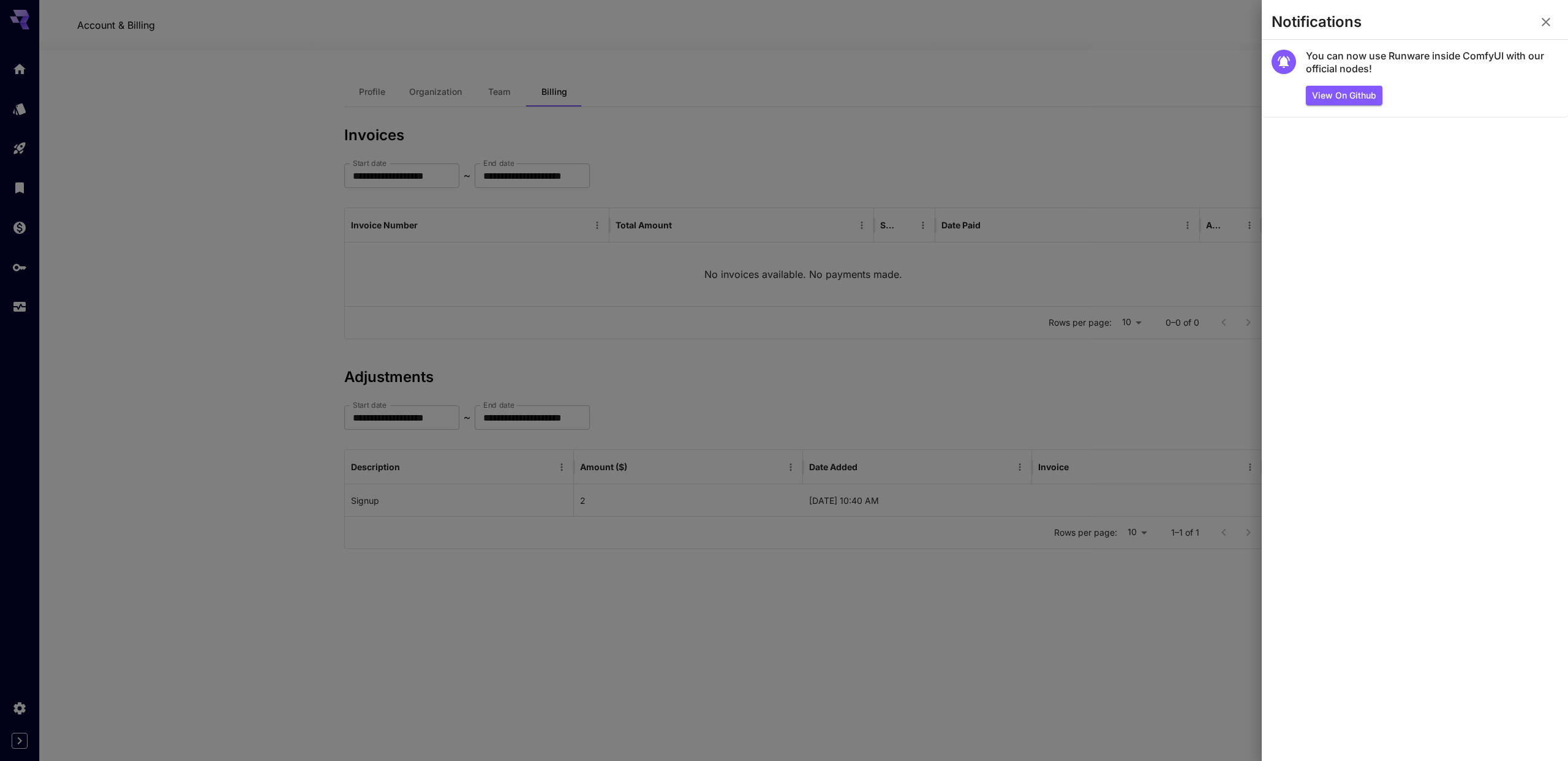
click at [1548, 19] on icon "button" at bounding box center [1546, 22] width 15 height 15
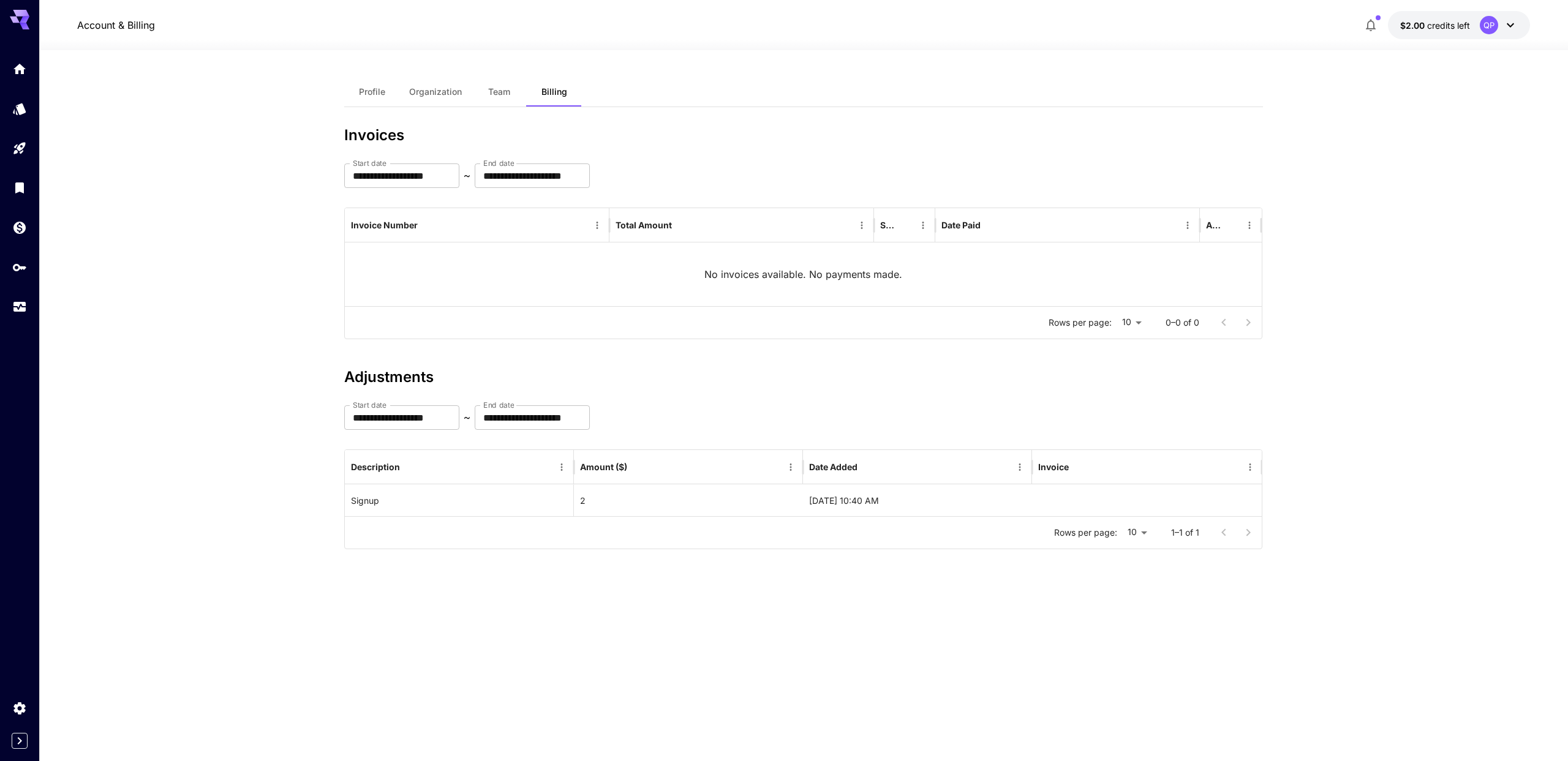
click at [1367, 28] on icon "button" at bounding box center [1371, 26] width 10 height 12
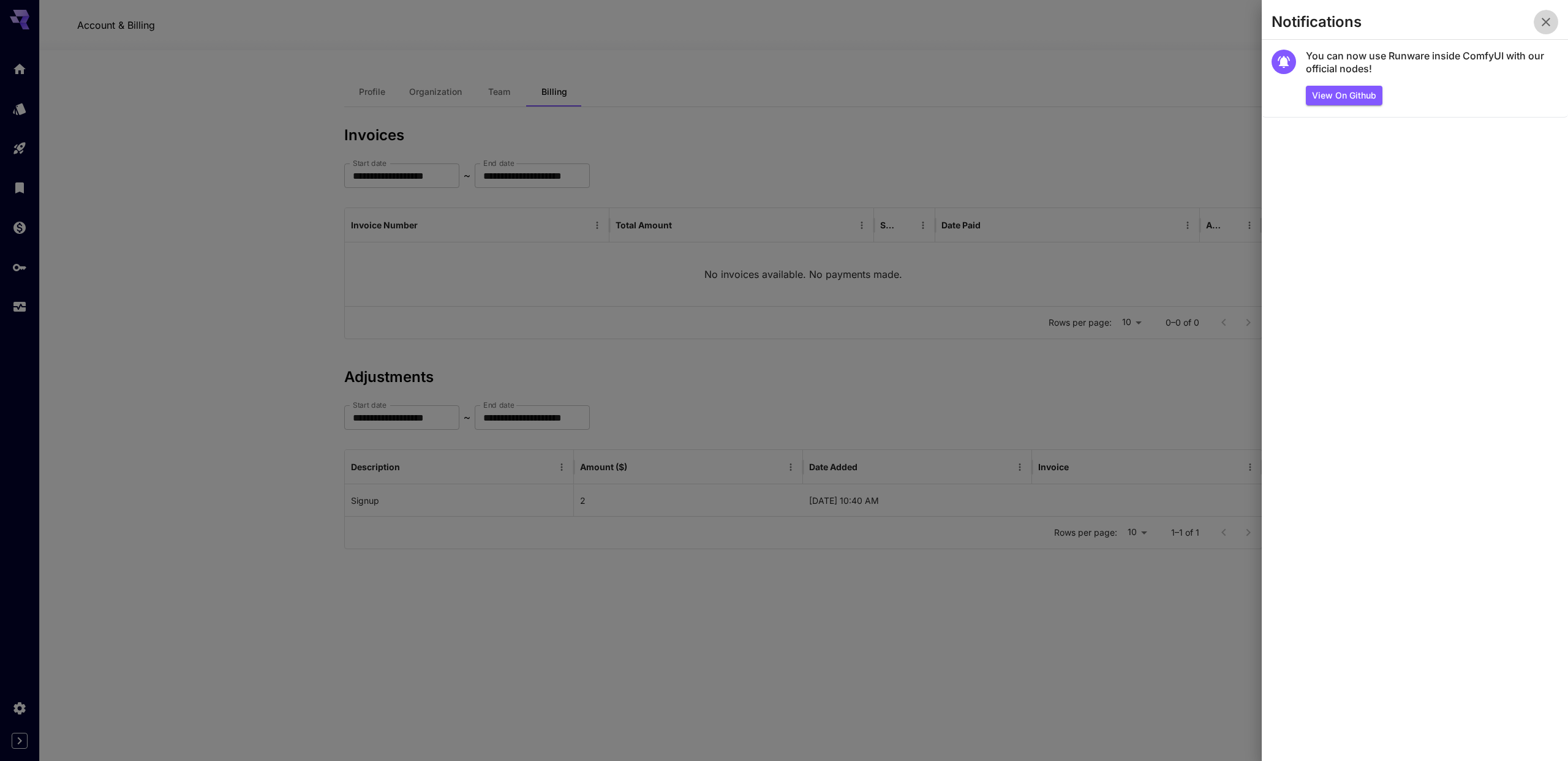
click at [1537, 21] on button "button" at bounding box center [1546, 22] width 24 height 24
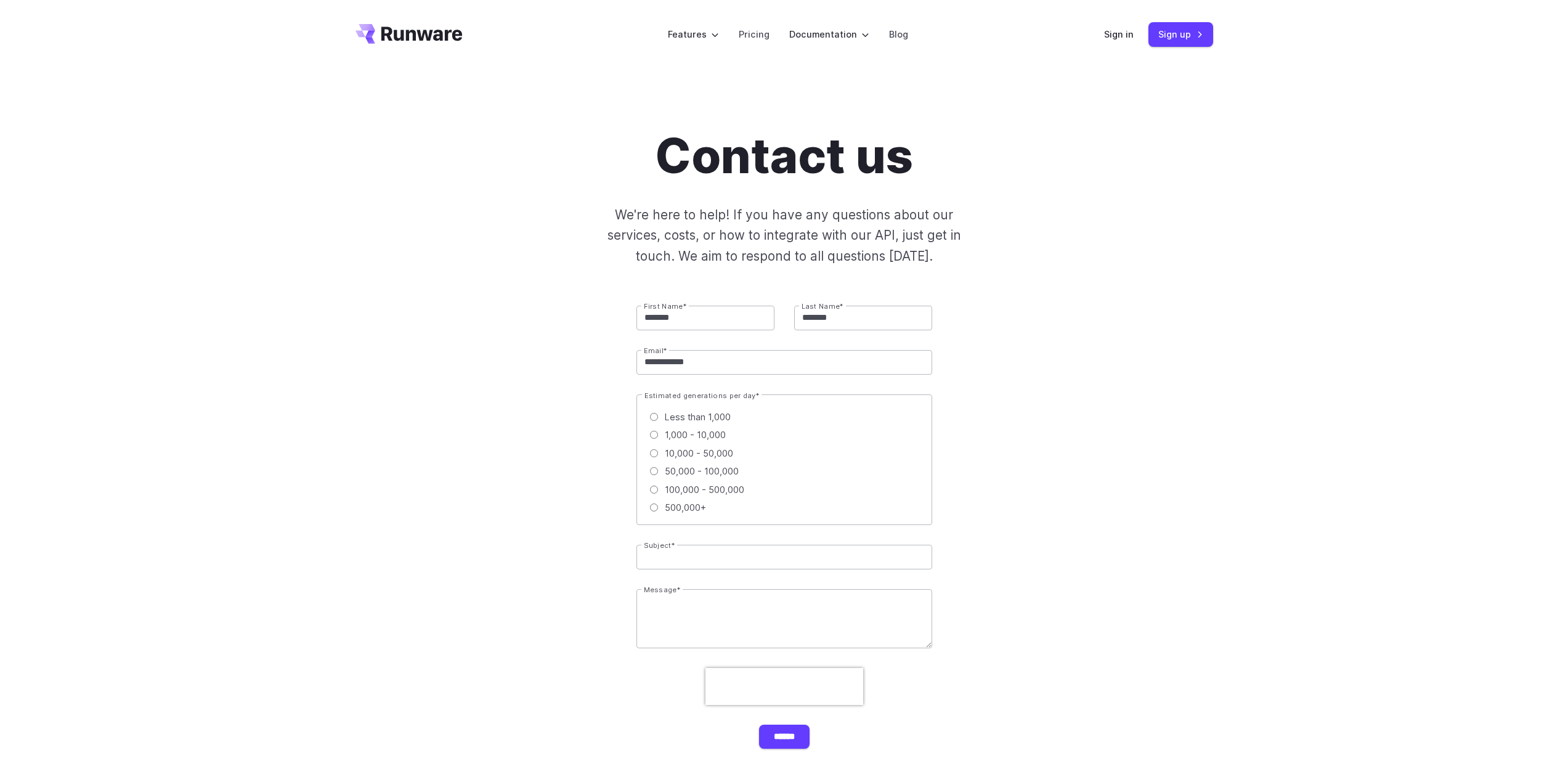
scroll to position [65, 0]
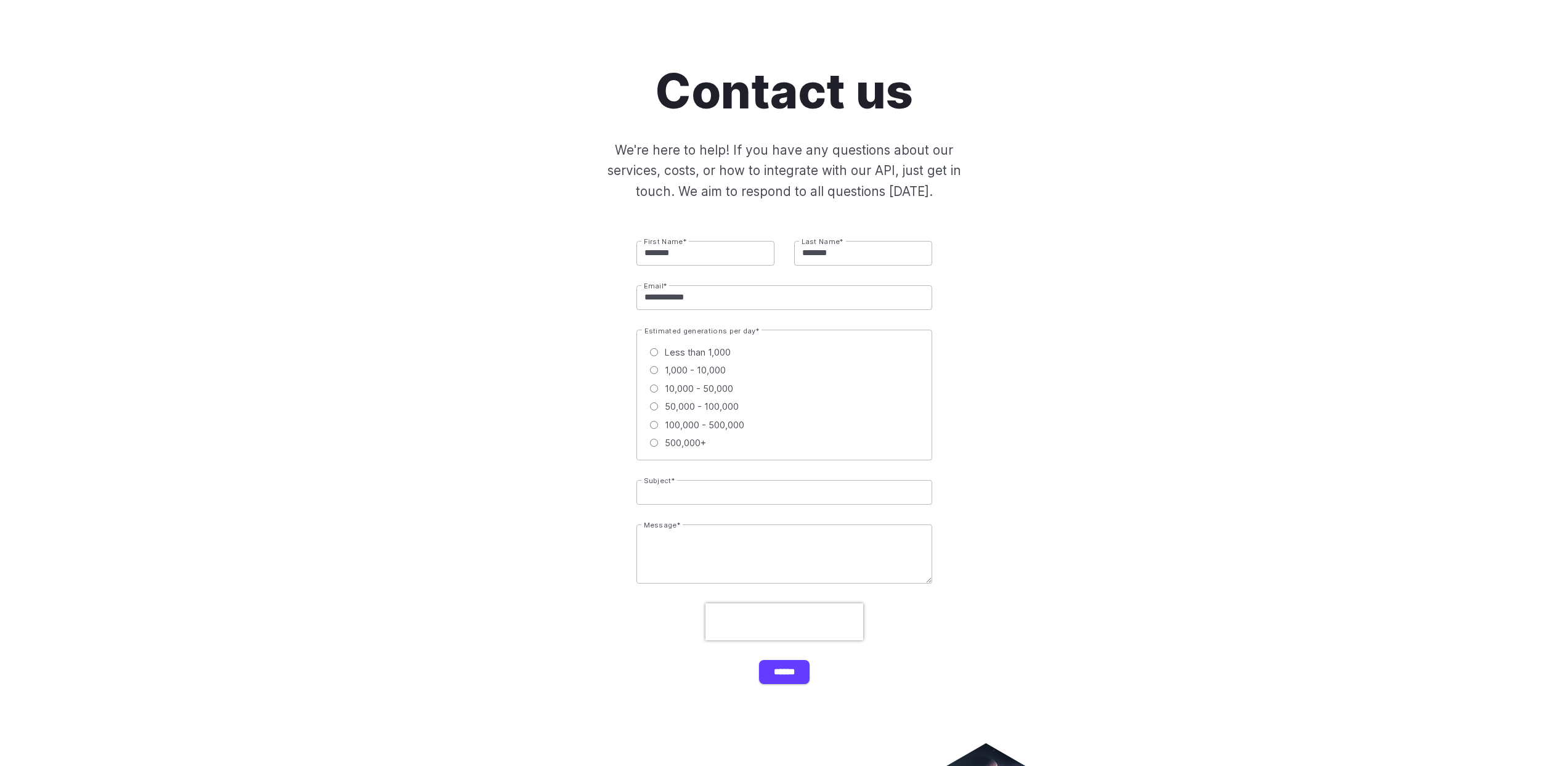
click at [724, 496] on input "Subject *" at bounding box center [784, 492] width 296 height 24
type input "*"
type input "**********"
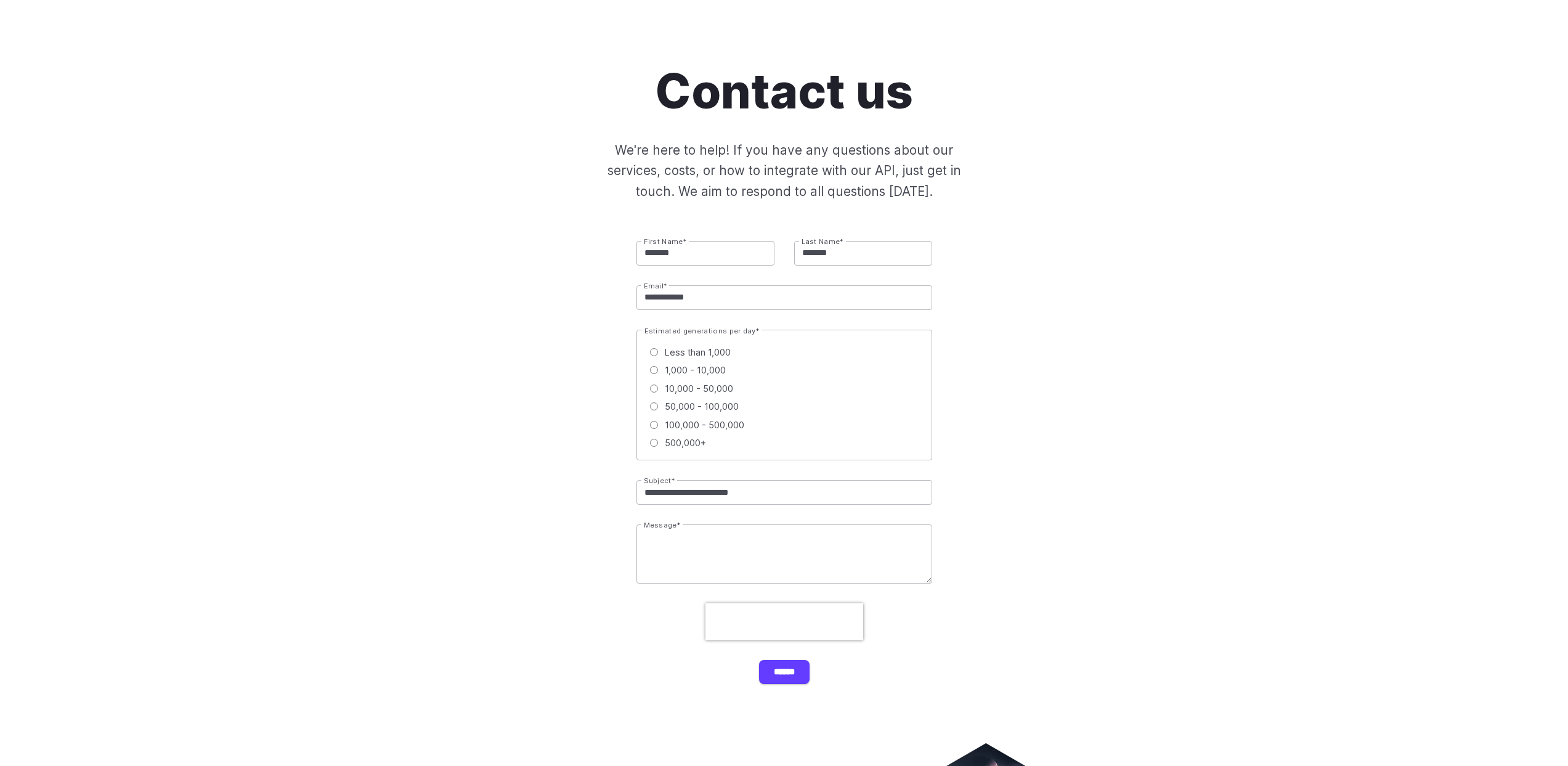
click at [737, 532] on textarea "Message *" at bounding box center [784, 554] width 296 height 59
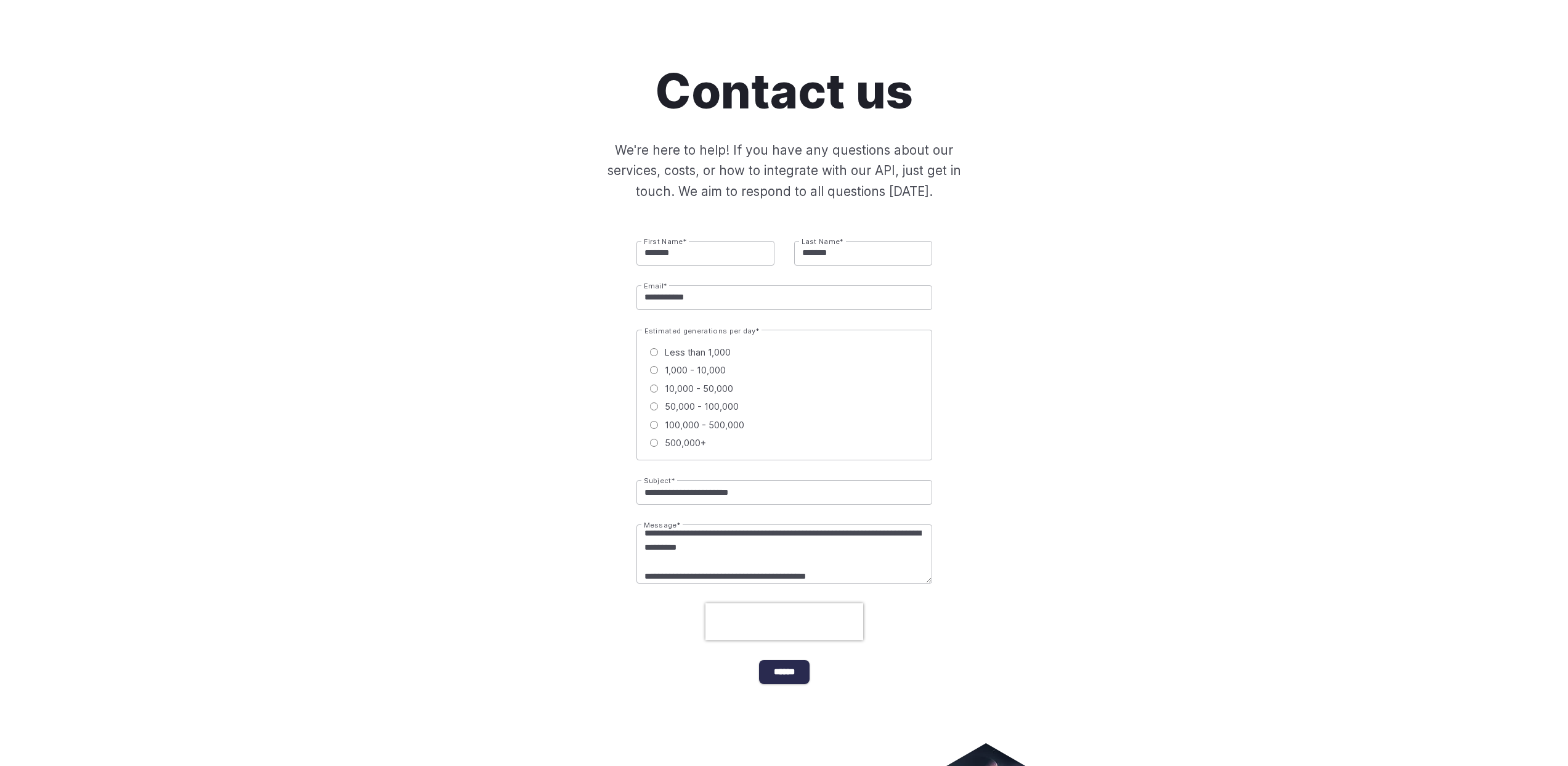
type textarea "**********"
click at [790, 678] on input "******" at bounding box center [784, 672] width 51 height 24
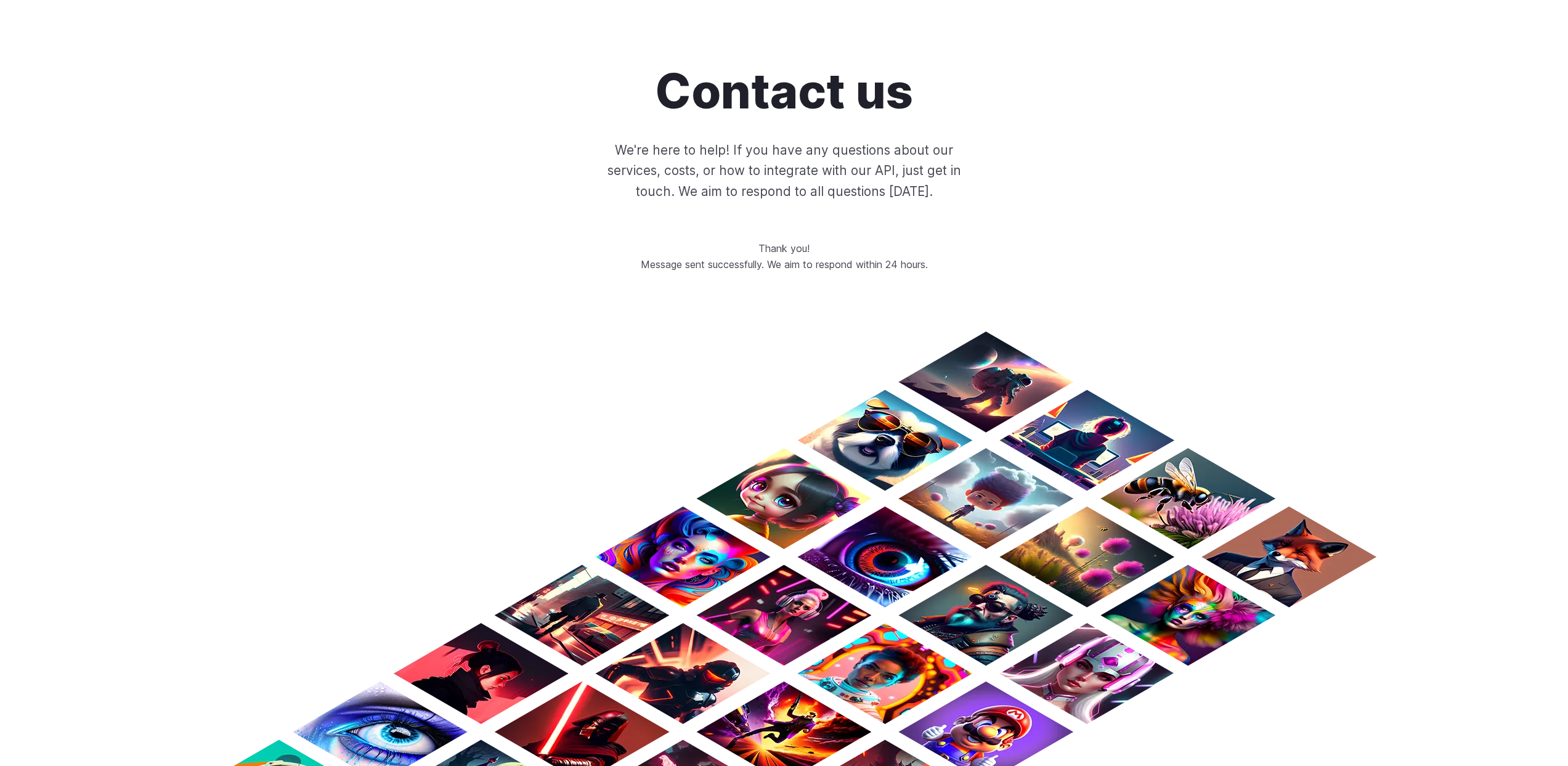
scroll to position [249, 0]
